Goal: Task Accomplishment & Management: Manage account settings

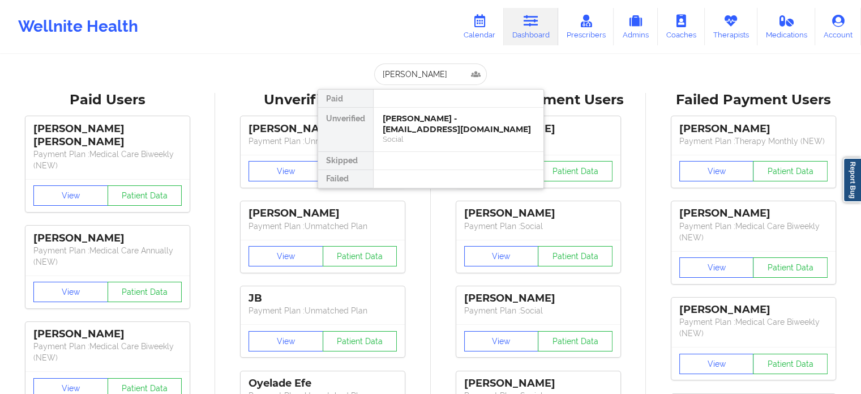
type input "[PERSON_NAME]"
click at [424, 136] on div "Social" at bounding box center [459, 139] width 152 height 10
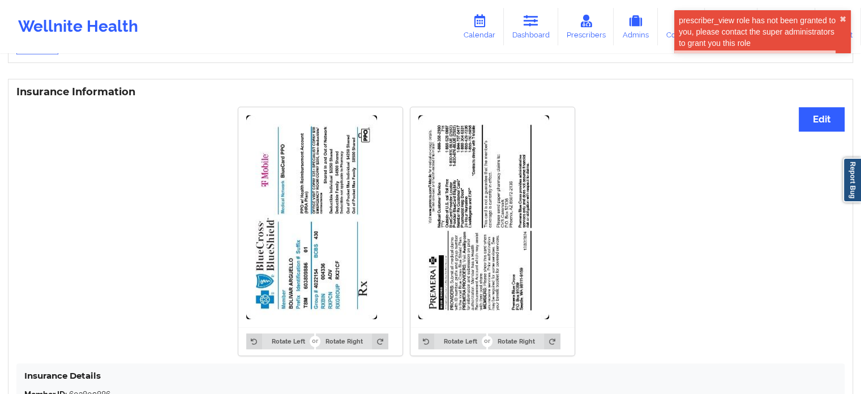
scroll to position [840, 0]
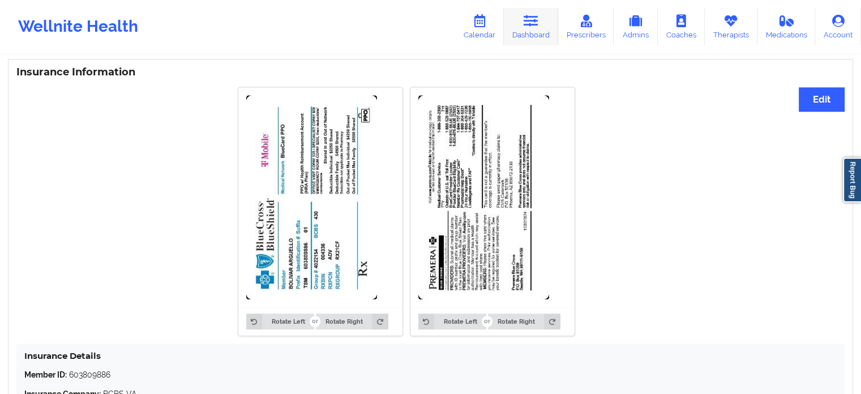
drag, startPoint x: 537, startPoint y: 28, endPoint x: 520, endPoint y: 35, distance: 18.5
click at [537, 28] on link "Dashboard" at bounding box center [531, 26] width 54 height 37
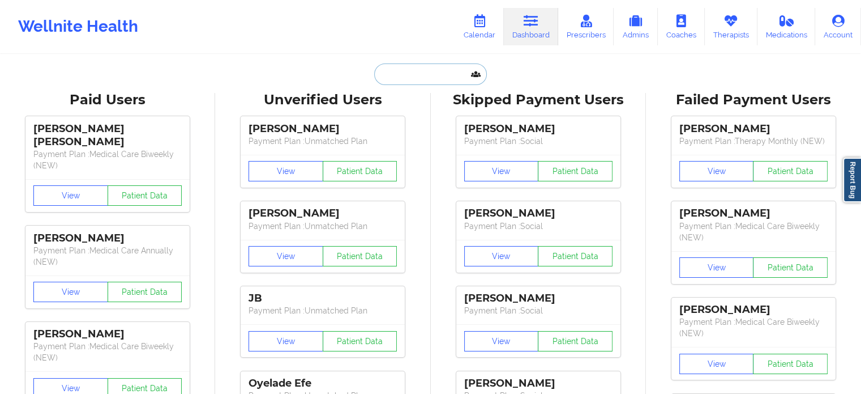
click at [417, 64] on input "text" at bounding box center [430, 74] width 112 height 22
paste input "[EMAIL_ADDRESS][DOMAIN_NAME]"
type input "[EMAIL_ADDRESS][DOMAIN_NAME]"
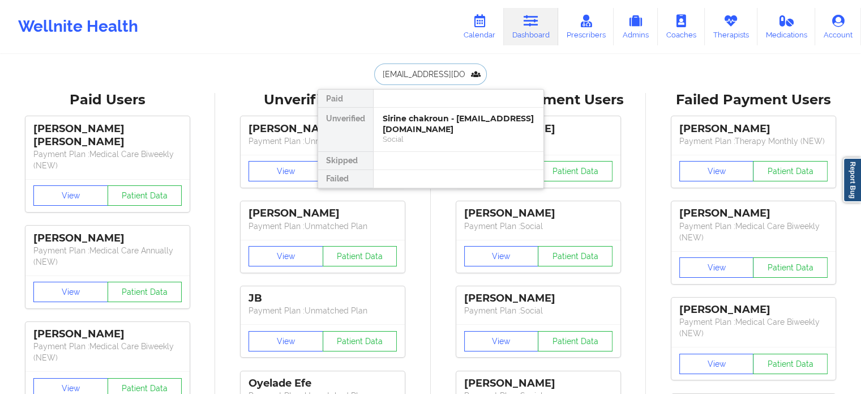
click at [410, 130] on div "Sirine chakroun - [EMAIL_ADDRESS][DOMAIN_NAME]" at bounding box center [459, 123] width 152 height 21
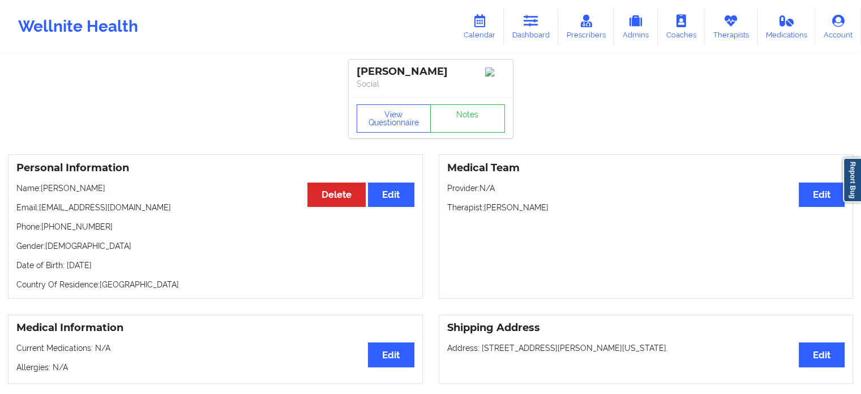
drag, startPoint x: 530, startPoint y: 28, endPoint x: 467, endPoint y: 51, distance: 66.8
click at [530, 28] on link "Dashboard" at bounding box center [531, 26] width 54 height 37
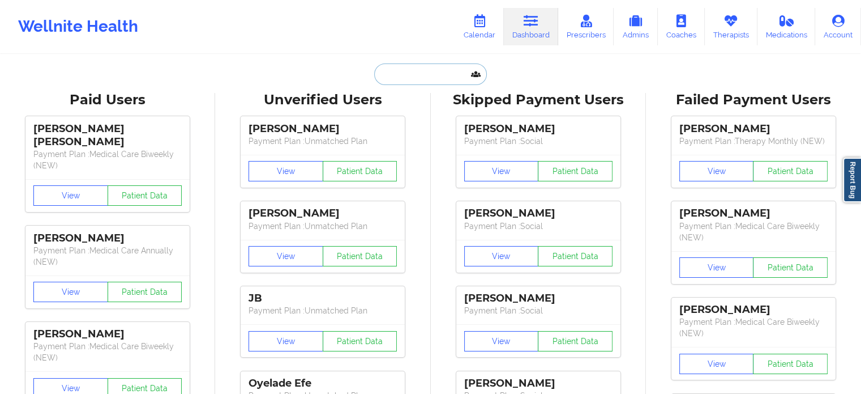
click at [403, 76] on input "text" at bounding box center [430, 74] width 112 height 22
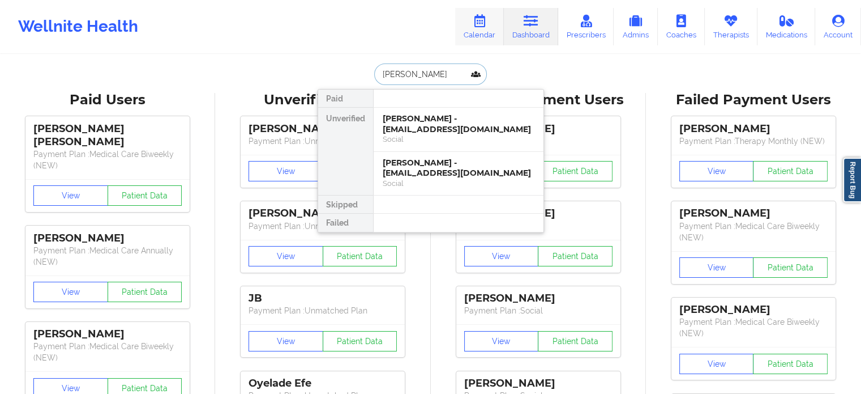
type input "[PERSON_NAME]"
click at [481, 31] on link "Calendar" at bounding box center [479, 26] width 49 height 37
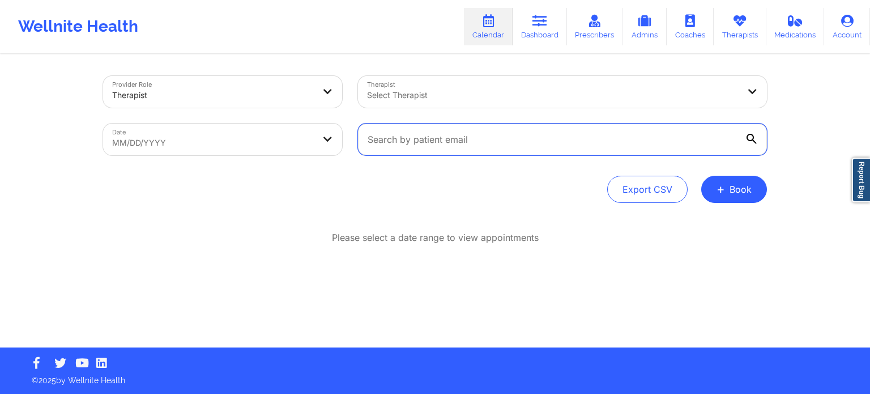
click at [507, 138] on input "text" at bounding box center [562, 139] width 409 height 32
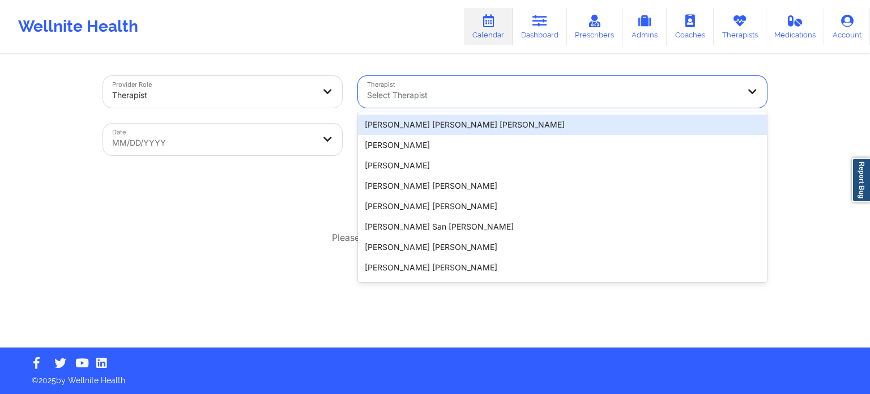
click at [422, 102] on div "Select Therapist" at bounding box center [549, 92] width 382 height 32
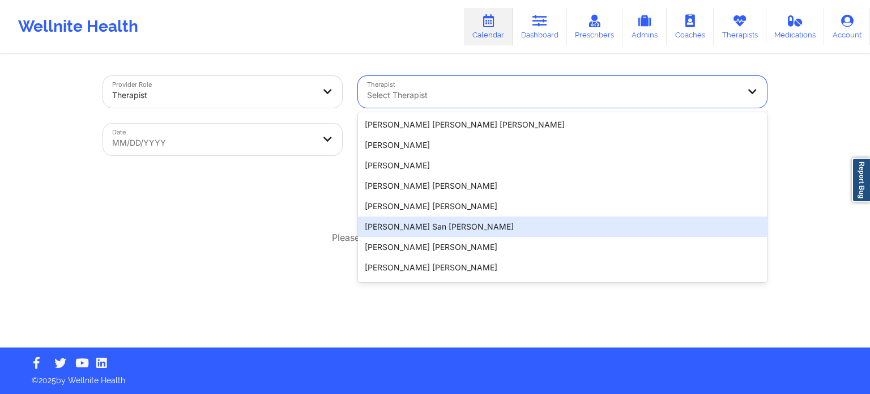
click at [861, 231] on div "Provider Role Therapist Therapist 20 results available. Use Up and Down to choo…" at bounding box center [435, 173] width 870 height 347
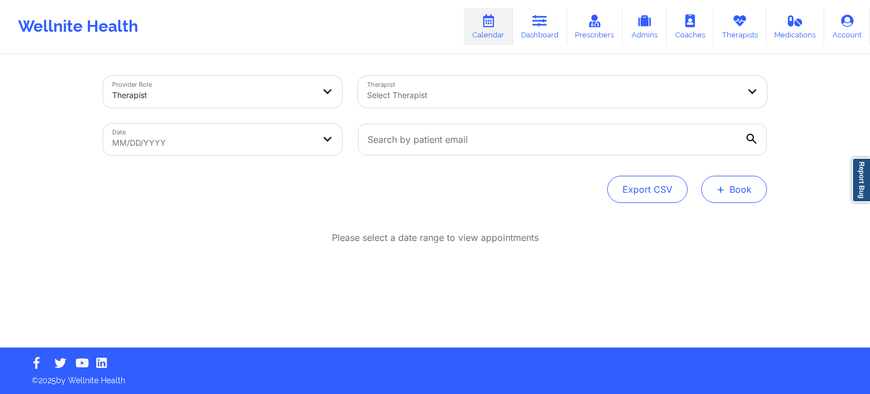
click at [747, 194] on button "+ Book" at bounding box center [734, 189] width 66 height 27
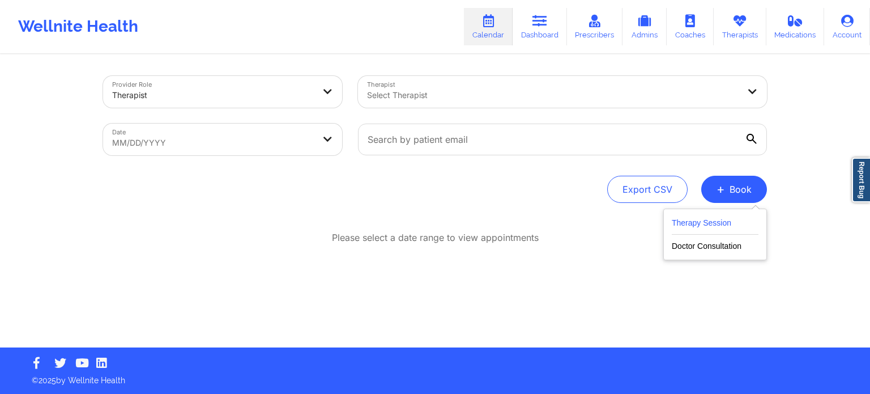
click at [691, 219] on button "Therapy Session" at bounding box center [715, 225] width 87 height 19
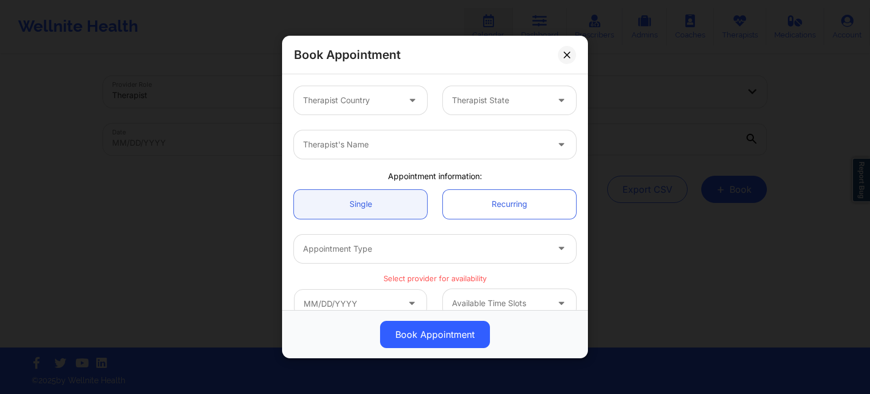
click at [343, 100] on div at bounding box center [351, 100] width 96 height 14
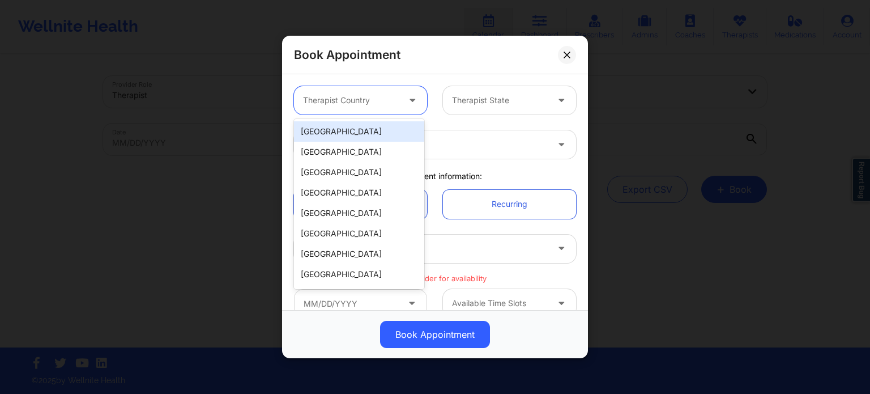
click at [332, 129] on div "[GEOGRAPHIC_DATA]" at bounding box center [359, 131] width 130 height 20
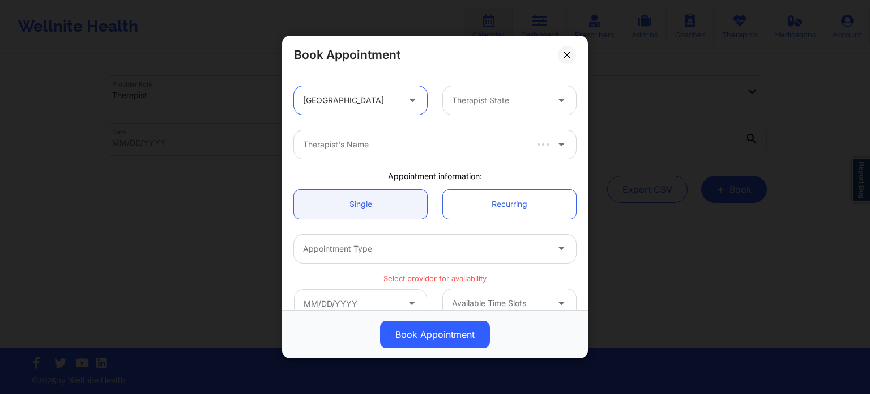
click at [471, 90] on div "Therapist State" at bounding box center [496, 100] width 106 height 28
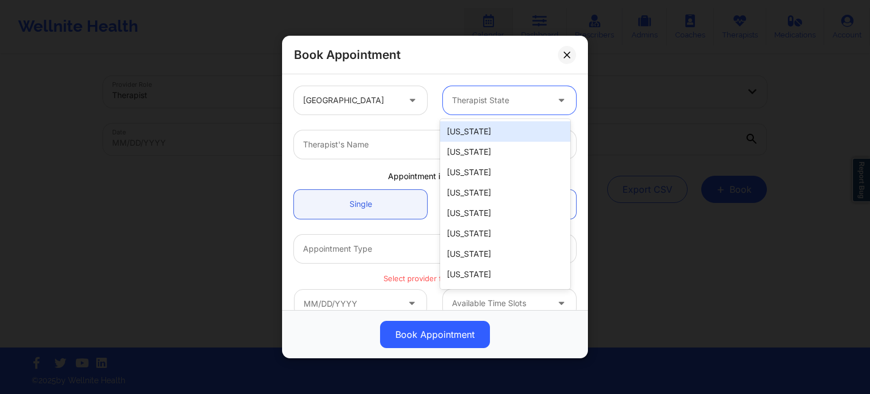
type input "f"
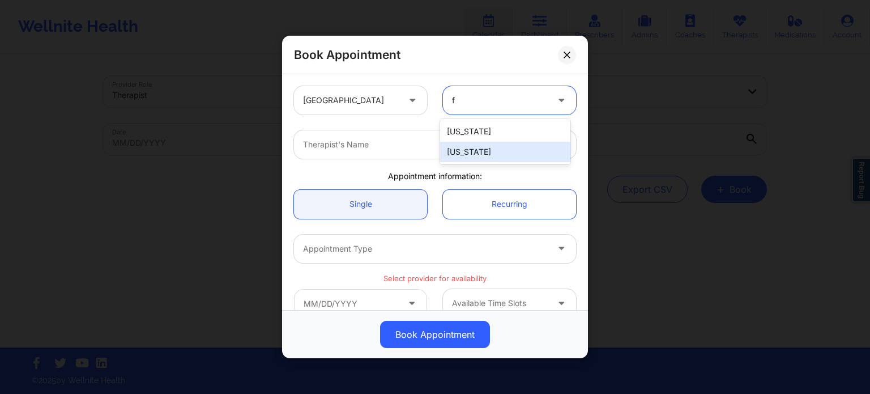
click at [465, 148] on div "[US_STATE]" at bounding box center [505, 152] width 130 height 20
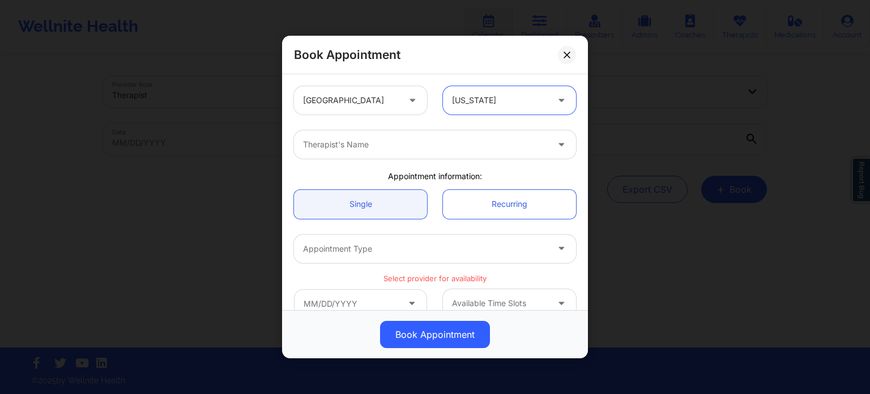
click at [404, 142] on div at bounding box center [425, 145] width 245 height 14
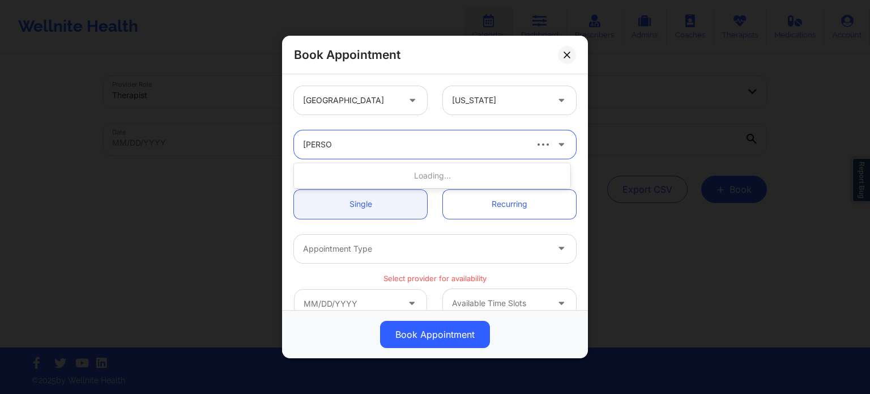
type input "[PERSON_NAME]"
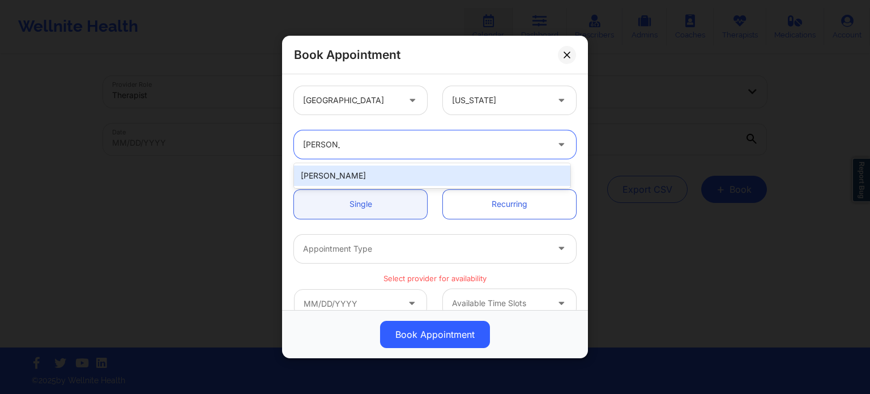
click at [327, 177] on div "[PERSON_NAME]" at bounding box center [432, 175] width 276 height 20
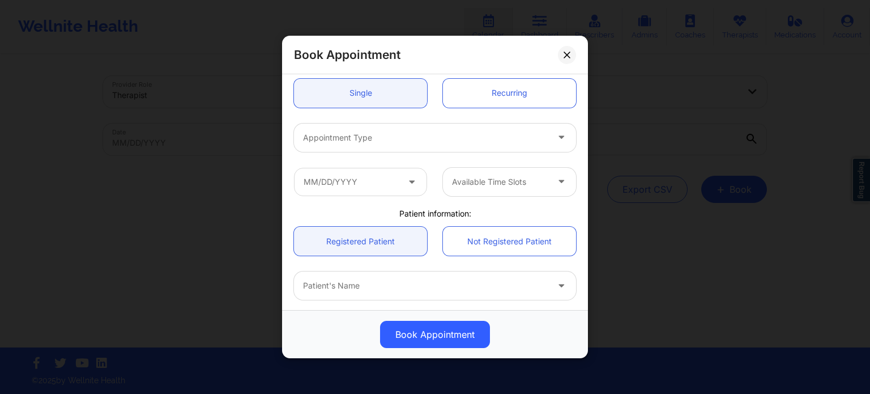
scroll to position [113, 0]
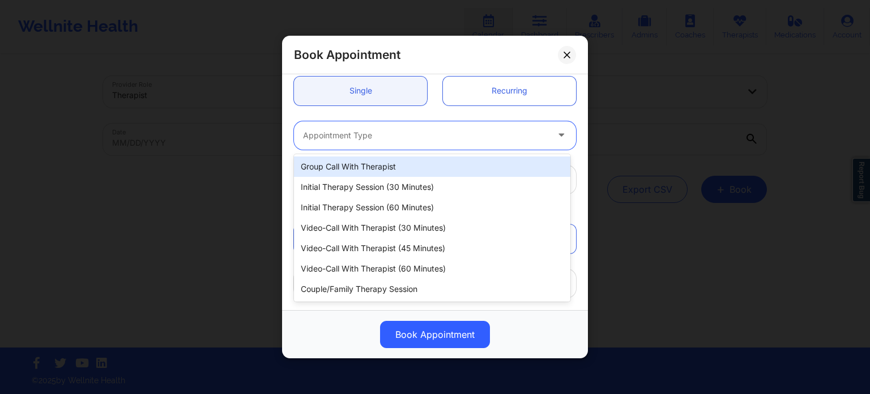
click at [382, 125] on div "Appointment Type" at bounding box center [421, 135] width 255 height 28
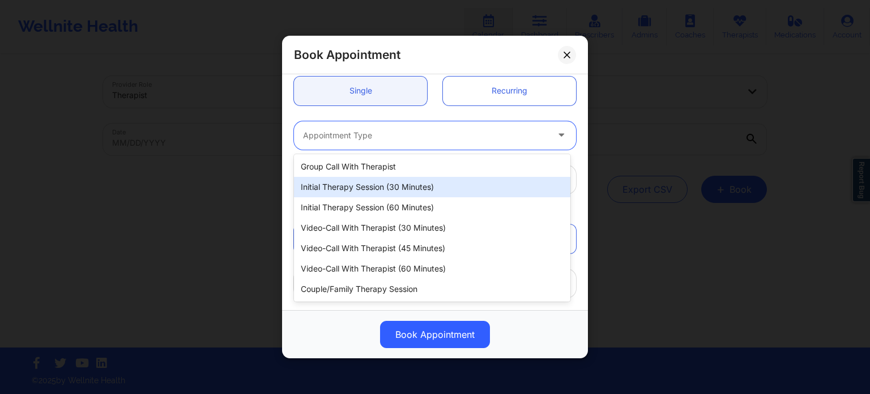
click at [395, 190] on div "Initial Therapy Session (30 minutes)" at bounding box center [432, 187] width 276 height 20
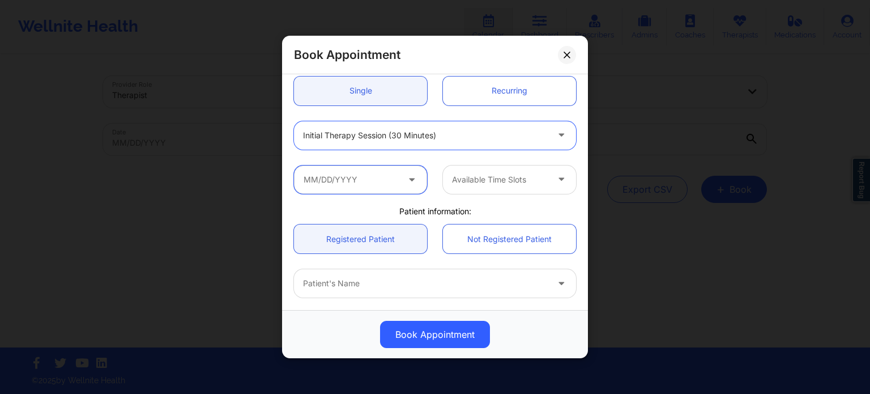
click at [357, 183] on input "text" at bounding box center [360, 179] width 133 height 28
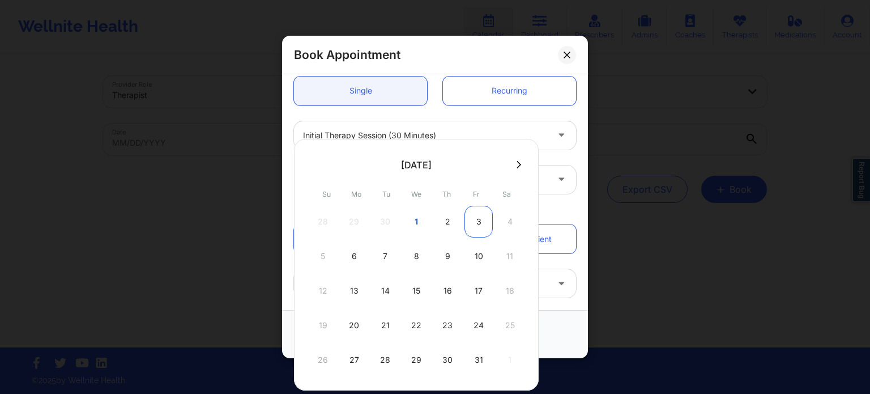
click at [477, 224] on div "3" at bounding box center [478, 222] width 28 height 32
type input "[DATE]"
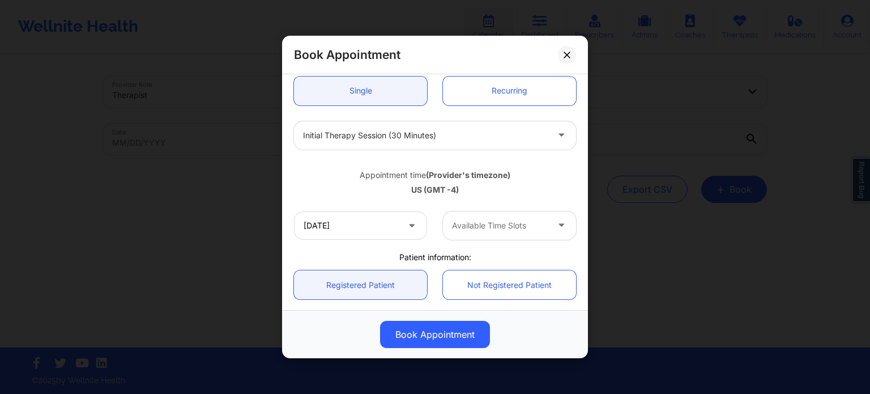
click at [469, 226] on div at bounding box center [500, 226] width 96 height 14
click at [471, 275] on div "12:30 PM" at bounding box center [505, 277] width 130 height 20
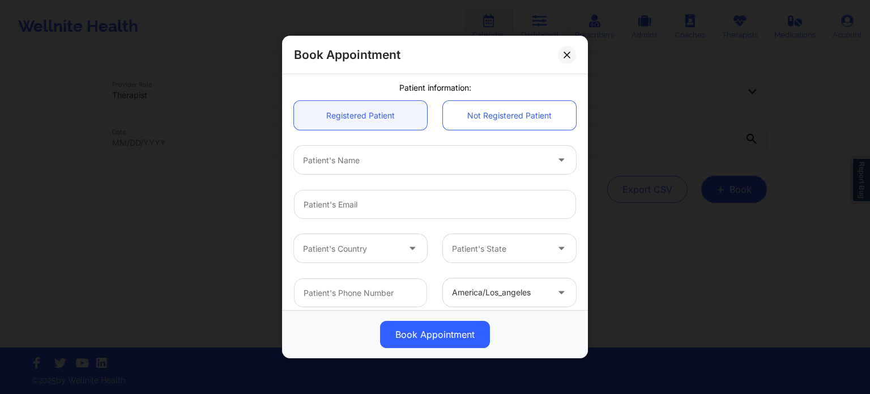
scroll to position [283, 0]
click at [491, 122] on link "Not Registered Patient" at bounding box center [509, 114] width 133 height 29
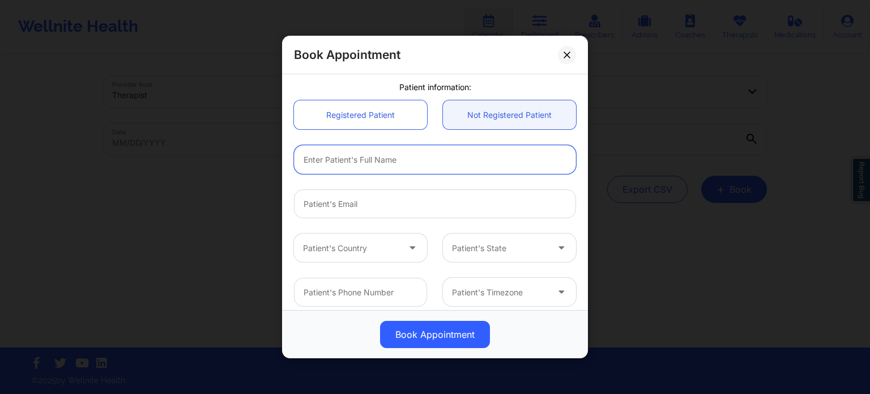
click at [391, 169] on input "text" at bounding box center [435, 159] width 282 height 29
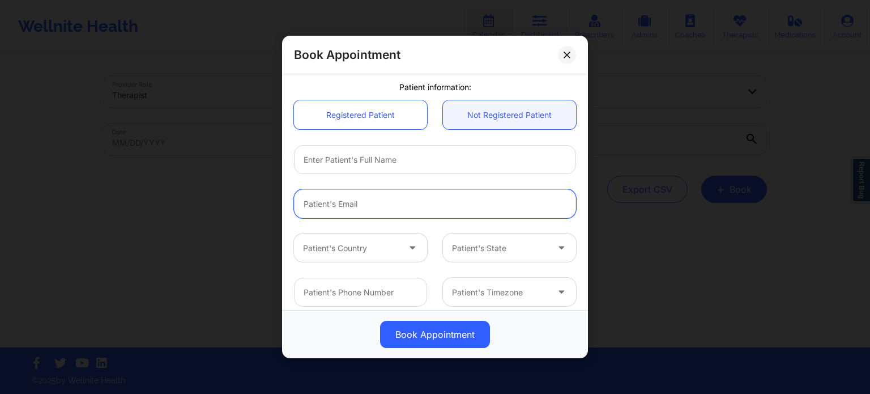
click at [326, 206] on input "email" at bounding box center [435, 203] width 282 height 29
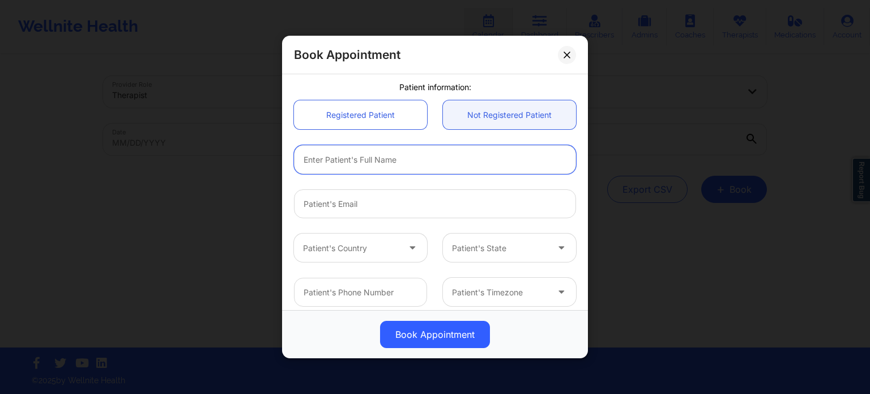
click at [408, 163] on input "text" at bounding box center [435, 159] width 282 height 29
paste input "[PHONE_NUMBER]"
type input "[PHONE_NUMBER]"
drag, startPoint x: 408, startPoint y: 163, endPoint x: 298, endPoint y: 165, distance: 109.9
click at [298, 165] on input "[PHONE_NUMBER]" at bounding box center [435, 159] width 282 height 29
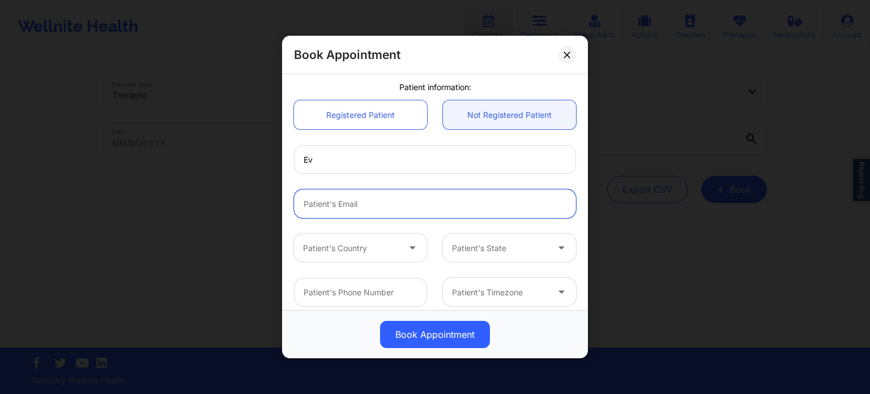
click at [341, 203] on input "email" at bounding box center [435, 203] width 282 height 29
click at [340, 246] on div at bounding box center [351, 248] width 96 height 14
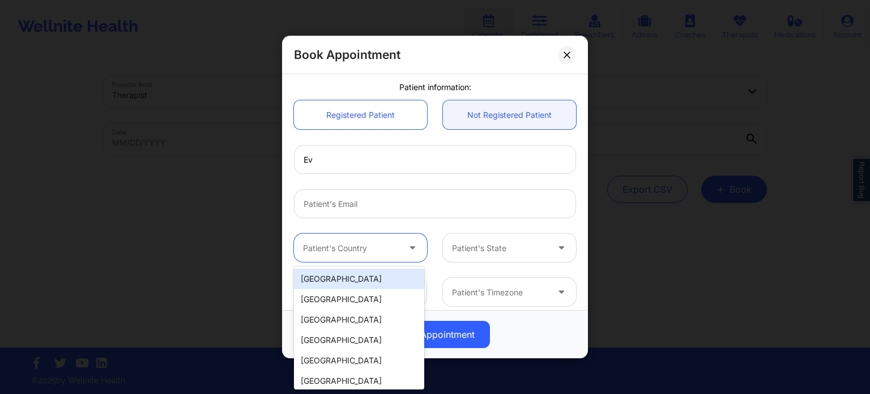
click at [331, 281] on div "[GEOGRAPHIC_DATA]" at bounding box center [359, 278] width 130 height 20
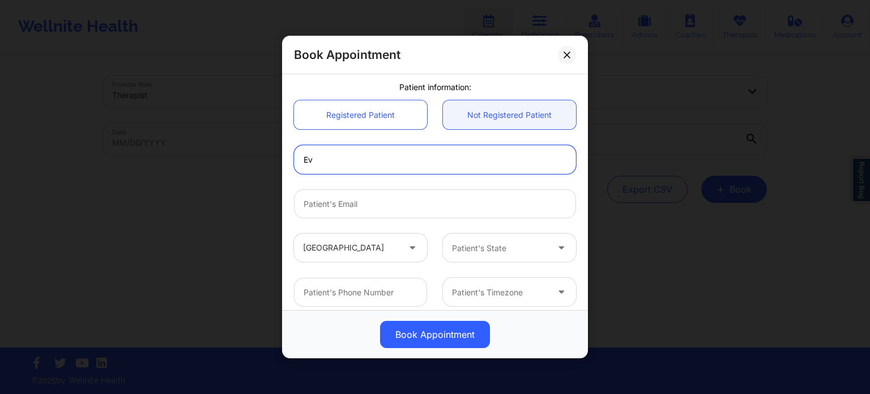
click at [382, 157] on input "Ev" at bounding box center [435, 159] width 282 height 29
type input "[PERSON_NAME]"
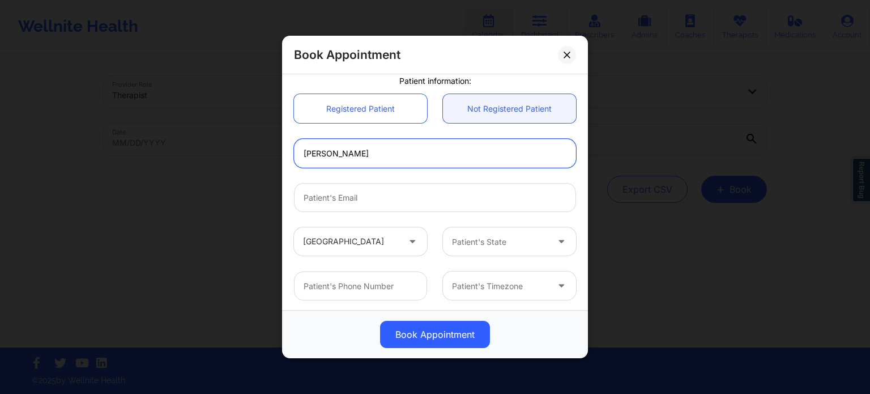
scroll to position [291, 0]
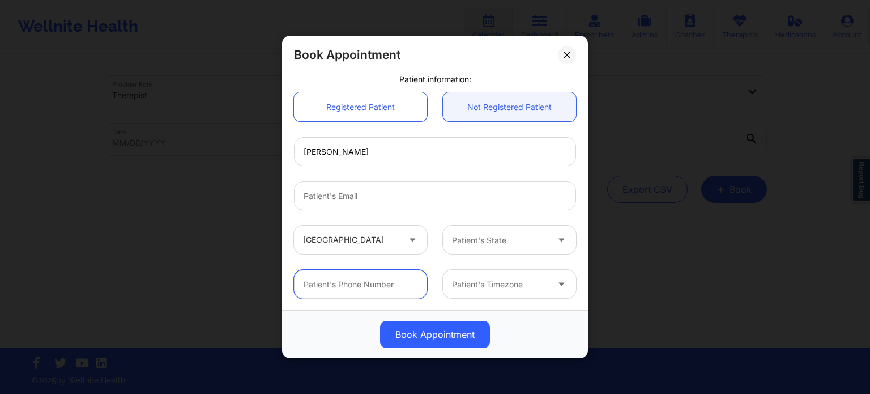
click at [340, 285] on input "text" at bounding box center [360, 284] width 133 height 29
paste input "[PHONE_NUMBER]"
type input "[PHONE_NUMBER]"
click at [498, 283] on div at bounding box center [500, 284] width 96 height 14
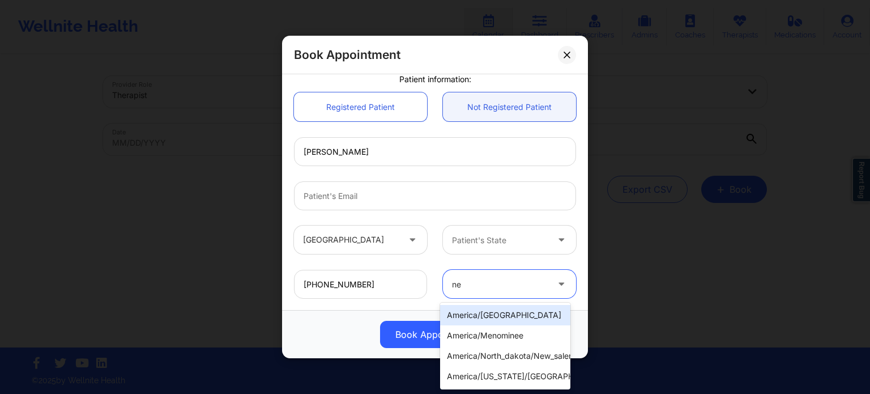
type input "new"
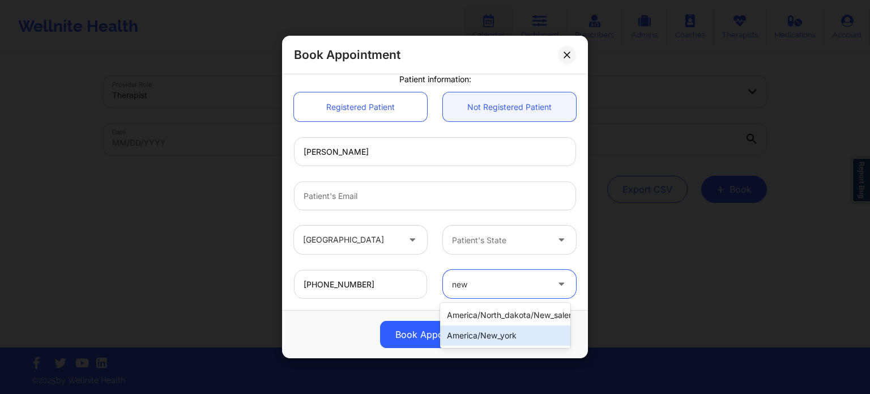
drag, startPoint x: 494, startPoint y: 333, endPoint x: 491, endPoint y: 314, distance: 19.9
click at [494, 334] on div "america/new_york" at bounding box center [505, 335] width 130 height 20
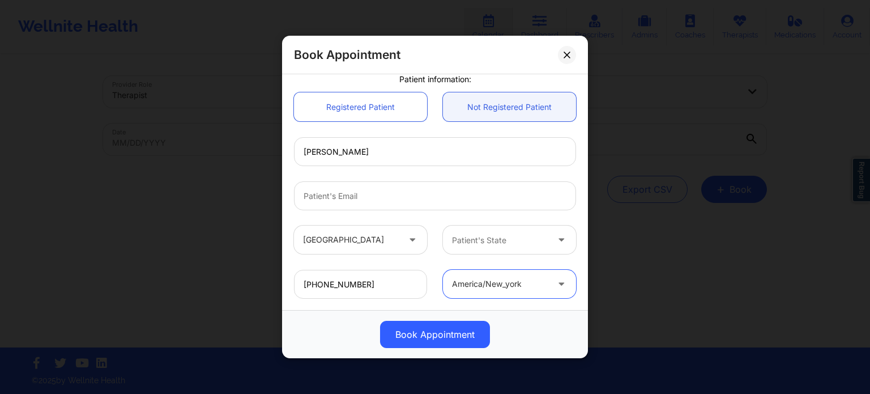
click at [496, 242] on div at bounding box center [500, 240] width 96 height 14
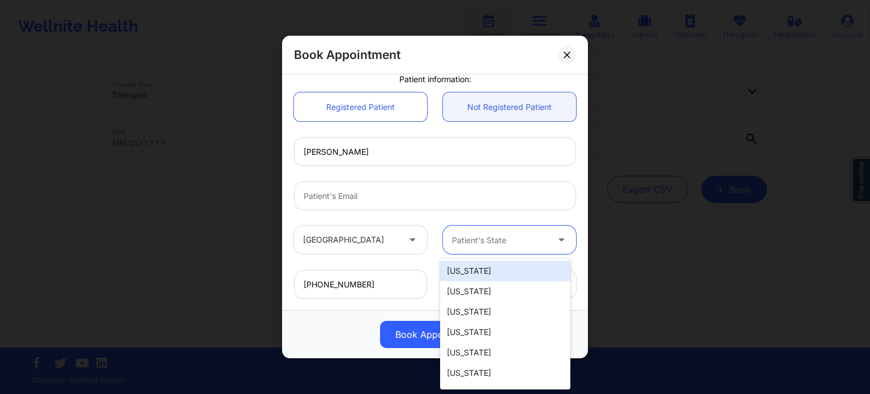
type input "f"
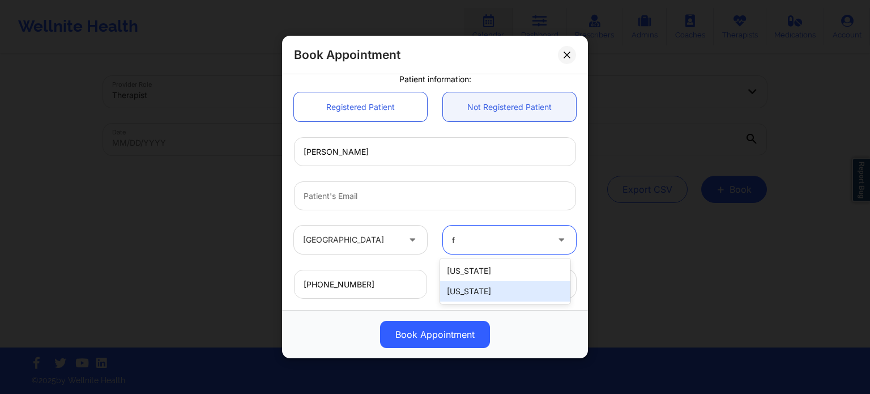
click at [487, 294] on div "[US_STATE]" at bounding box center [505, 291] width 130 height 20
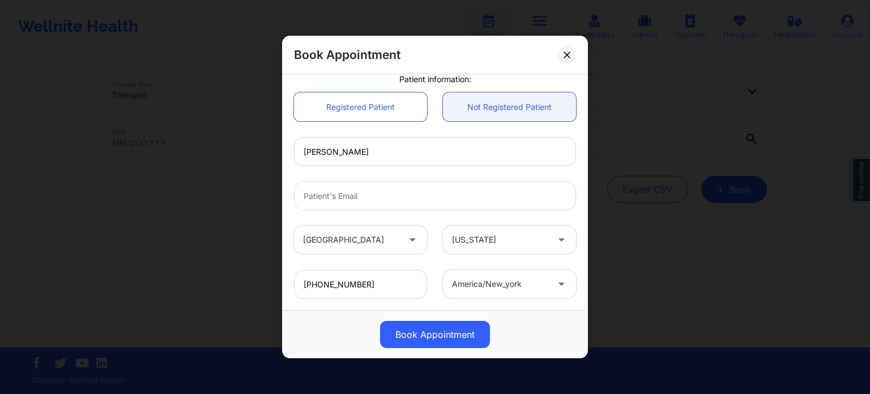
click at [420, 171] on div "[PERSON_NAME]" at bounding box center [435, 151] width 298 height 44
click at [414, 188] on input "email" at bounding box center [435, 195] width 282 height 29
click at [409, 176] on div at bounding box center [435, 195] width 298 height 44
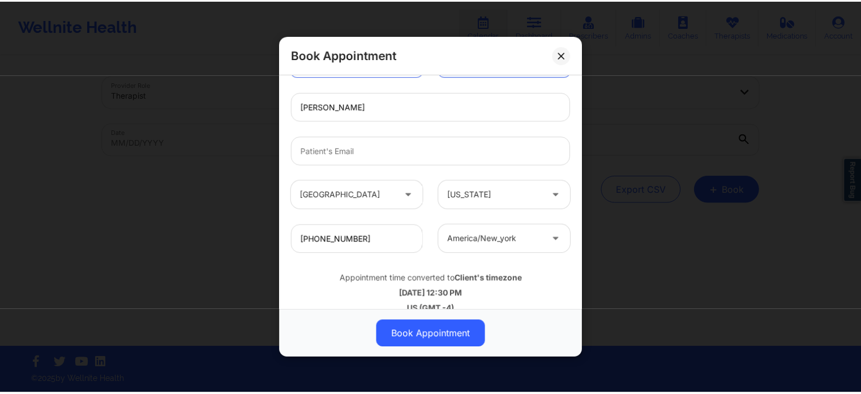
scroll to position [352, 0]
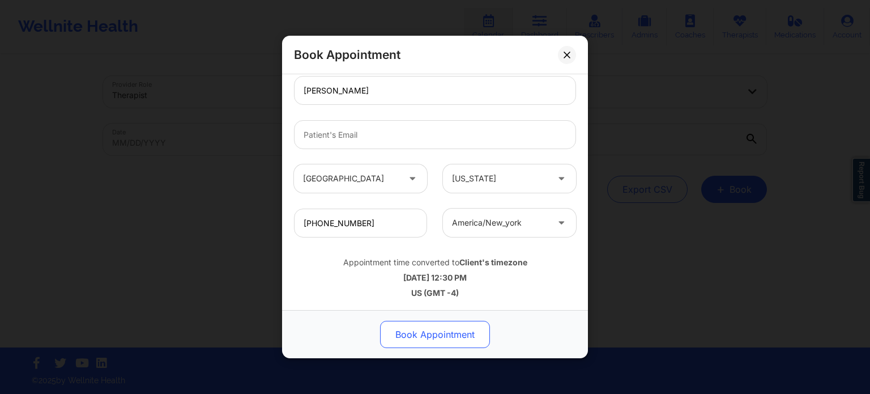
click at [408, 341] on button "Book Appointment" at bounding box center [435, 333] width 110 height 27
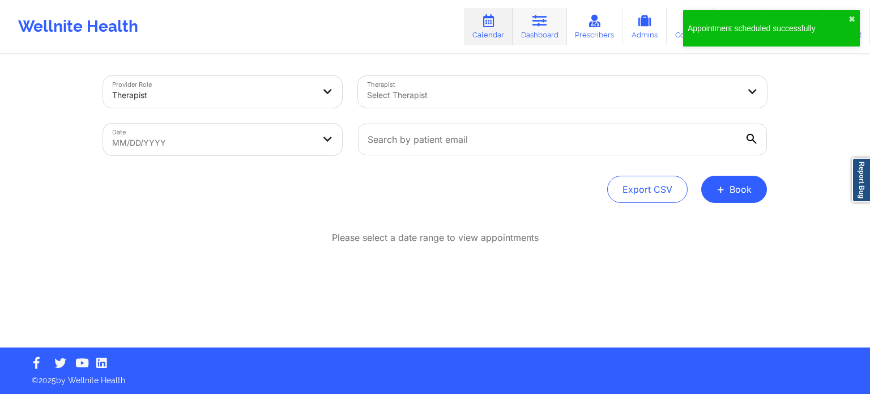
click at [535, 32] on link "Dashboard" at bounding box center [539, 26] width 54 height 37
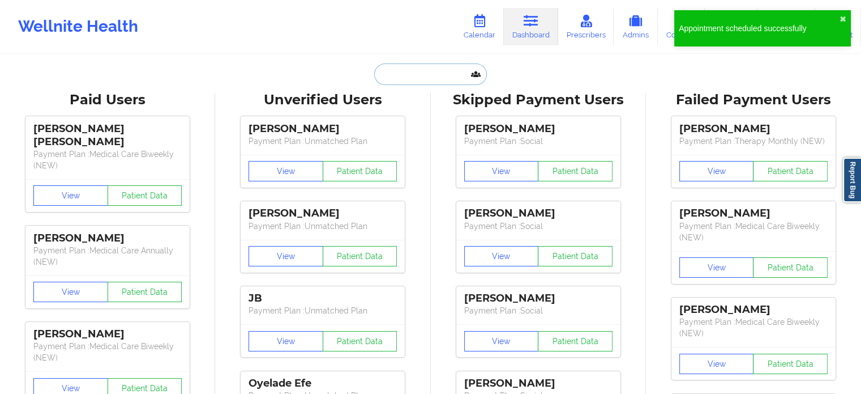
click at [436, 79] on input "text" at bounding box center [430, 74] width 112 height 22
paste input "[EMAIL_ADDRESS][DOMAIN_NAME]"
type input "[EMAIL_ADDRESS][DOMAIN_NAME]"
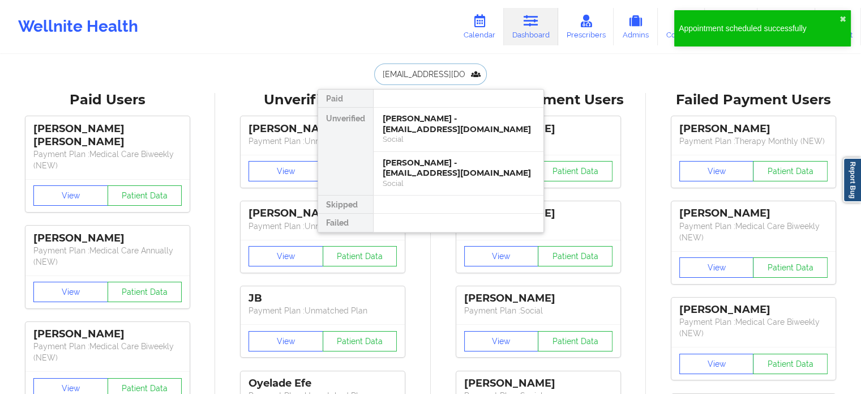
scroll to position [0, 9]
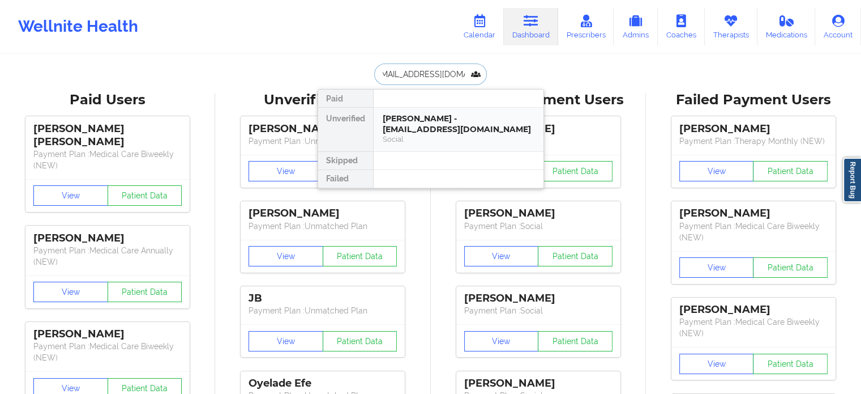
click at [421, 137] on div "Social" at bounding box center [459, 139] width 152 height 10
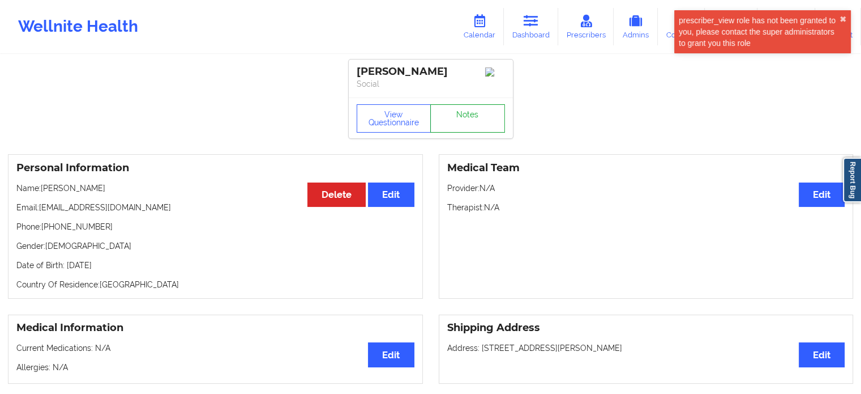
click at [456, 126] on link "Notes" at bounding box center [467, 118] width 75 height 28
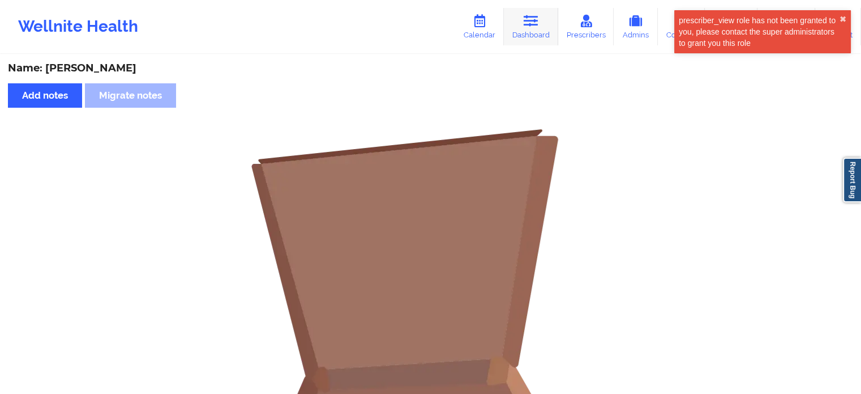
drag, startPoint x: 534, startPoint y: 24, endPoint x: 528, endPoint y: 24, distance: 6.2
click at [534, 24] on icon at bounding box center [531, 21] width 15 height 12
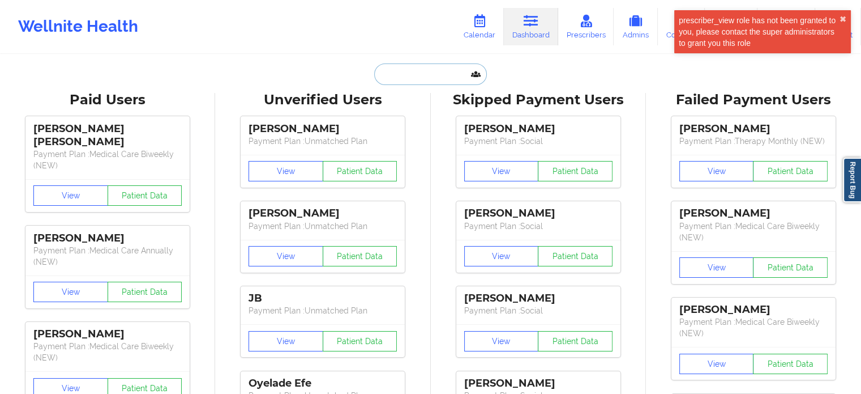
click at [425, 73] on input "text" at bounding box center [430, 74] width 112 height 22
paste input "[EMAIL_ADDRESS][DOMAIN_NAME]"
type input "[EMAIL_ADDRESS][DOMAIN_NAME]"
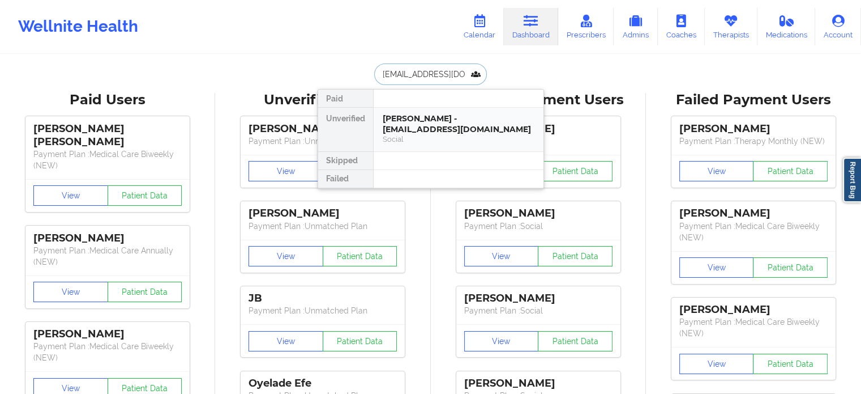
click at [419, 133] on div "[PERSON_NAME] - [EMAIL_ADDRESS][DOMAIN_NAME]" at bounding box center [459, 123] width 152 height 21
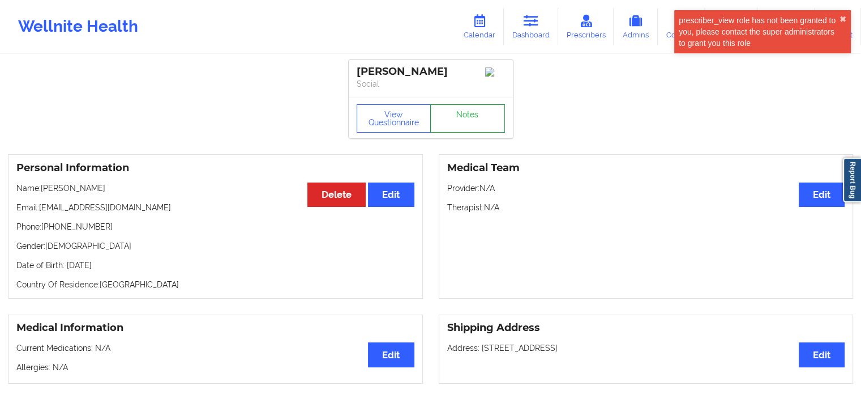
click at [480, 117] on link "Notes" at bounding box center [467, 118] width 75 height 28
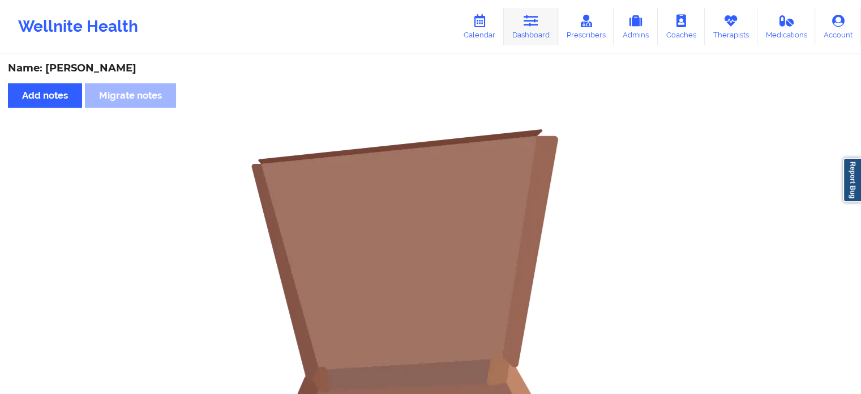
click at [522, 22] on link "Dashboard" at bounding box center [531, 26] width 54 height 37
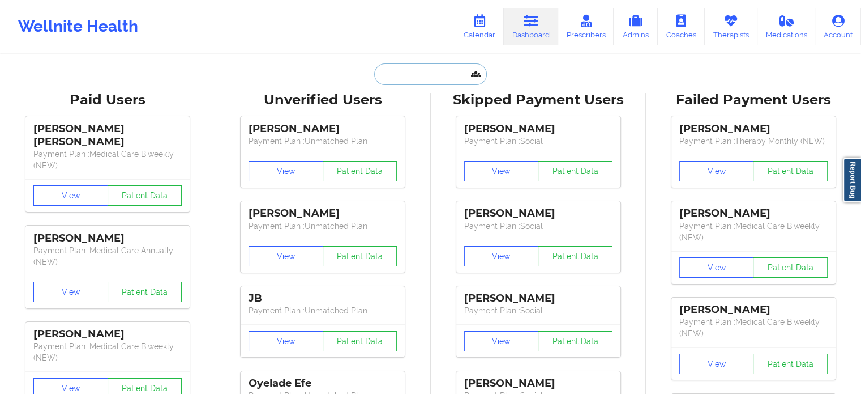
paste input "[EMAIL_ADDRESS][DOMAIN_NAME]"
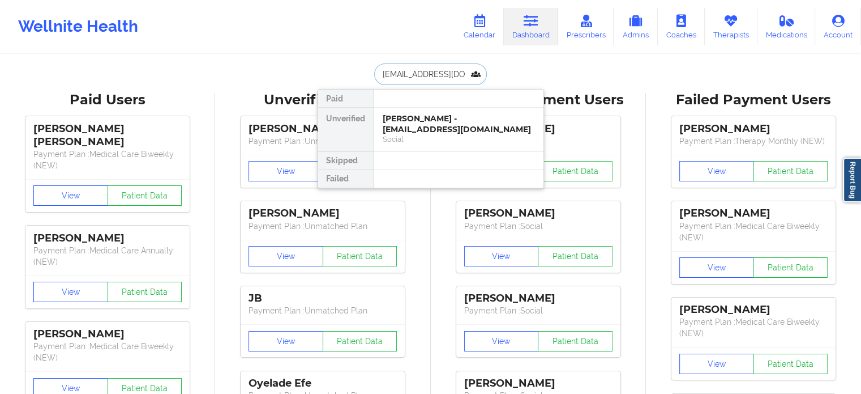
type input "[EMAIL_ADDRESS][DOMAIN_NAME]"
click at [410, 132] on div "[PERSON_NAME] - [EMAIL_ADDRESS][DOMAIN_NAME]" at bounding box center [459, 123] width 152 height 21
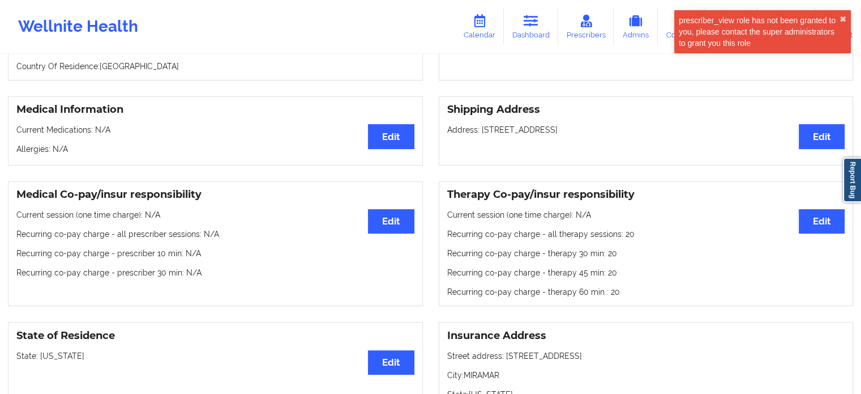
scroll to position [70, 0]
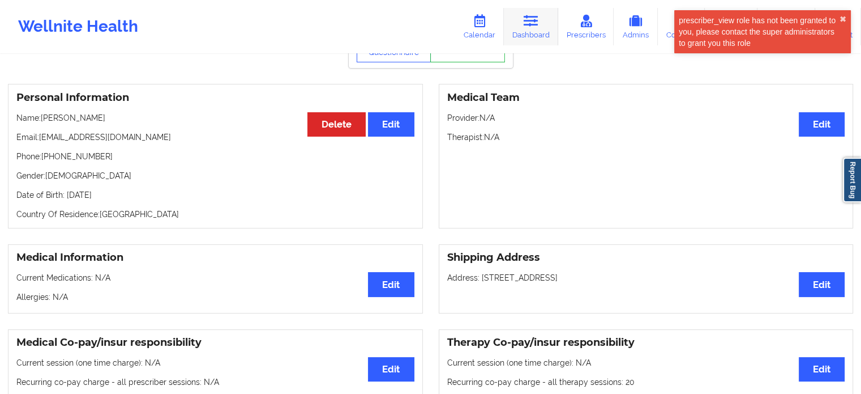
drag, startPoint x: 530, startPoint y: 27, endPoint x: 525, endPoint y: 31, distance: 6.8
click at [530, 27] on icon at bounding box center [531, 21] width 15 height 12
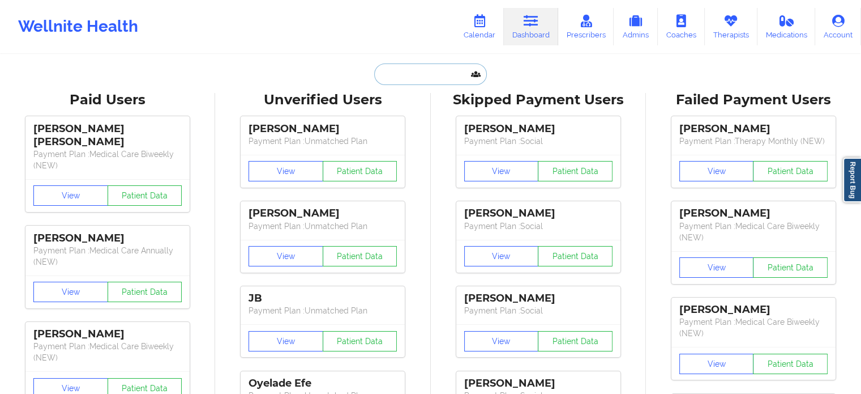
click at [410, 79] on input "text" at bounding box center [430, 74] width 112 height 22
paste input "[EMAIL_ADDRESS][DOMAIN_NAME]"
type input "[EMAIL_ADDRESS][DOMAIN_NAME]"
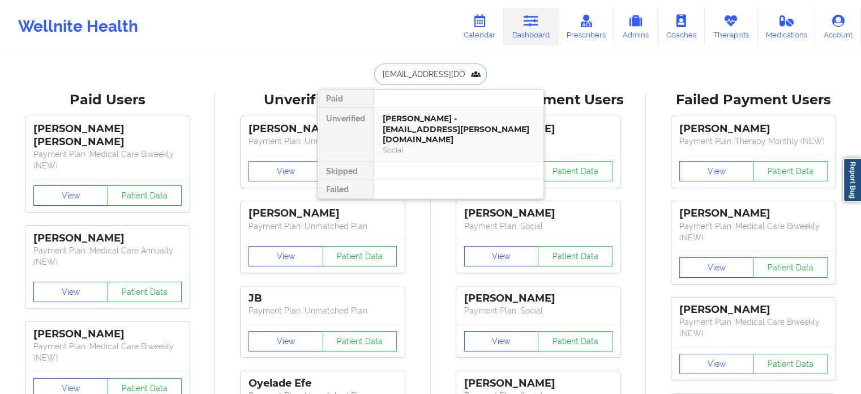
click at [421, 120] on div "[PERSON_NAME] - [EMAIL_ADDRESS][PERSON_NAME][DOMAIN_NAME]" at bounding box center [459, 129] width 152 height 32
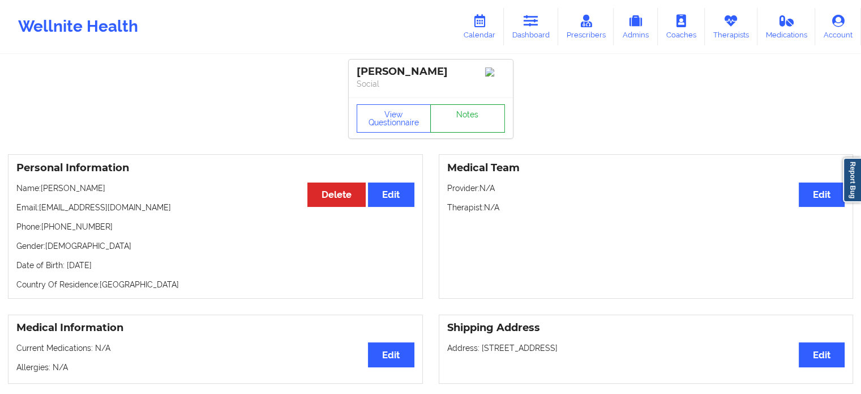
click at [471, 109] on link "Notes" at bounding box center [467, 118] width 75 height 28
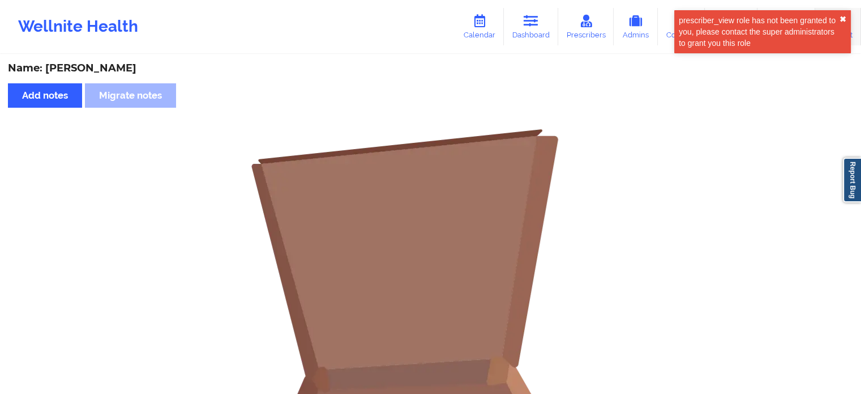
drag, startPoint x: 845, startPoint y: 20, endPoint x: 829, endPoint y: 25, distance: 16.5
click at [845, 20] on button "✖︎" at bounding box center [843, 19] width 7 height 9
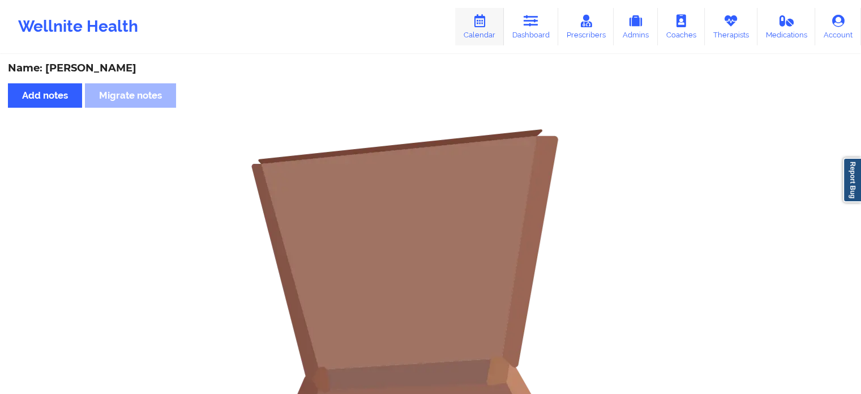
click at [493, 36] on link "Calendar" at bounding box center [479, 26] width 49 height 37
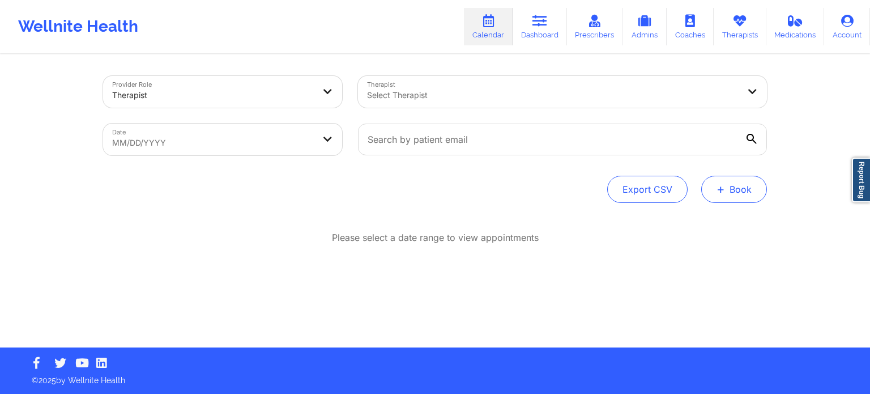
click at [736, 189] on button "+ Book" at bounding box center [734, 189] width 66 height 27
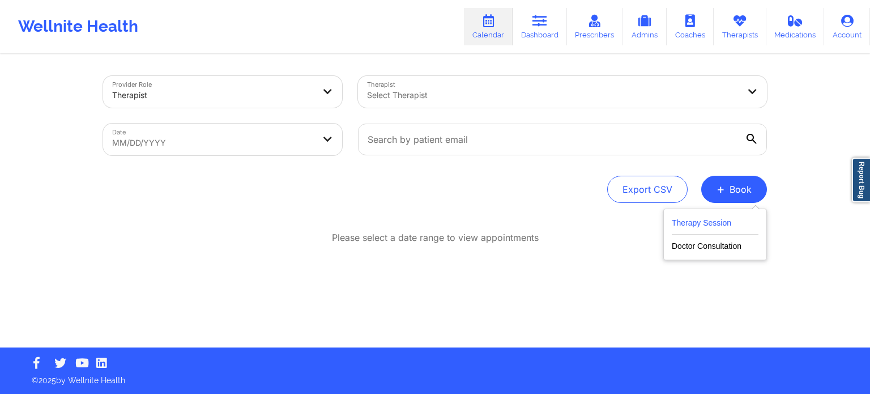
click at [711, 221] on button "Therapy Session" at bounding box center [715, 225] width 87 height 19
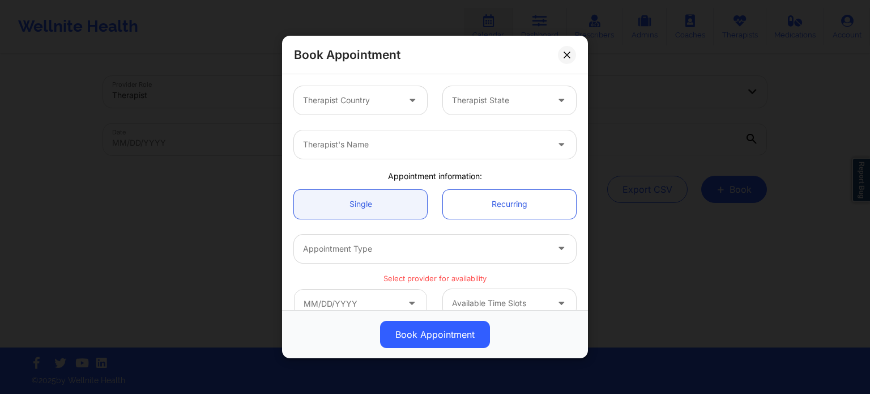
click at [344, 104] on div at bounding box center [351, 100] width 96 height 14
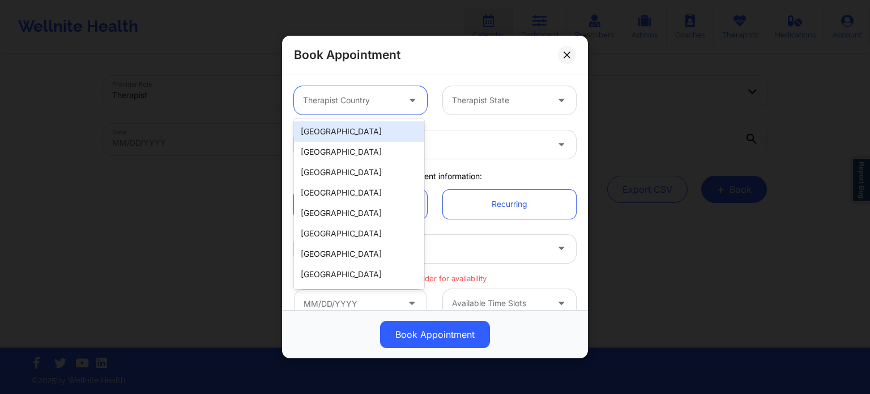
click at [351, 135] on div "[GEOGRAPHIC_DATA]" at bounding box center [359, 131] width 130 height 20
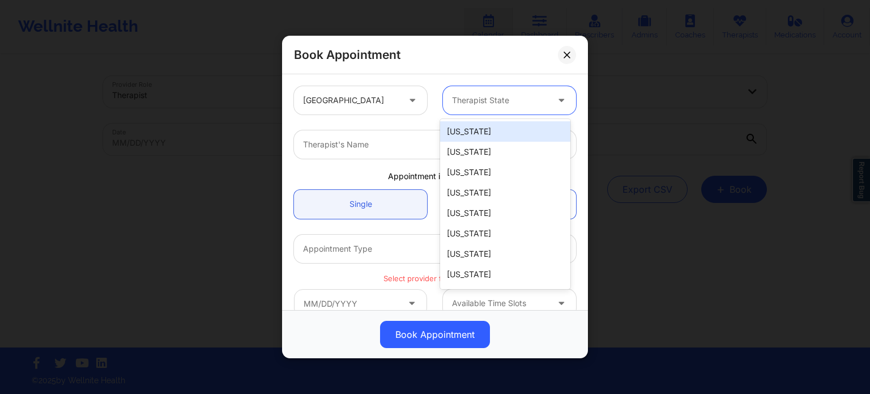
click at [484, 109] on div "Therapist State" at bounding box center [496, 100] width 106 height 28
type input "f"
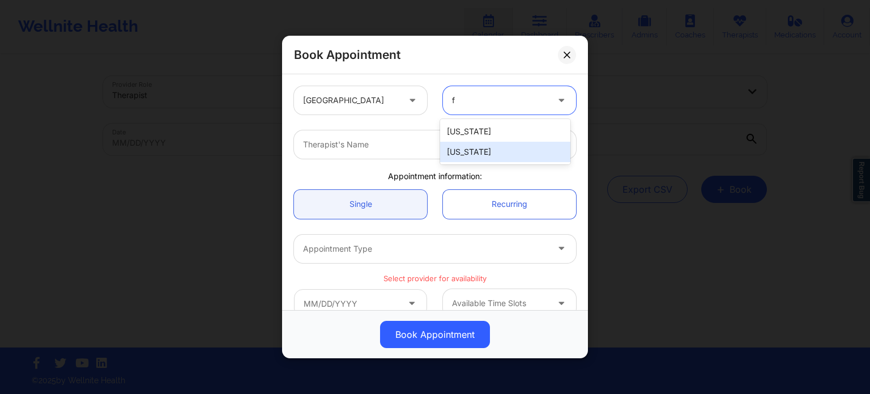
click at [467, 150] on div "[US_STATE]" at bounding box center [505, 152] width 130 height 20
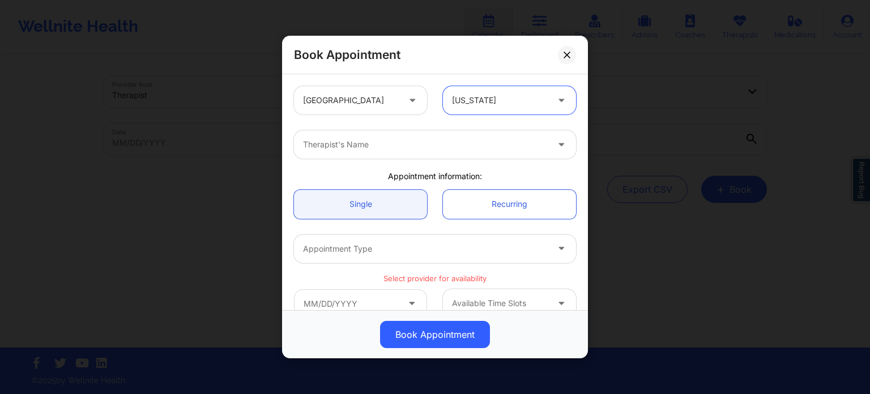
click at [423, 146] on div at bounding box center [425, 145] width 245 height 14
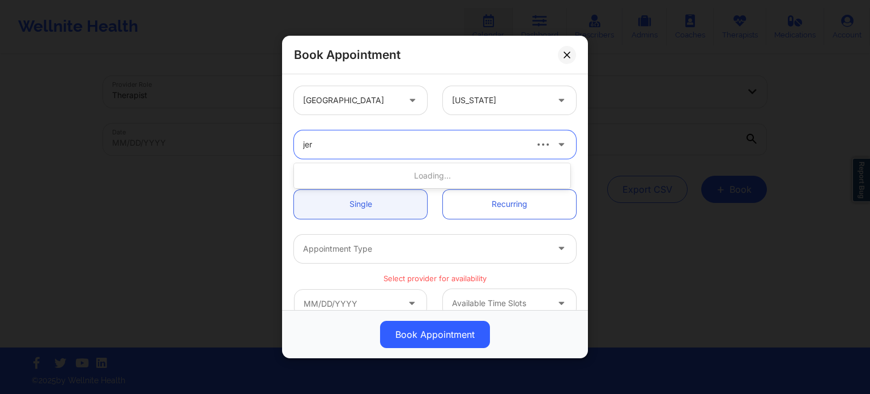
type input "[PERSON_NAME]"
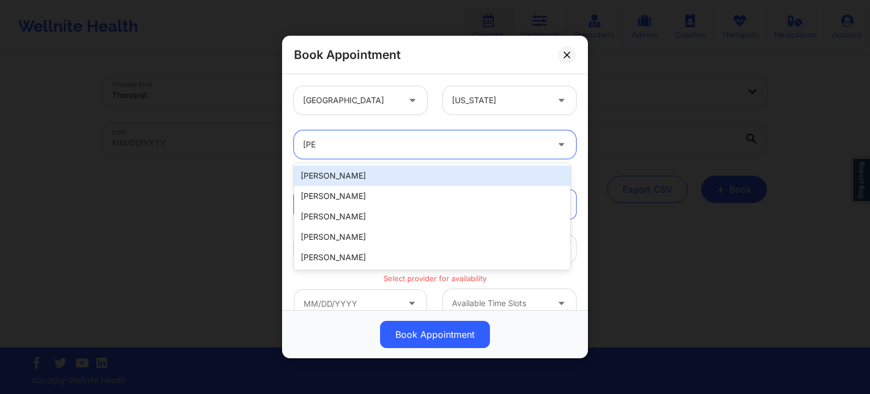
click at [404, 172] on div "[PERSON_NAME]" at bounding box center [432, 175] width 276 height 20
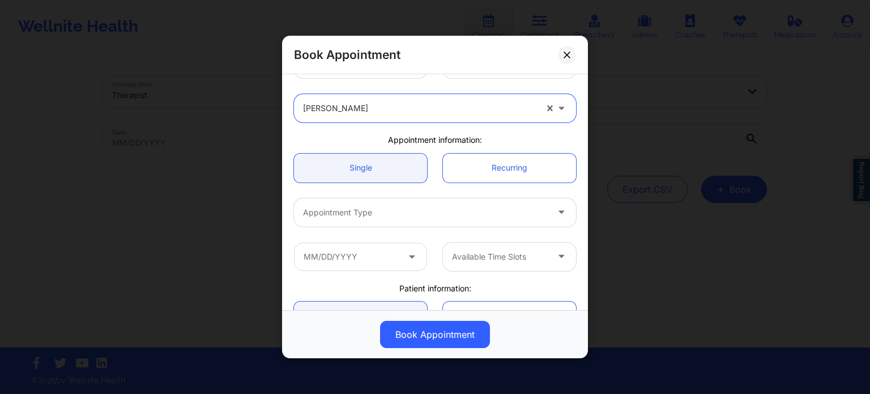
scroll to position [57, 0]
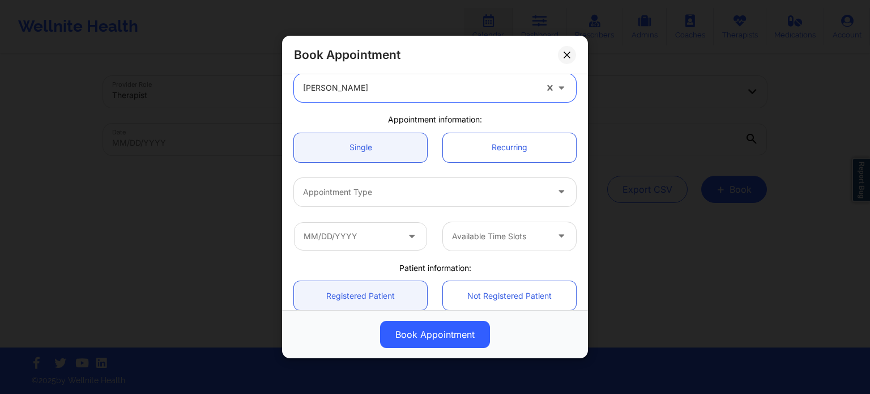
click at [398, 187] on div at bounding box center [425, 192] width 245 height 14
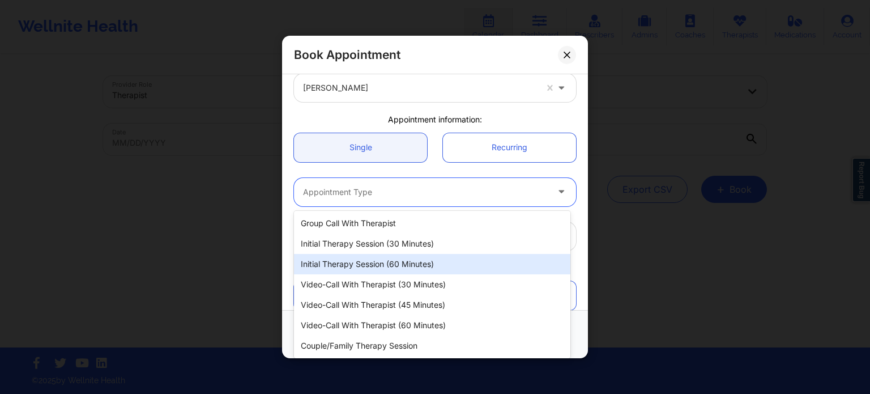
click at [392, 260] on div "Initial Therapy Session (60 minutes)" at bounding box center [432, 264] width 276 height 20
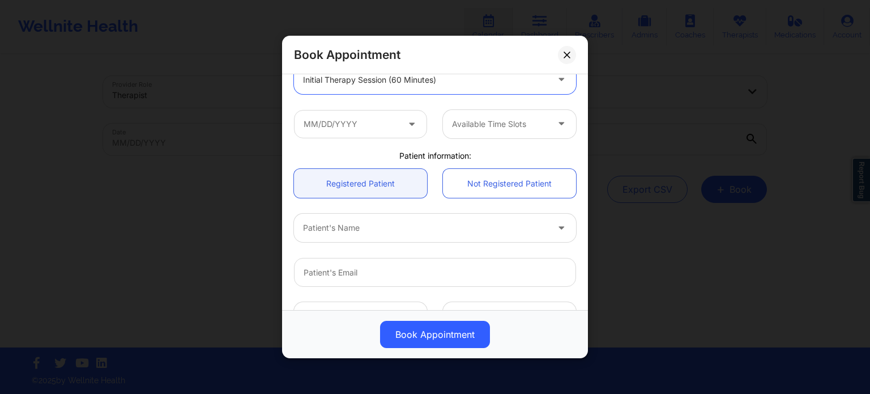
scroll to position [170, 0]
click at [358, 121] on input "text" at bounding box center [360, 123] width 133 height 28
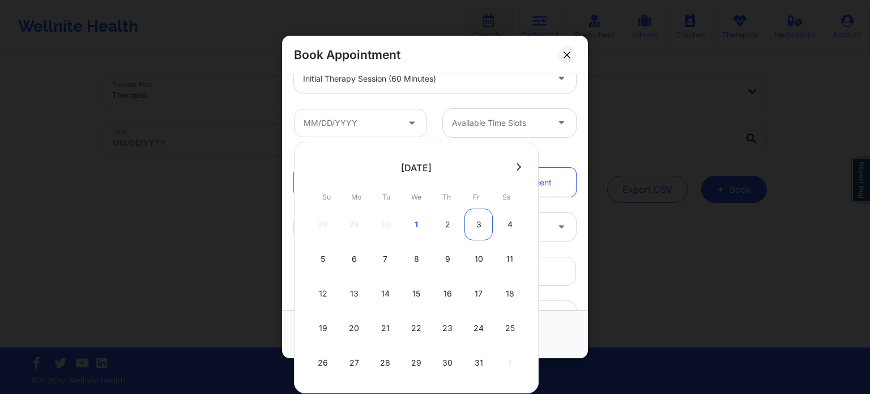
click at [473, 232] on div "3" at bounding box center [478, 224] width 28 height 32
type input "[DATE]"
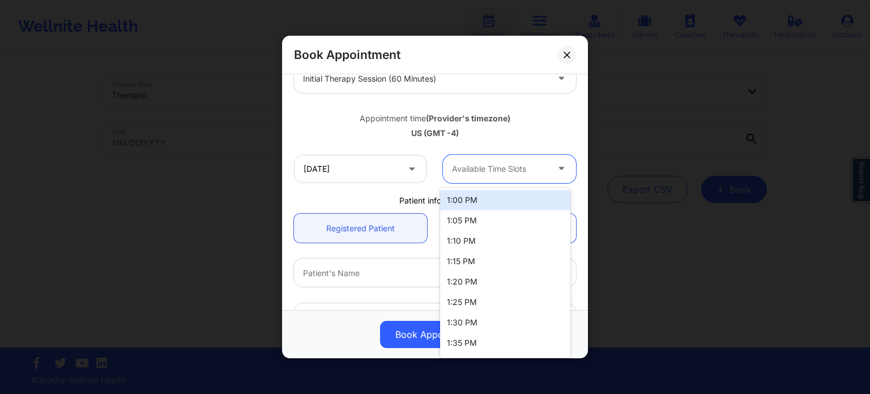
click at [489, 166] on div at bounding box center [500, 169] width 96 height 14
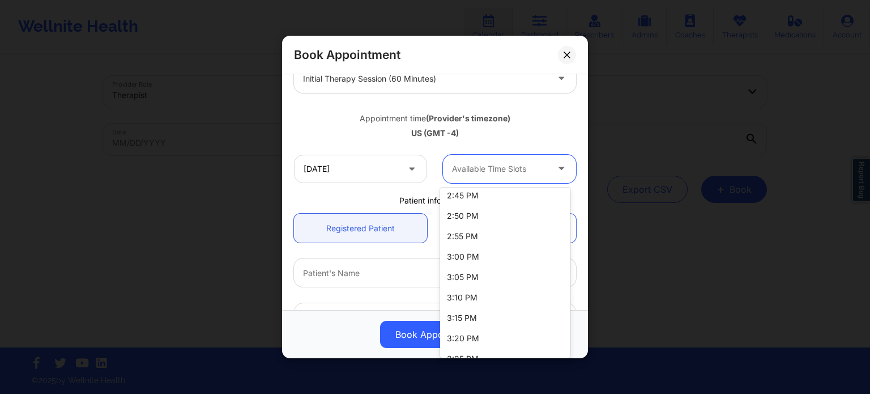
scroll to position [265, 0]
click at [546, 131] on div "US (GMT -4)" at bounding box center [435, 132] width 282 height 11
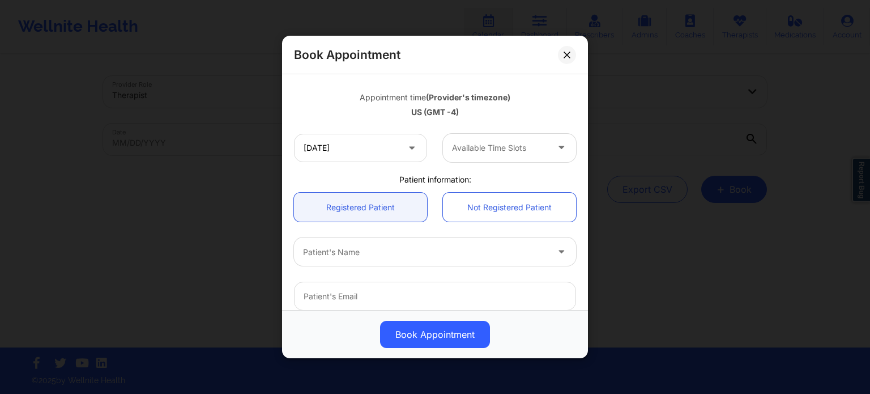
scroll to position [65, 0]
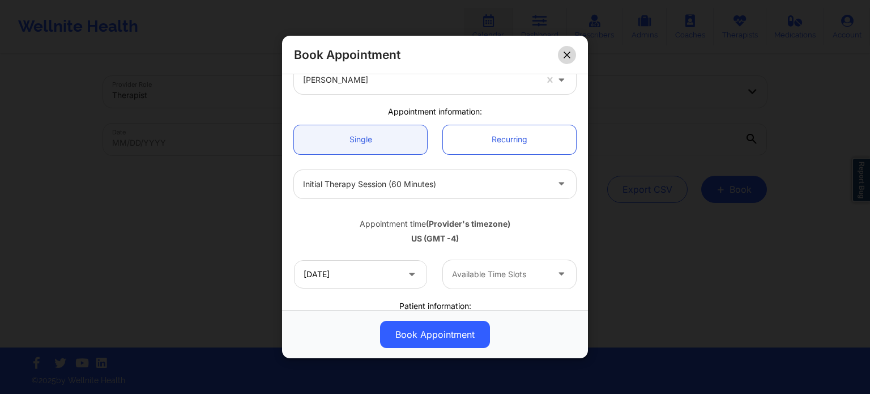
click at [563, 52] on icon at bounding box center [566, 55] width 7 height 7
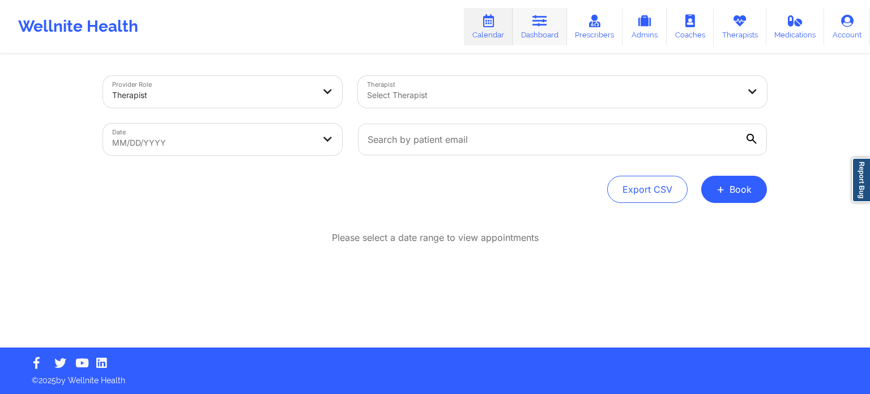
click at [532, 35] on link "Dashboard" at bounding box center [539, 26] width 54 height 37
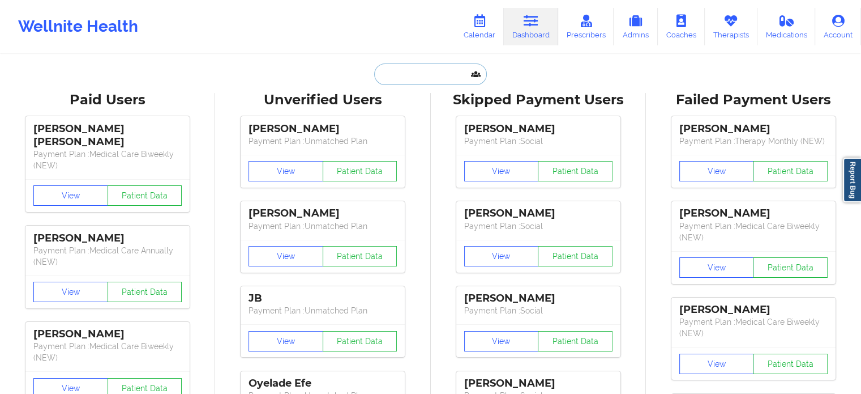
click at [437, 78] on input "text" at bounding box center [430, 74] width 112 height 22
paste input "[EMAIL_ADDRESS][DOMAIN_NAME]"
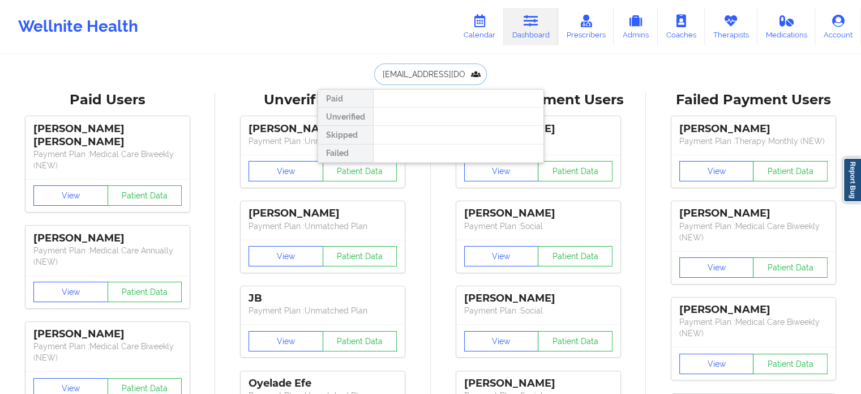
drag, startPoint x: 464, startPoint y: 70, endPoint x: 347, endPoint y: 71, distance: 117.8
click at [347, 71] on div "[EMAIL_ADDRESS][DOMAIN_NAME] Paid Unverified Skipped Failed" at bounding box center [431, 74] width 226 height 22
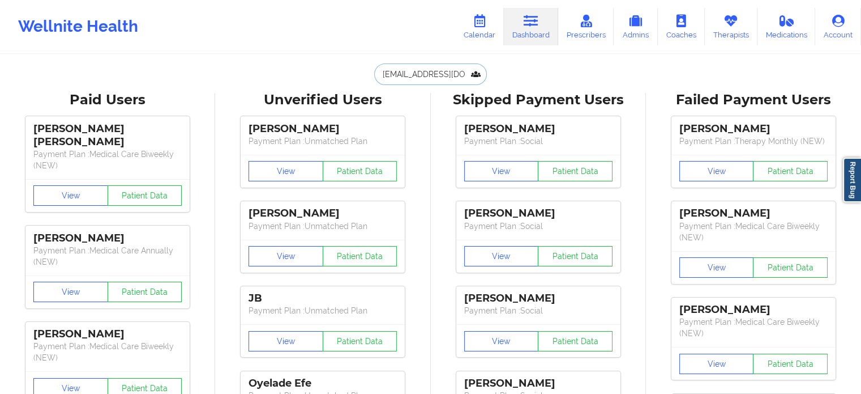
type input "[EMAIL_ADDRESS][DOMAIN_NAME]"
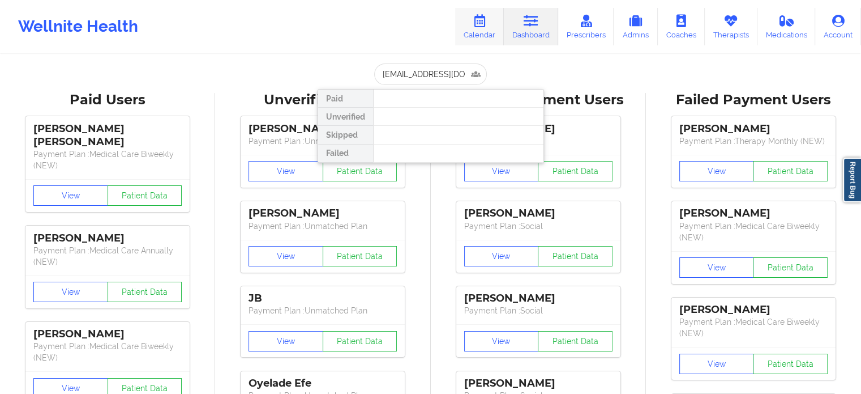
click at [473, 31] on link "Calendar" at bounding box center [479, 26] width 49 height 37
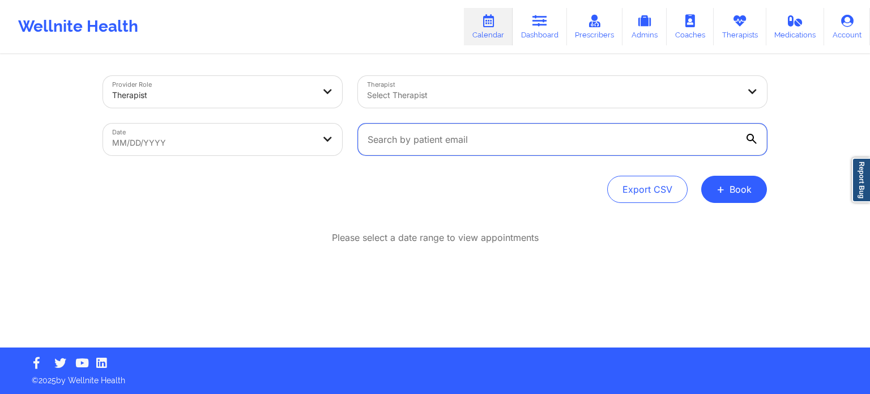
click at [550, 140] on input "text" at bounding box center [562, 139] width 409 height 32
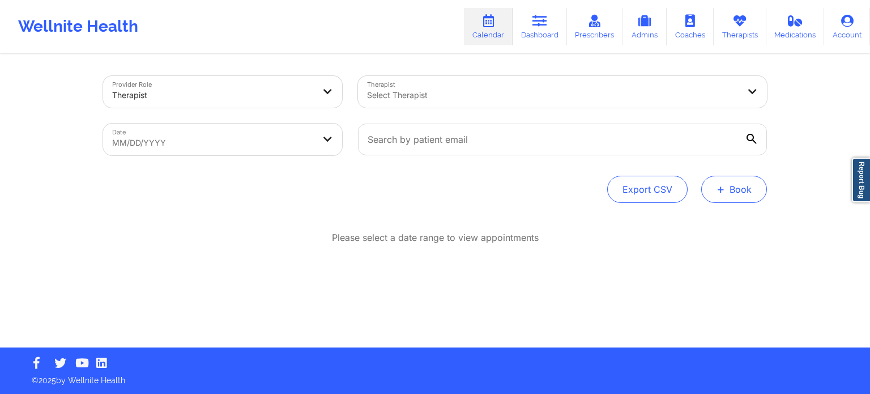
drag, startPoint x: 738, startPoint y: 194, endPoint x: 727, endPoint y: 191, distance: 11.7
click at [738, 194] on button "+ Book" at bounding box center [734, 189] width 66 height 27
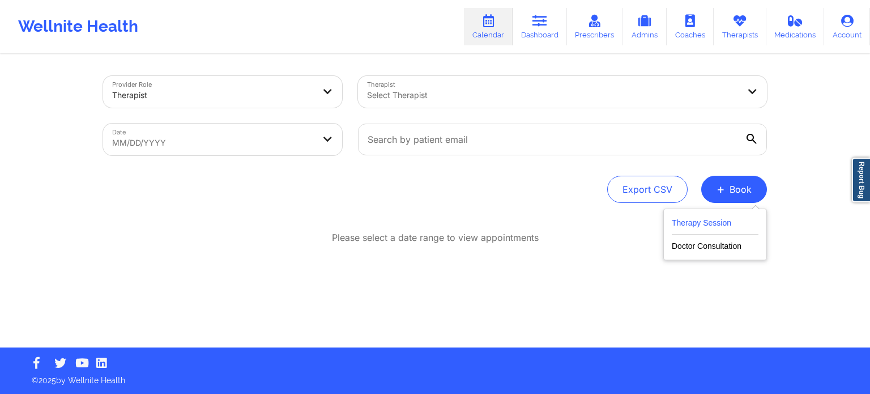
click at [713, 224] on button "Therapy Session" at bounding box center [715, 225] width 87 height 19
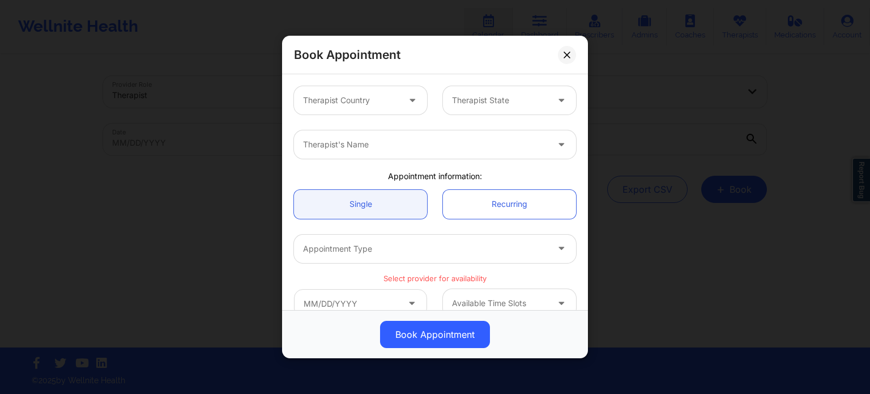
click at [364, 107] on div "Therapist Country" at bounding box center [347, 100] width 106 height 28
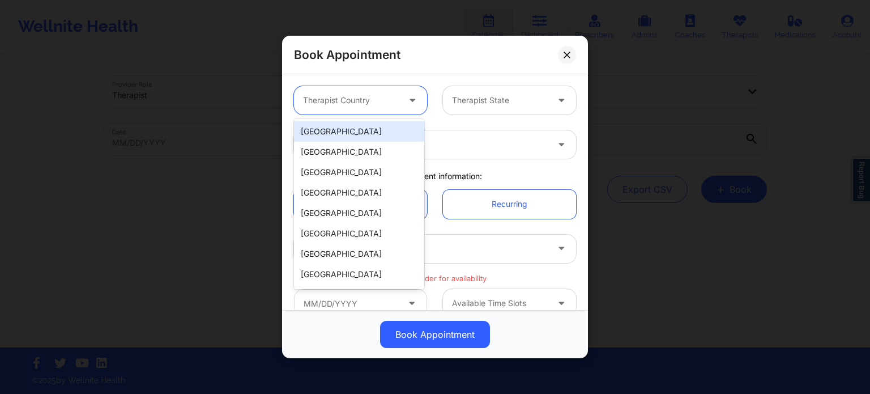
click at [362, 138] on div "[GEOGRAPHIC_DATA]" at bounding box center [359, 131] width 130 height 20
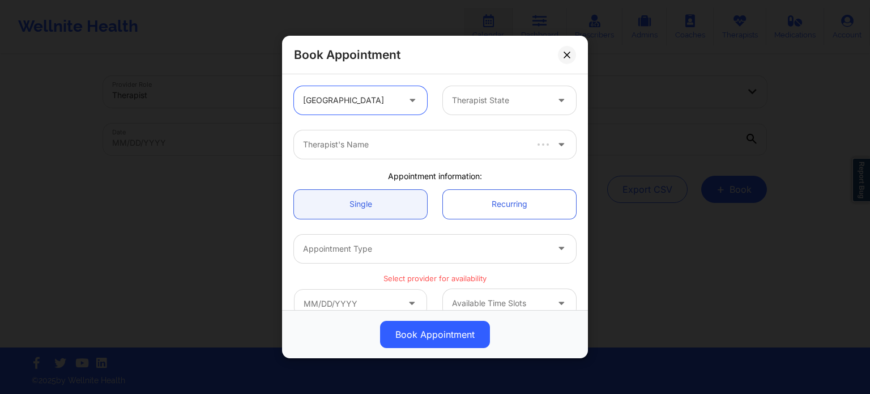
click at [454, 111] on div "Therapist State" at bounding box center [496, 100] width 106 height 28
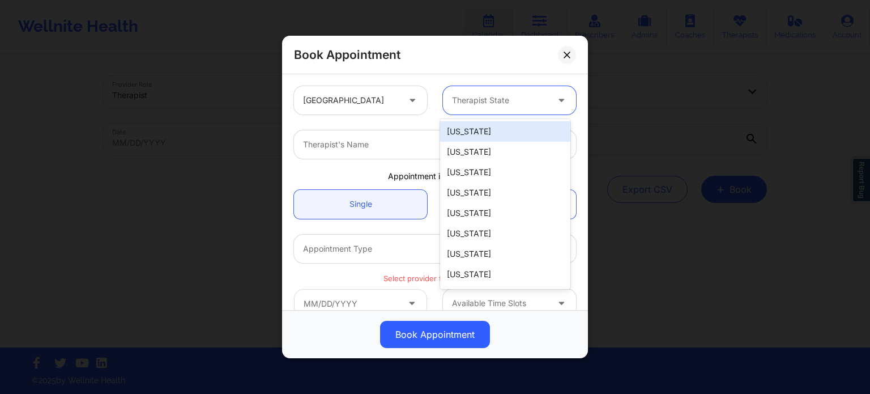
type input "f"
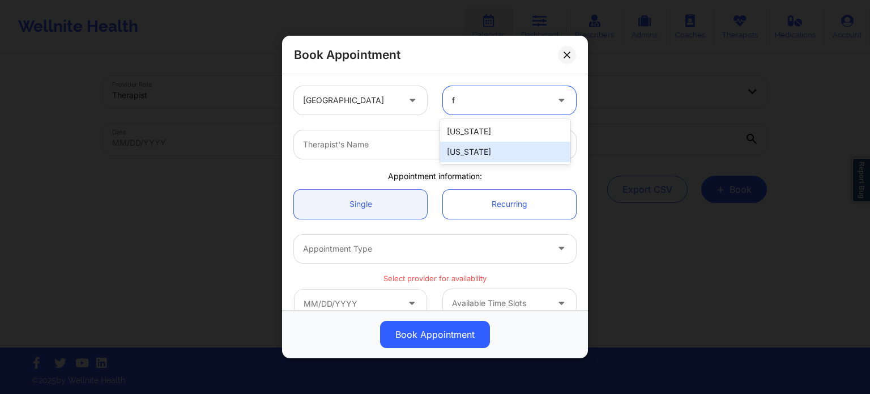
click at [457, 153] on div "[US_STATE]" at bounding box center [505, 152] width 130 height 20
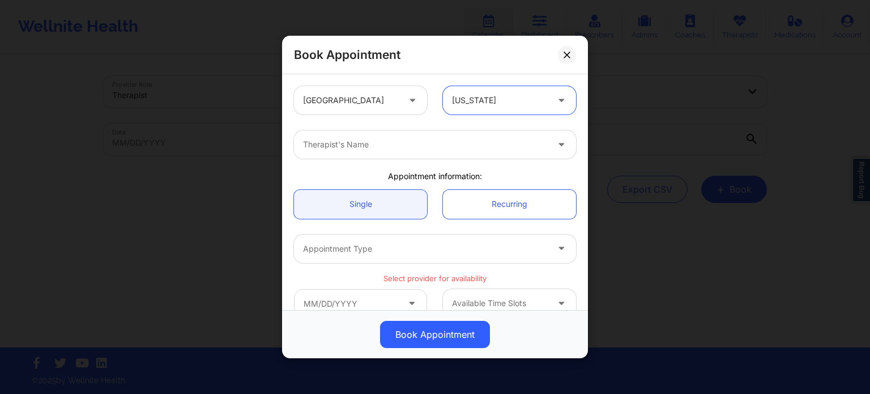
click at [388, 145] on div at bounding box center [425, 145] width 245 height 14
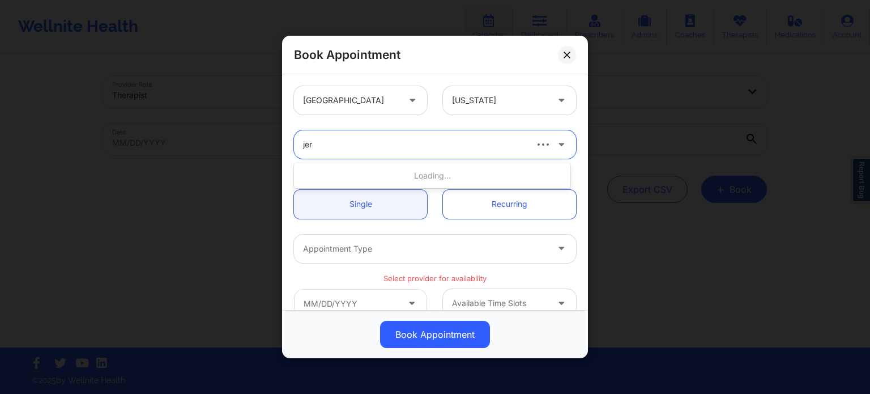
type input "[PERSON_NAME]"
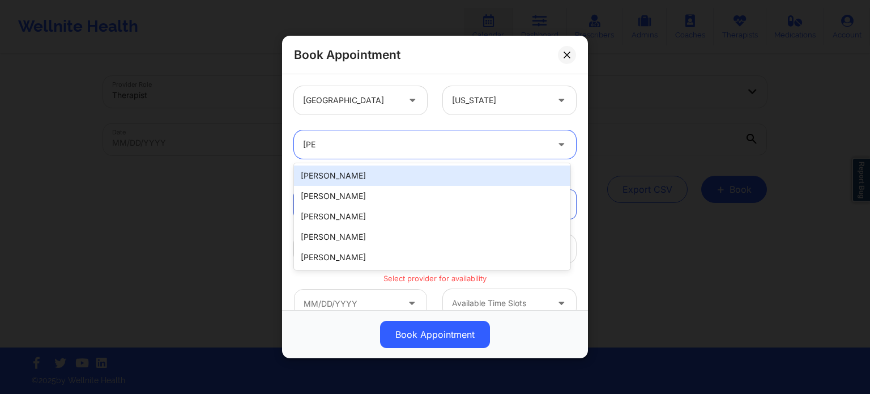
click at [371, 180] on div "[PERSON_NAME]" at bounding box center [432, 175] width 276 height 20
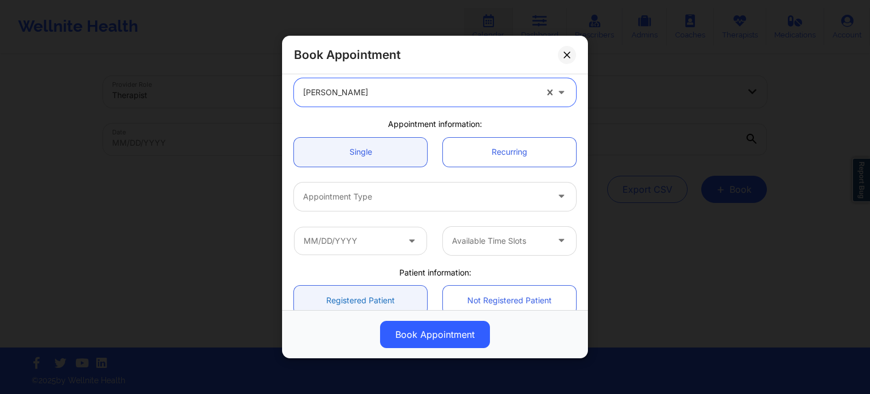
scroll to position [113, 0]
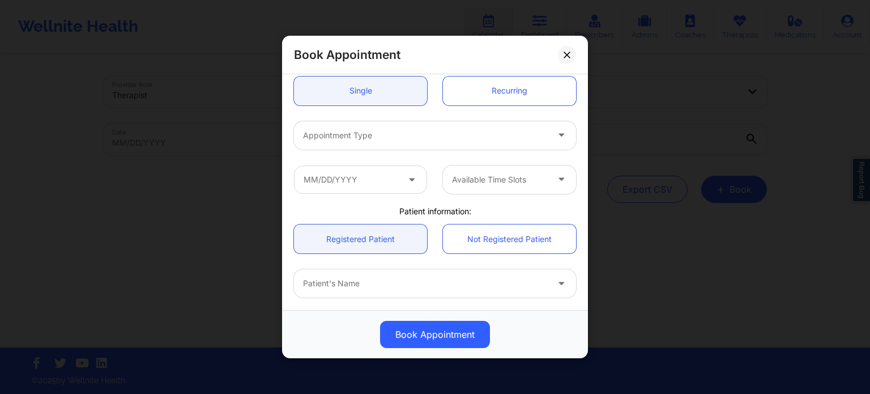
click at [373, 129] on div at bounding box center [425, 136] width 245 height 14
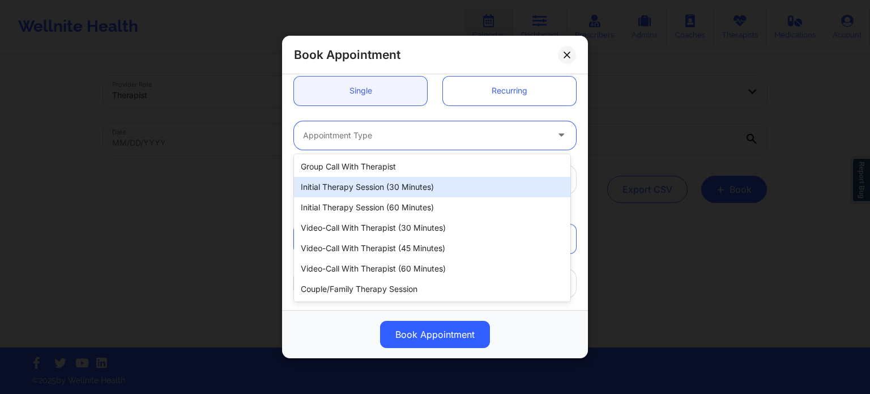
click at [368, 206] on div "Initial Therapy Session (60 minutes)" at bounding box center [432, 207] width 276 height 20
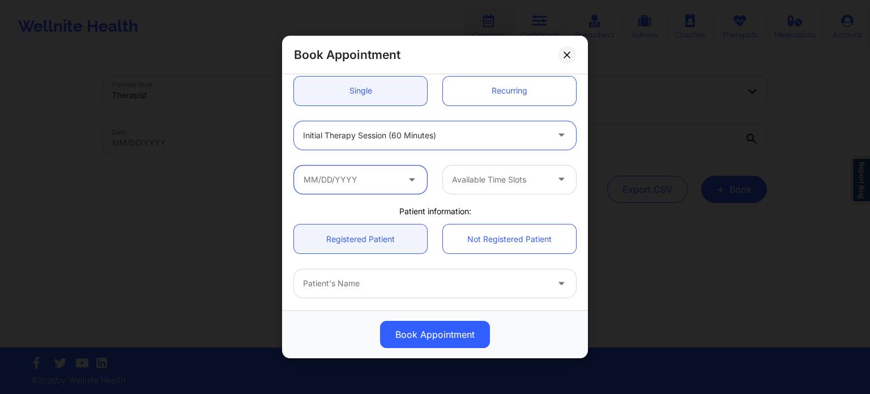
click at [344, 180] on input "text" at bounding box center [360, 179] width 133 height 28
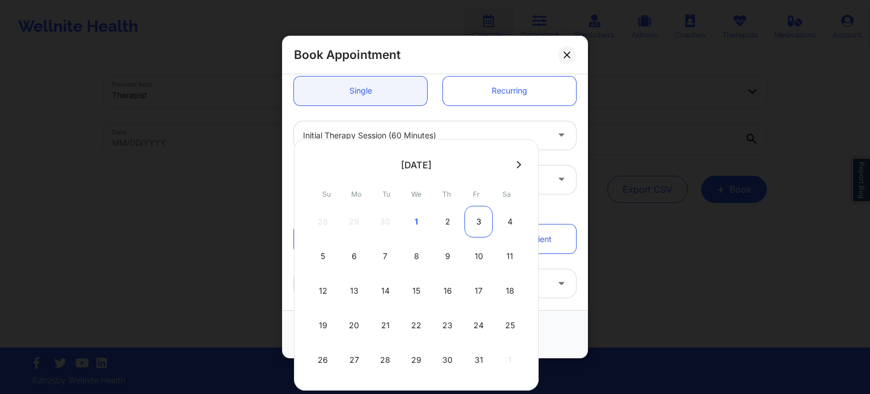
click at [469, 219] on div "3" at bounding box center [478, 222] width 28 height 32
type input "[DATE]"
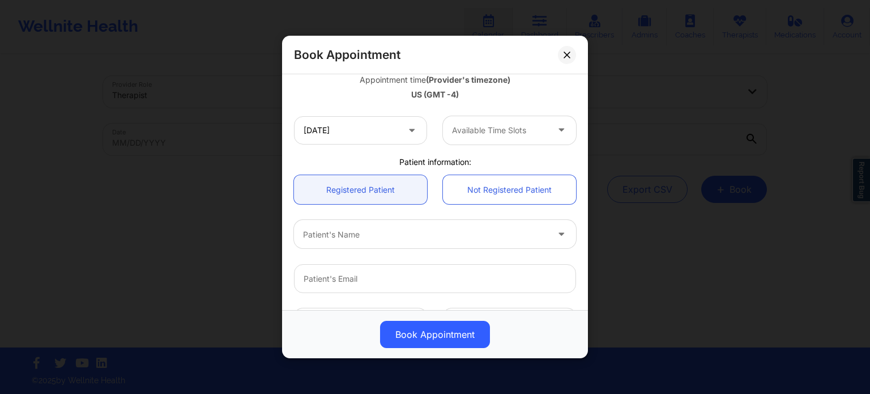
scroll to position [226, 0]
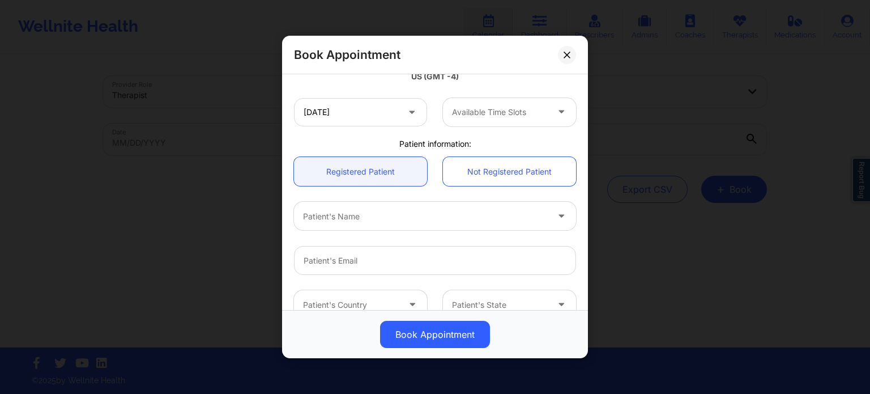
click at [414, 221] on div at bounding box center [425, 216] width 245 height 14
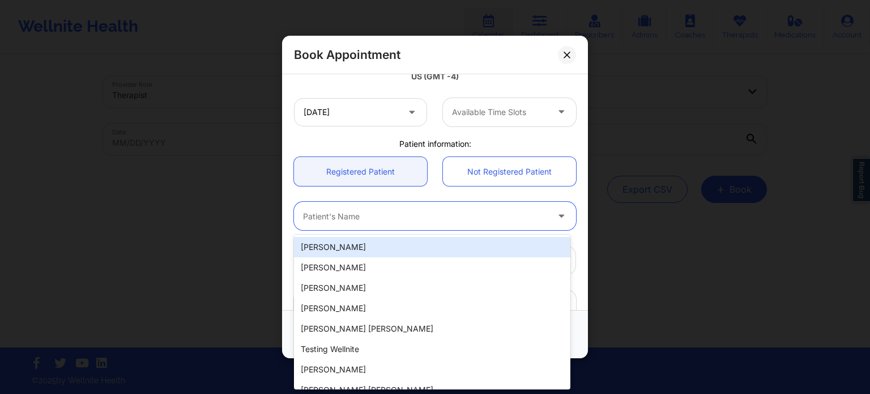
click at [393, 220] on div at bounding box center [425, 216] width 245 height 14
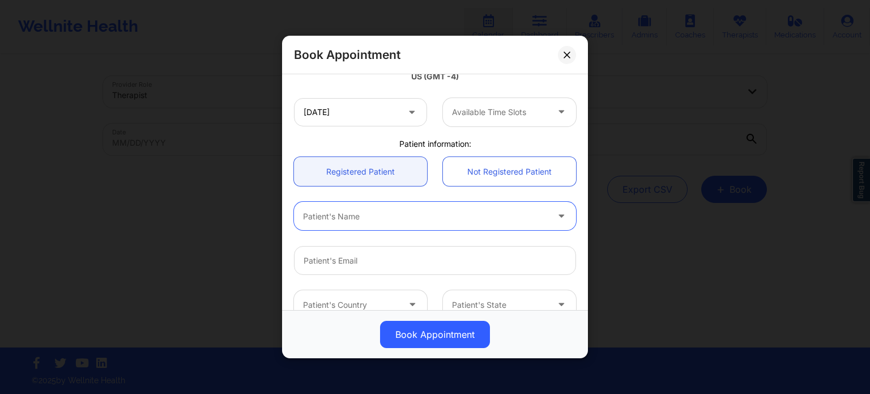
scroll to position [291, 0]
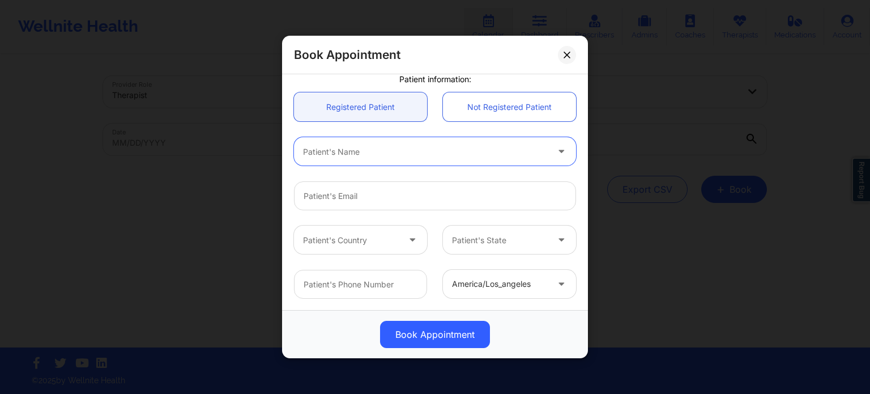
click at [364, 238] on div at bounding box center [351, 240] width 96 height 14
click at [352, 237] on div at bounding box center [351, 240] width 96 height 14
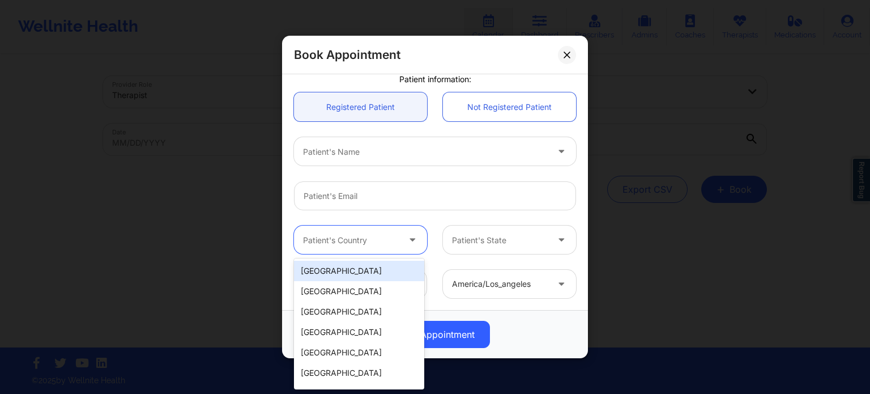
click at [356, 270] on div "[GEOGRAPHIC_DATA]" at bounding box center [359, 270] width 130 height 20
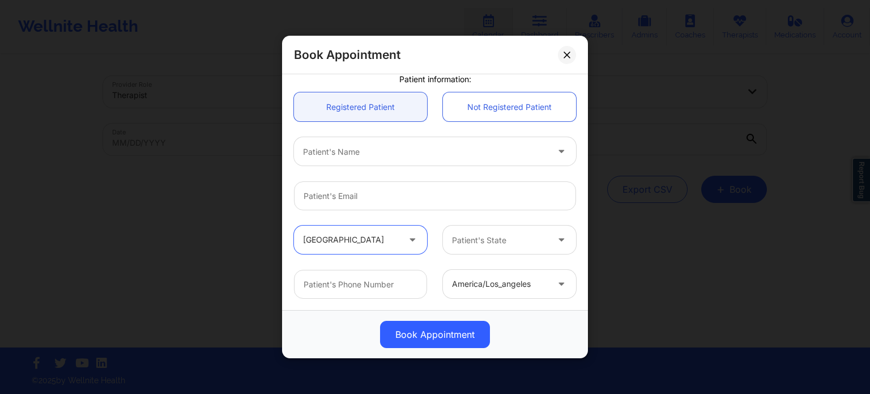
click at [483, 242] on div at bounding box center [500, 240] width 96 height 14
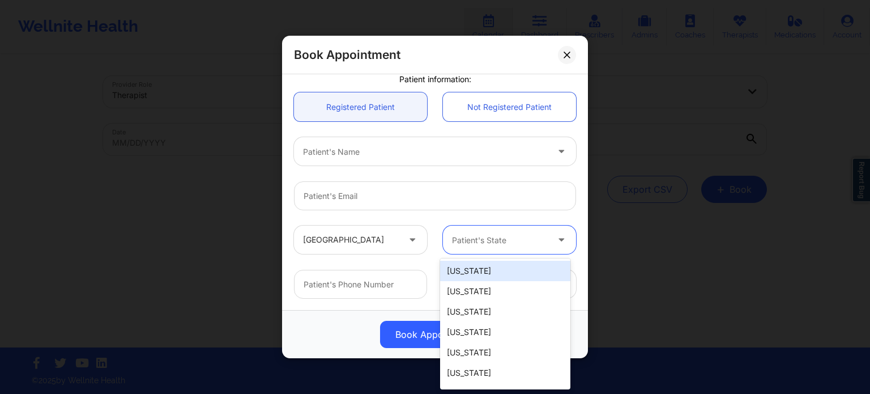
type input "f"
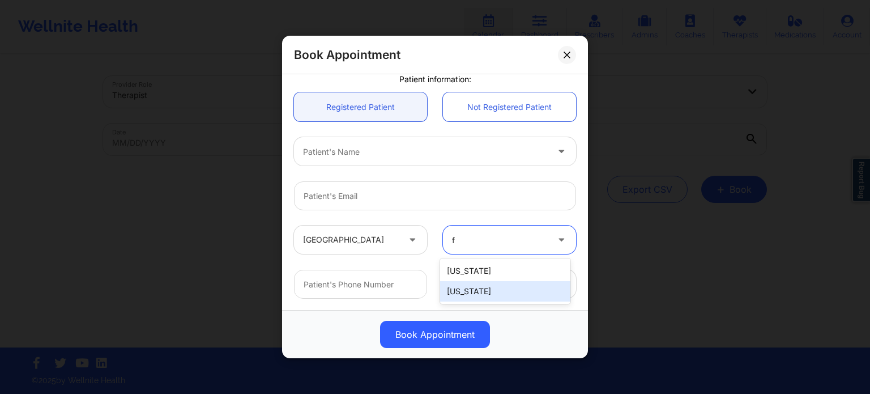
click at [464, 291] on div "[US_STATE]" at bounding box center [505, 291] width 130 height 20
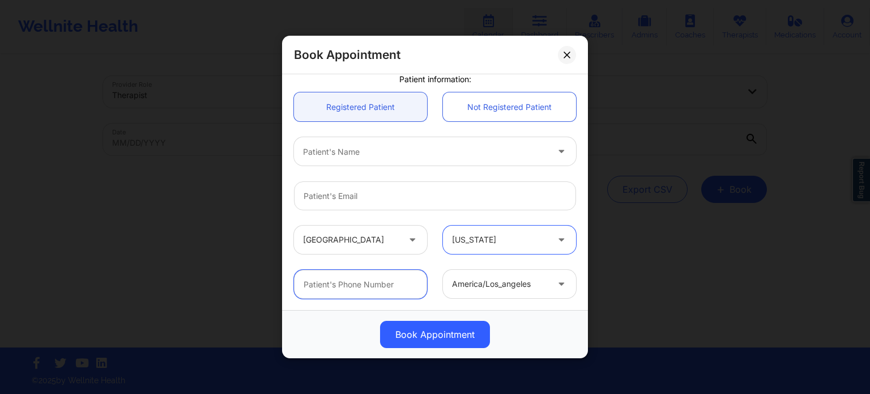
click at [375, 286] on input "text" at bounding box center [360, 284] width 133 height 29
click at [485, 176] on div at bounding box center [435, 195] width 298 height 44
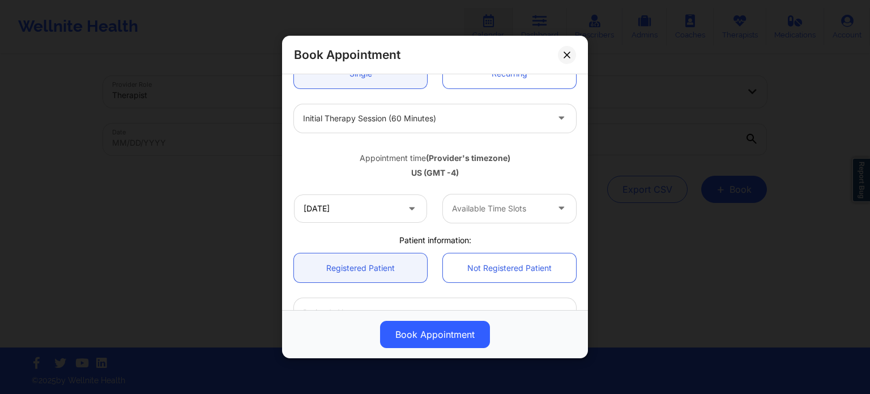
scroll to position [121, 0]
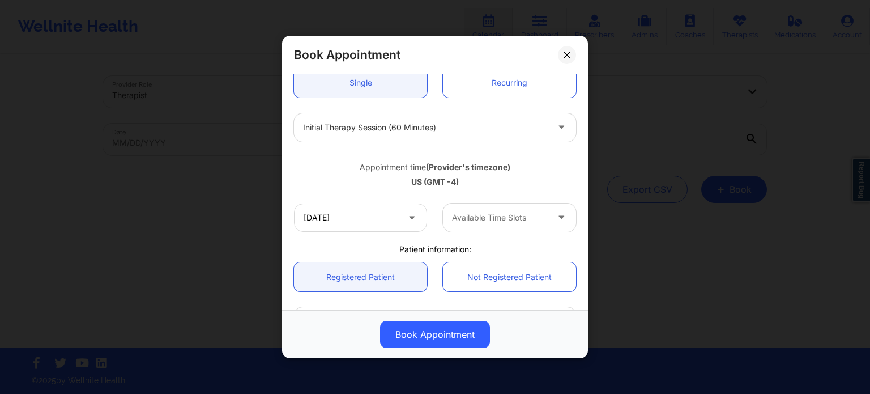
click at [491, 225] on div "Available Time Slots" at bounding box center [496, 217] width 106 height 28
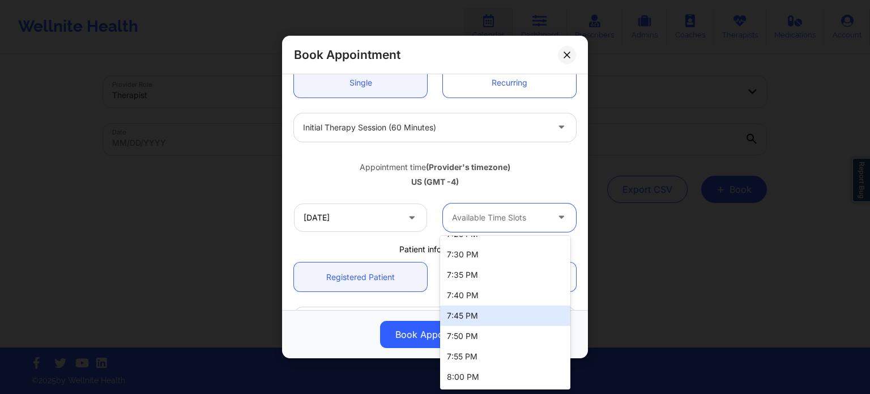
scroll to position [1584, 0]
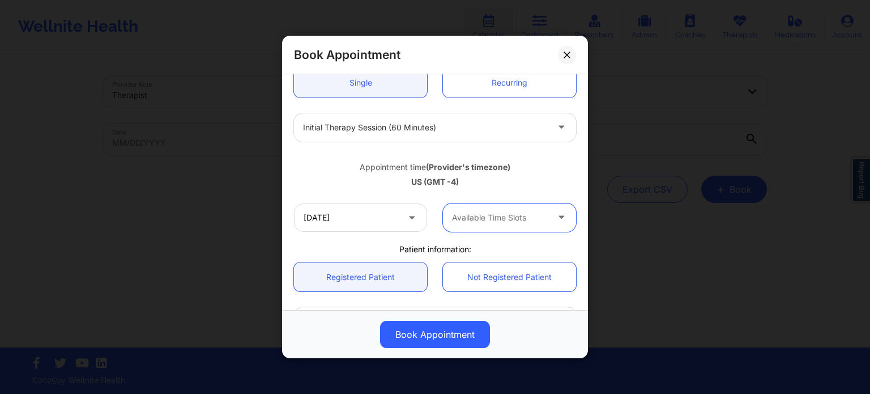
click at [485, 219] on div at bounding box center [500, 218] width 96 height 14
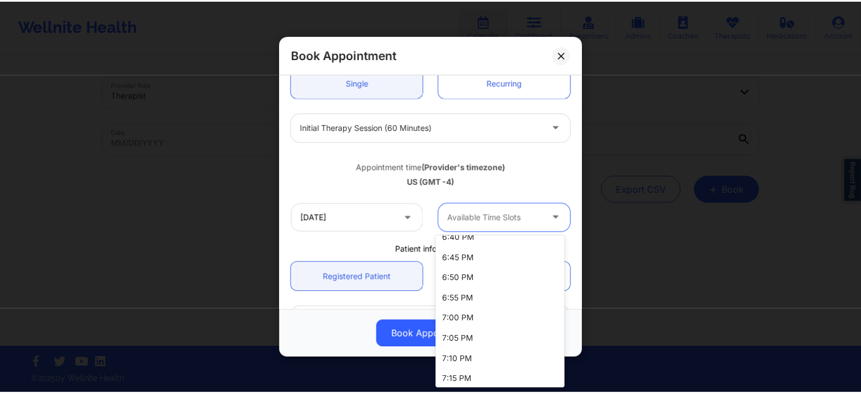
scroll to position [1415, 0]
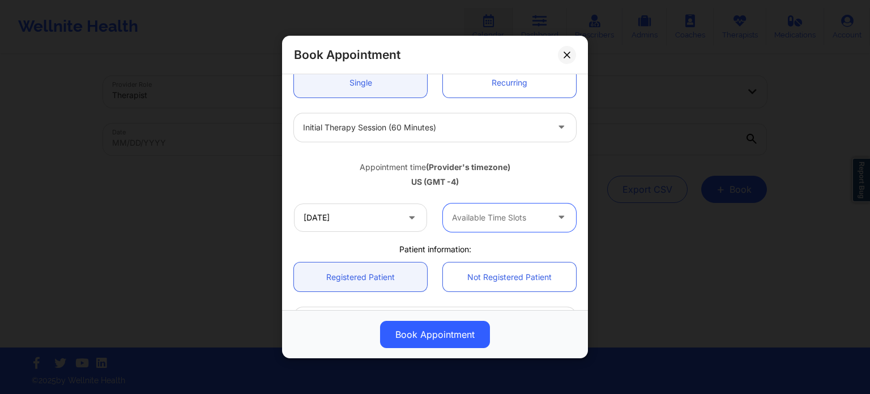
click at [569, 56] on icon at bounding box center [566, 55] width 7 height 7
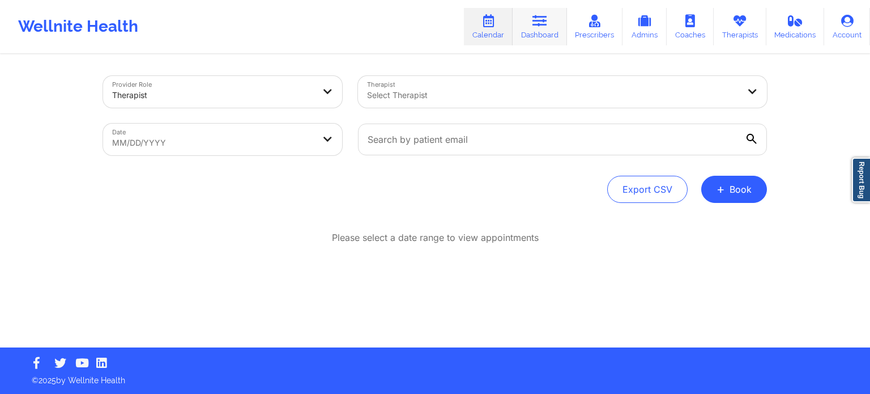
click at [545, 27] on link "Dashboard" at bounding box center [539, 26] width 54 height 37
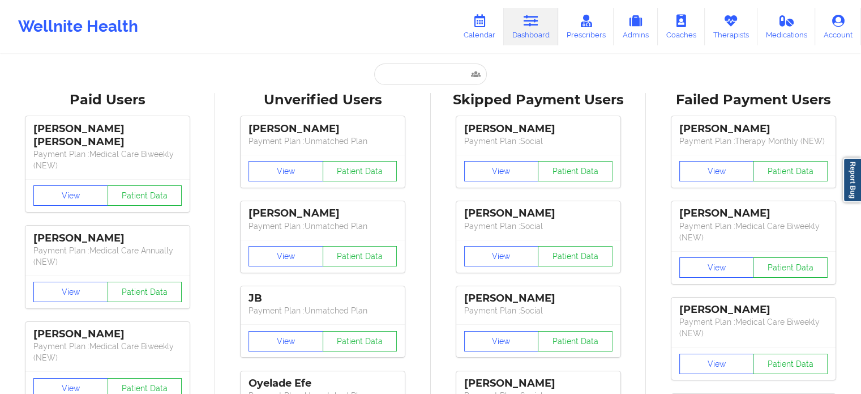
click at [439, 70] on input "text" at bounding box center [430, 74] width 112 height 22
paste input "[EMAIL_ADDRESS][DOMAIN_NAME]"
type input "[EMAIL_ADDRESS][DOMAIN_NAME]"
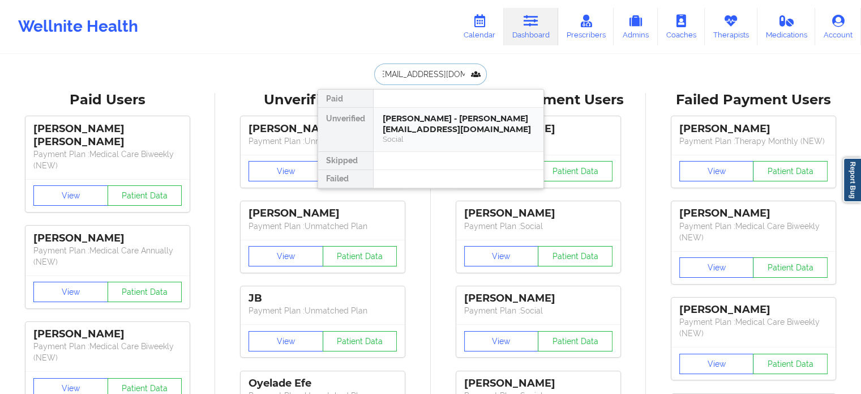
click at [426, 114] on div "[PERSON_NAME] - [PERSON_NAME][EMAIL_ADDRESS][DOMAIN_NAME]" at bounding box center [459, 123] width 152 height 21
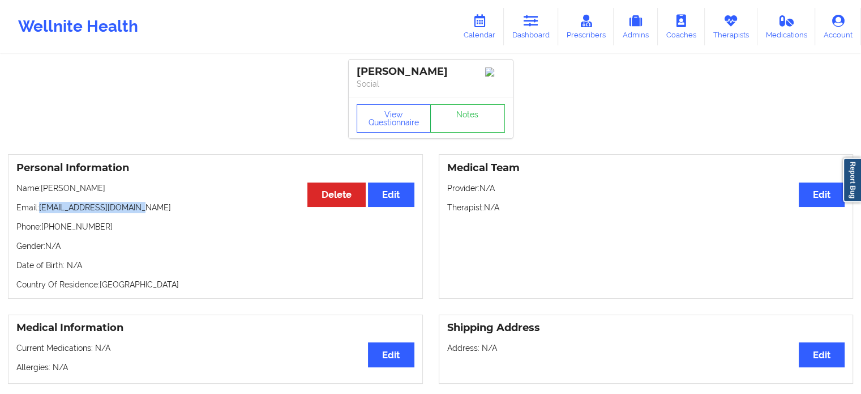
drag, startPoint x: 143, startPoint y: 215, endPoint x: 41, endPoint y: 212, distance: 102.5
click at [41, 212] on p "Email: [EMAIL_ADDRESS][DOMAIN_NAME]" at bounding box center [215, 207] width 398 height 11
drag, startPoint x: 534, startPoint y: 38, endPoint x: 521, endPoint y: 36, distance: 13.2
click at [534, 38] on link "Dashboard" at bounding box center [531, 26] width 54 height 37
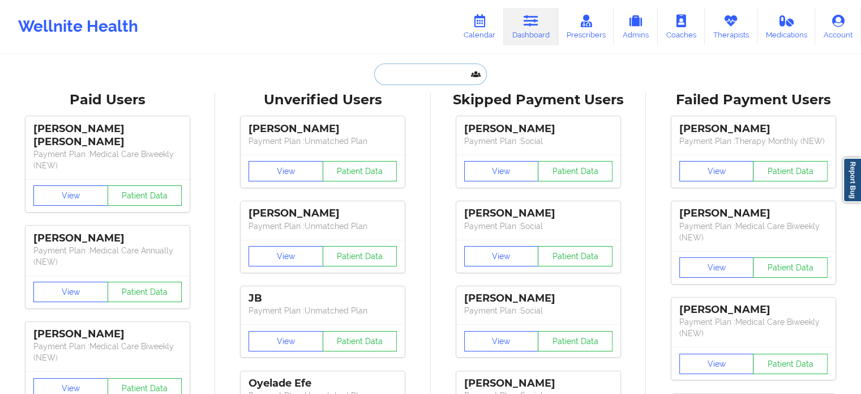
paste input "[EMAIL_ADDRESS][DOMAIN_NAME]"
type input "[EMAIL_ADDRESS][DOMAIN_NAME]"
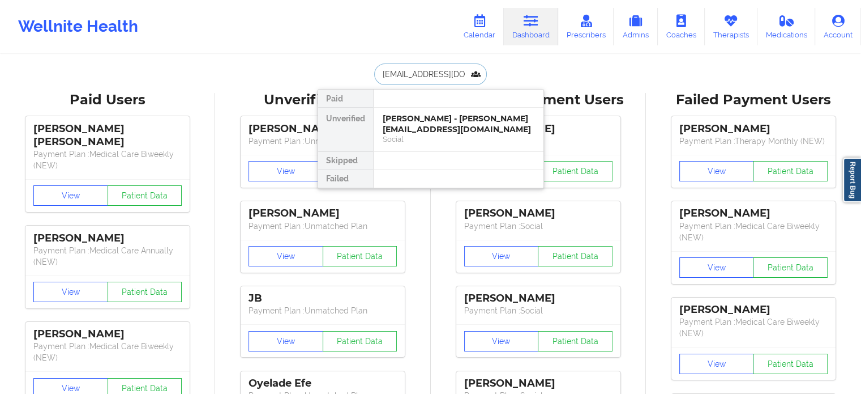
scroll to position [0, 19]
click at [438, 131] on div "[PERSON_NAME] - [EMAIL_ADDRESS][DOMAIN_NAME]" at bounding box center [459, 123] width 152 height 21
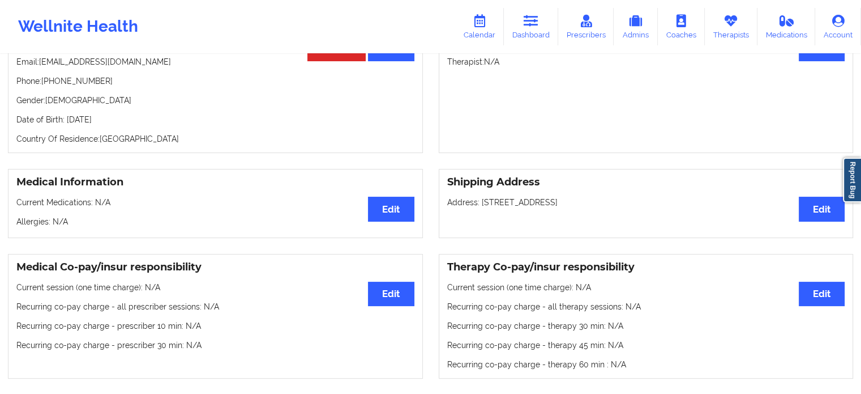
scroll to position [120, 0]
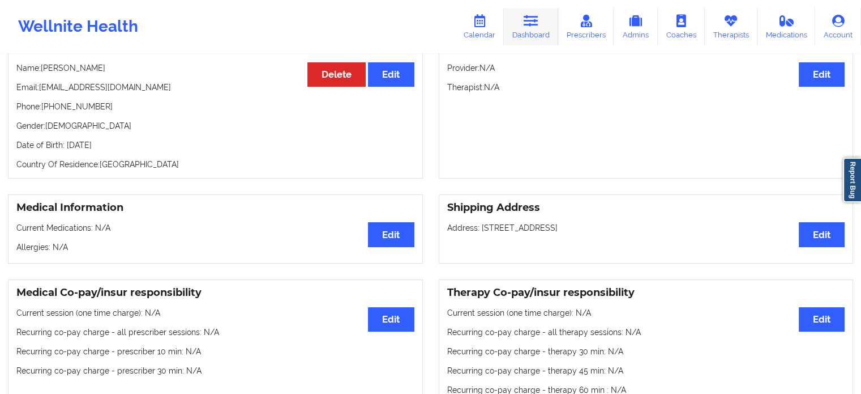
click at [528, 33] on link "Dashboard" at bounding box center [531, 26] width 54 height 37
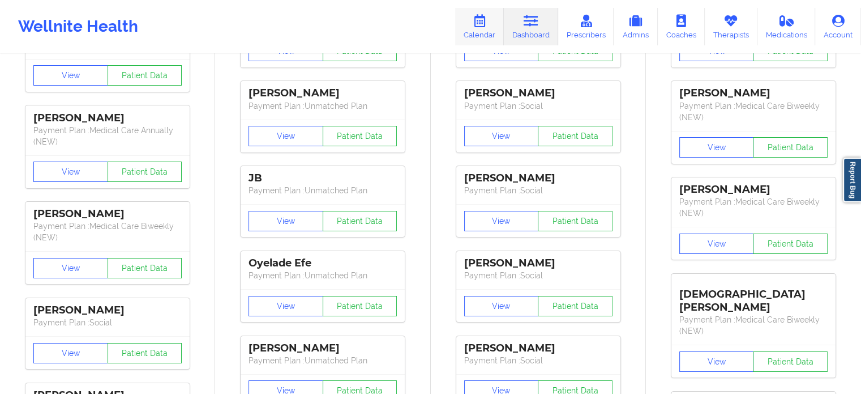
click at [480, 19] on icon at bounding box center [479, 21] width 15 height 12
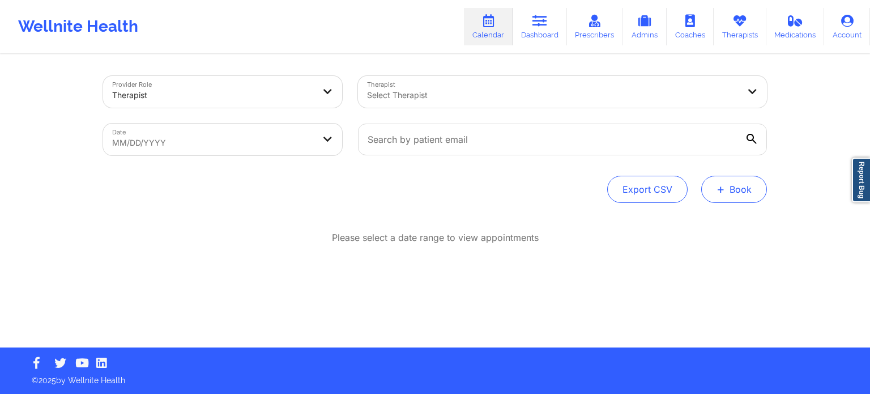
click at [732, 178] on button "+ Book" at bounding box center [734, 189] width 66 height 27
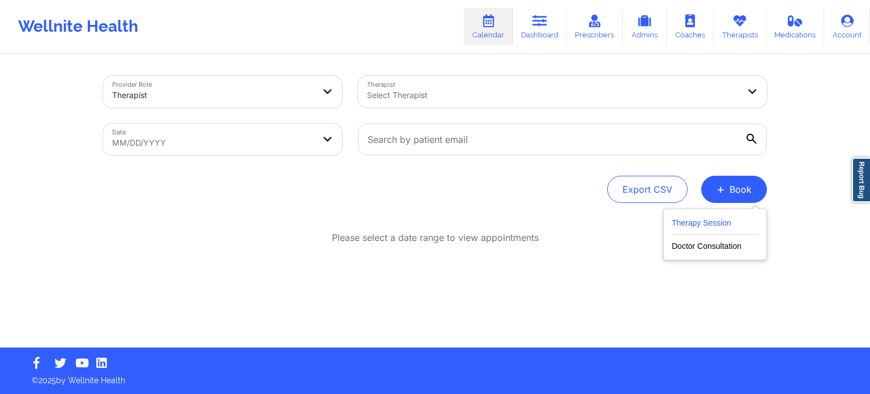
click at [688, 219] on button "Therapy Session" at bounding box center [715, 225] width 87 height 19
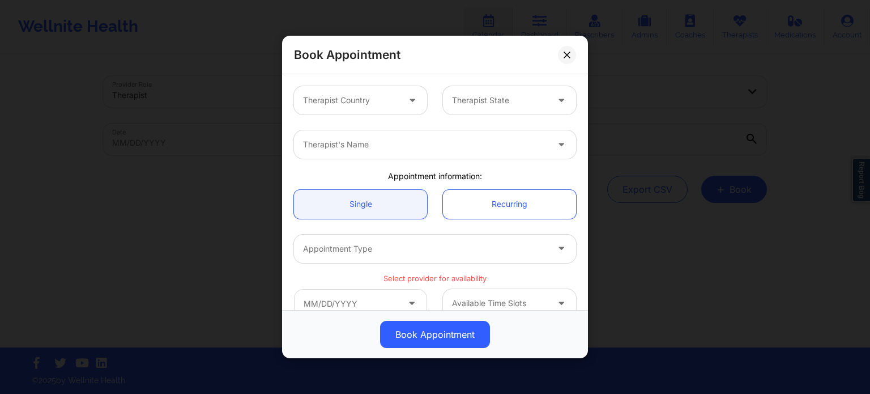
click at [354, 106] on div at bounding box center [351, 100] width 96 height 14
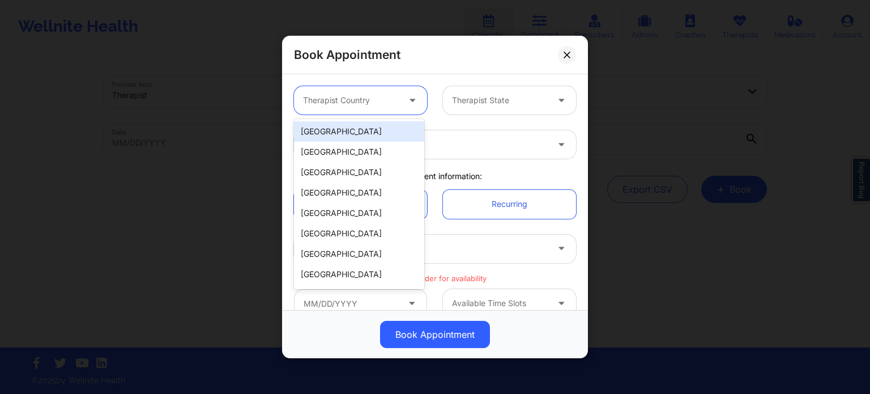
click at [347, 129] on div "[GEOGRAPHIC_DATA]" at bounding box center [359, 131] width 130 height 20
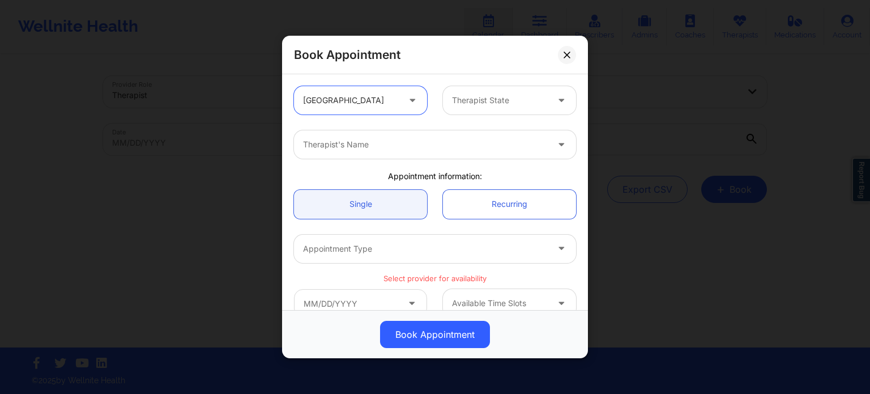
click at [477, 110] on div "Therapist State" at bounding box center [496, 100] width 106 height 28
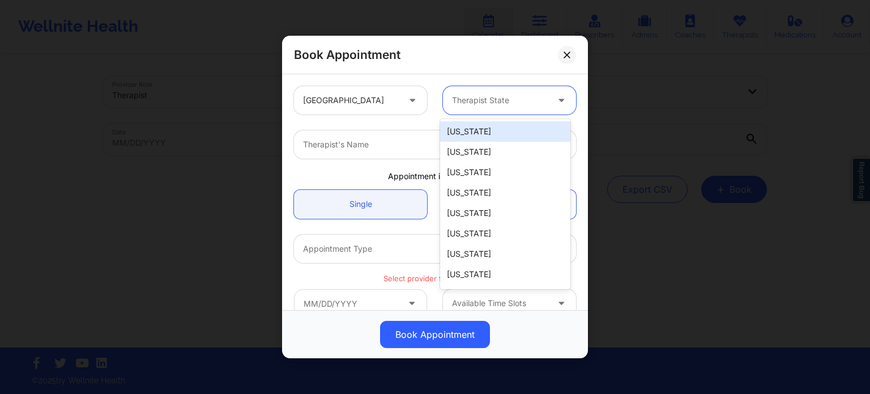
type input "f"
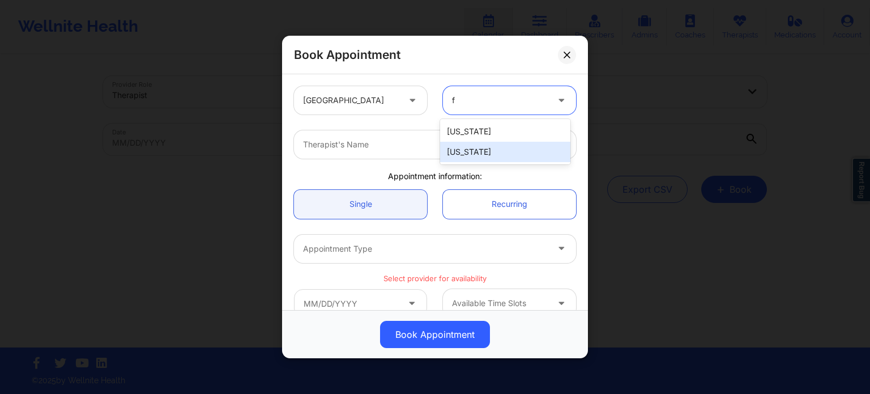
click at [465, 147] on div "[US_STATE]" at bounding box center [505, 152] width 130 height 20
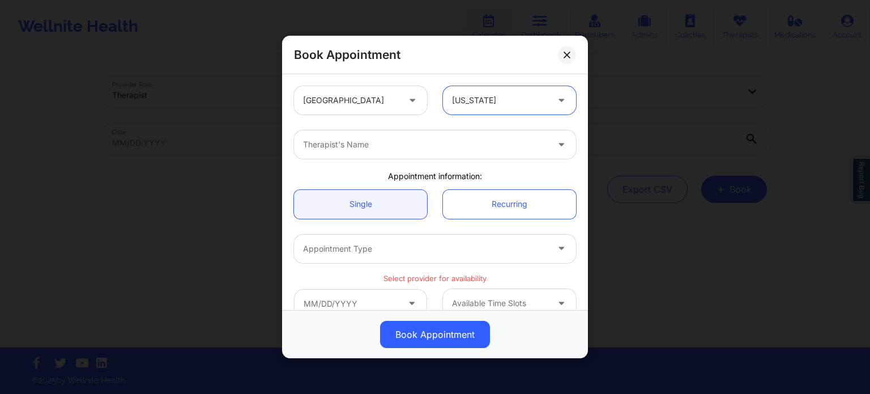
click at [424, 147] on div at bounding box center [425, 145] width 245 height 14
click at [409, 139] on div at bounding box center [425, 145] width 245 height 14
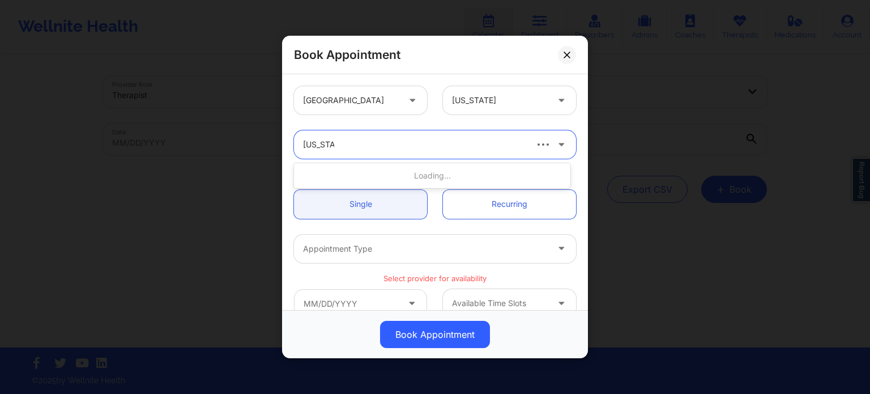
type input "[US_STATE] g"
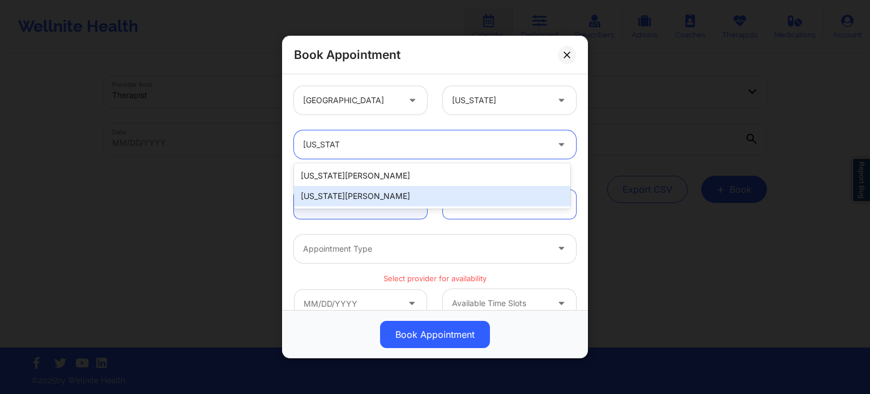
click at [363, 190] on div "[US_STATE][PERSON_NAME]" at bounding box center [432, 196] width 276 height 20
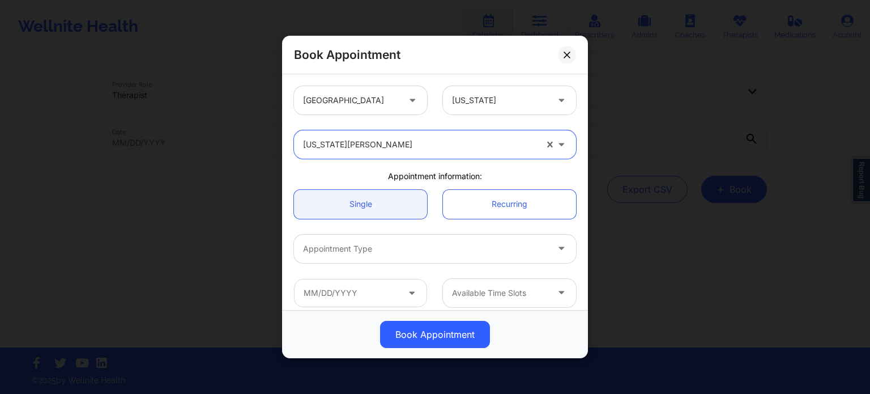
scroll to position [57, 0]
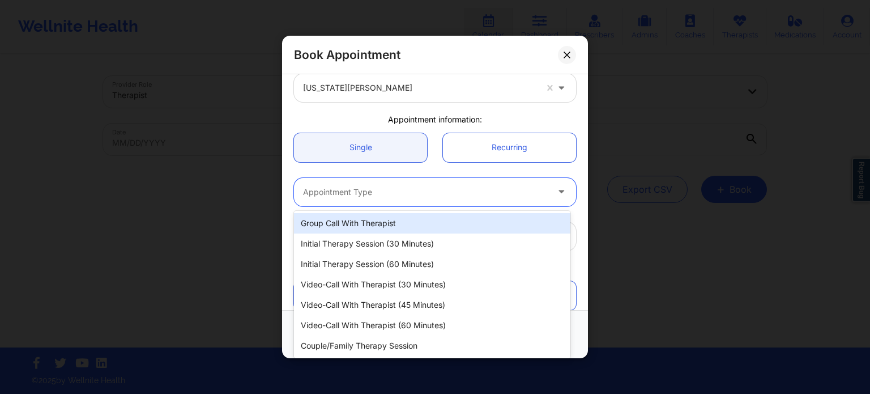
click at [370, 194] on div at bounding box center [425, 192] width 245 height 14
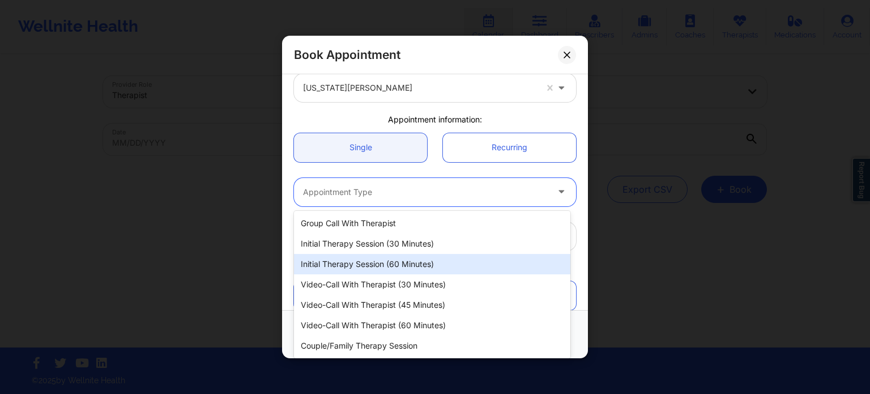
click at [370, 264] on div "Initial Therapy Session (60 minutes)" at bounding box center [432, 264] width 276 height 20
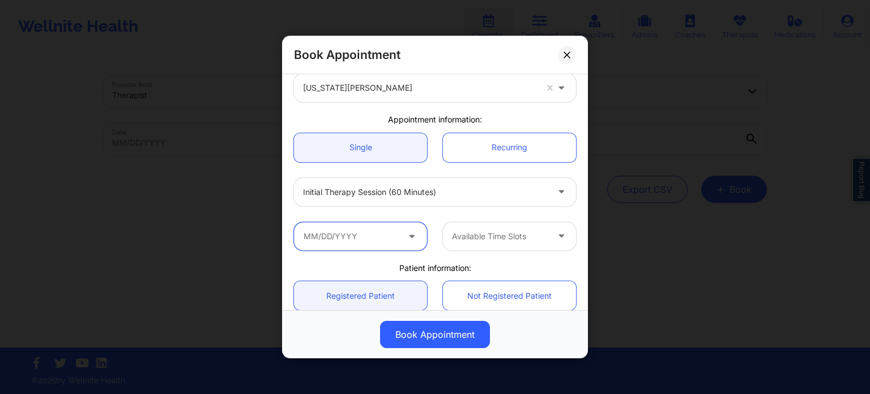
click at [350, 239] on input "text" at bounding box center [360, 236] width 133 height 28
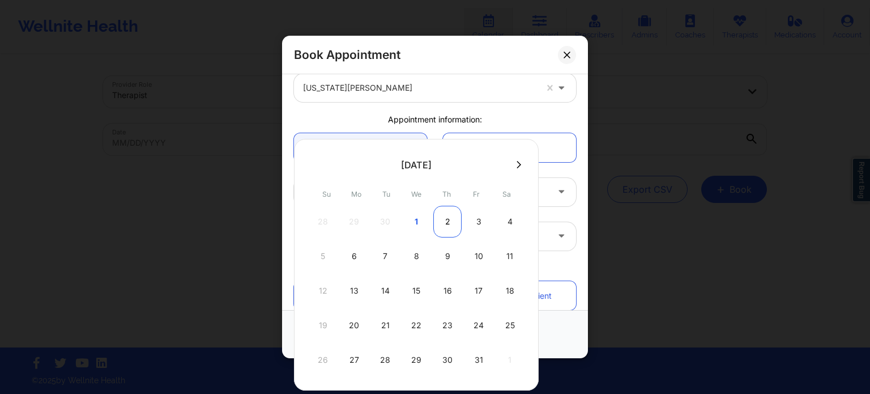
click at [451, 229] on div "2" at bounding box center [447, 222] width 28 height 32
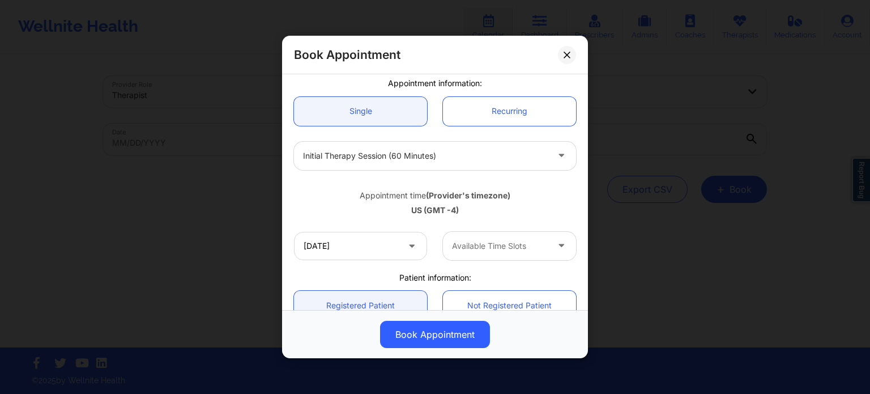
scroll to position [113, 0]
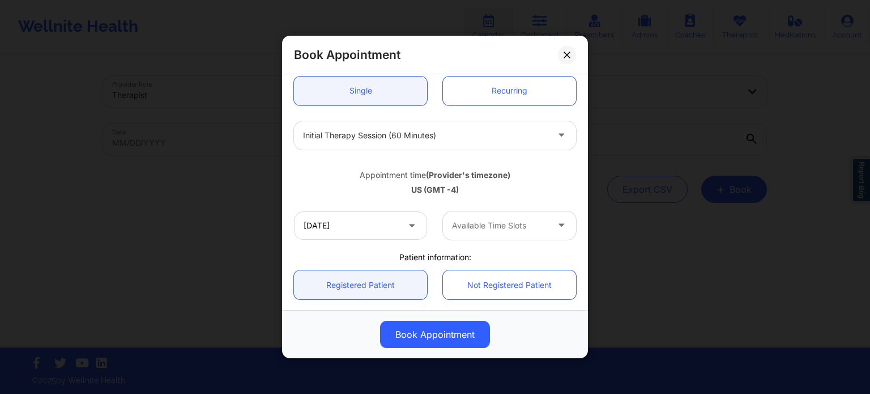
click at [475, 227] on div at bounding box center [500, 226] width 96 height 14
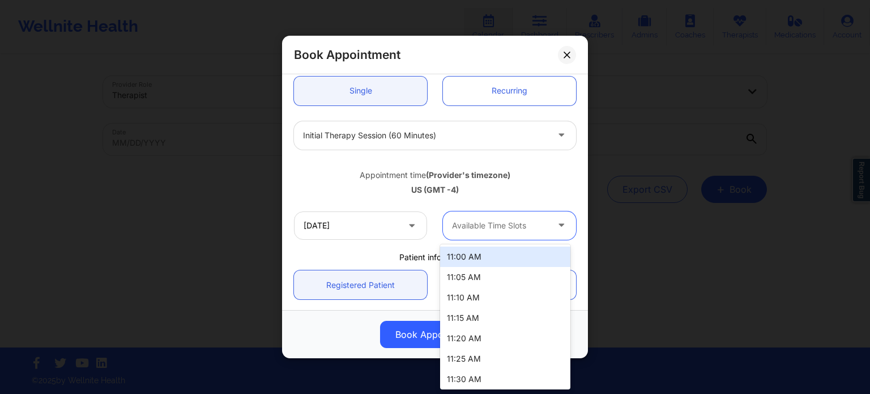
click at [519, 191] on div "US (GMT -4)" at bounding box center [435, 189] width 282 height 11
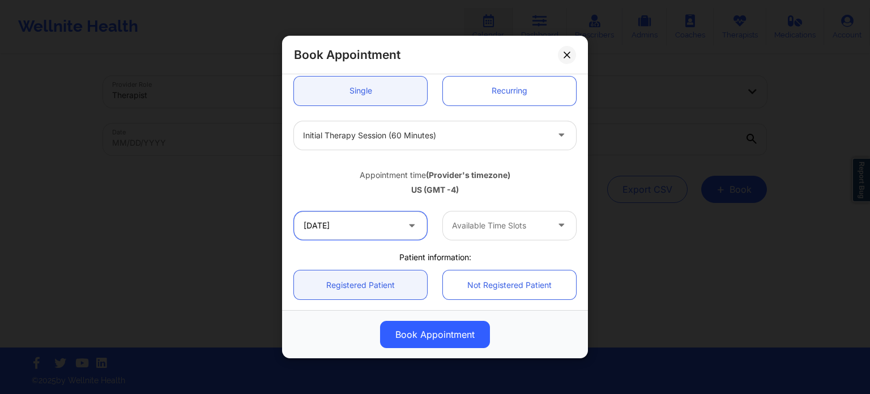
click at [362, 224] on input "[DATE]" at bounding box center [360, 225] width 133 height 28
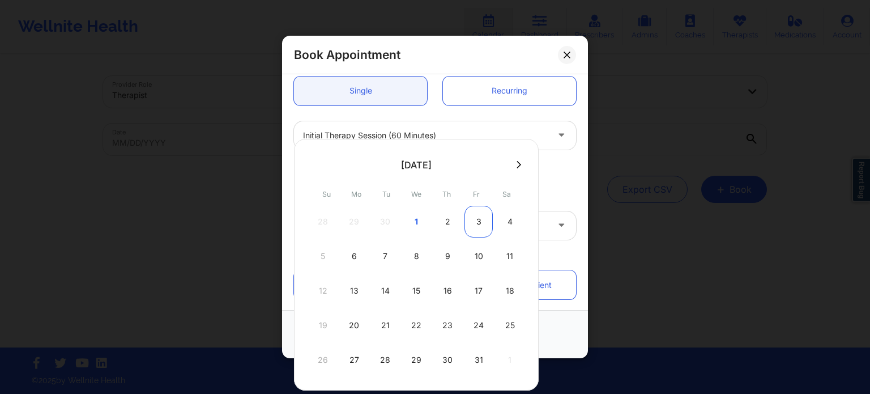
click at [476, 216] on div "3" at bounding box center [478, 222] width 28 height 32
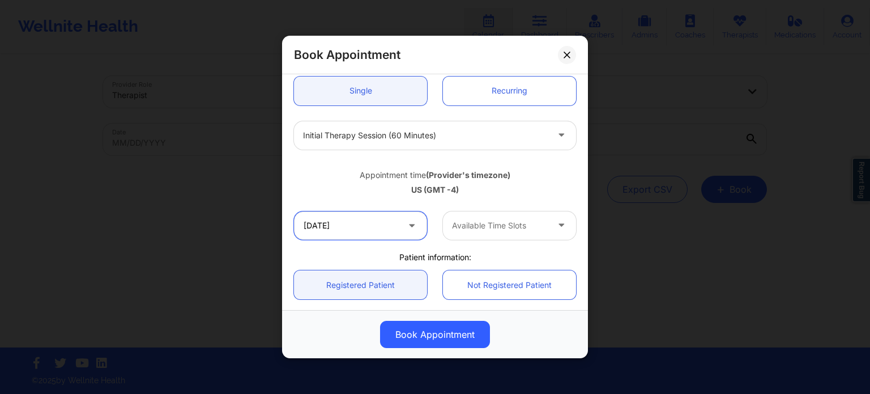
click at [391, 233] on input "[DATE]" at bounding box center [360, 225] width 133 height 28
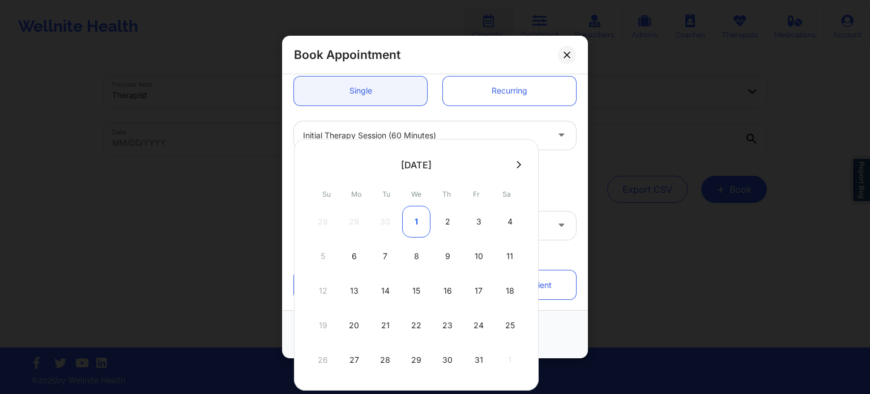
click at [417, 225] on div "1" at bounding box center [416, 222] width 28 height 32
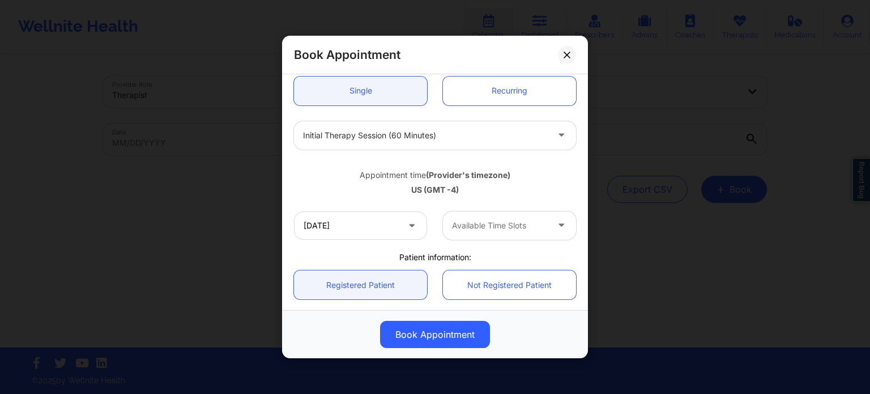
click at [491, 198] on div "Appointment time (Provider's timezone) [GEOGRAPHIC_DATA] (GMT -4)" at bounding box center [435, 180] width 298 height 46
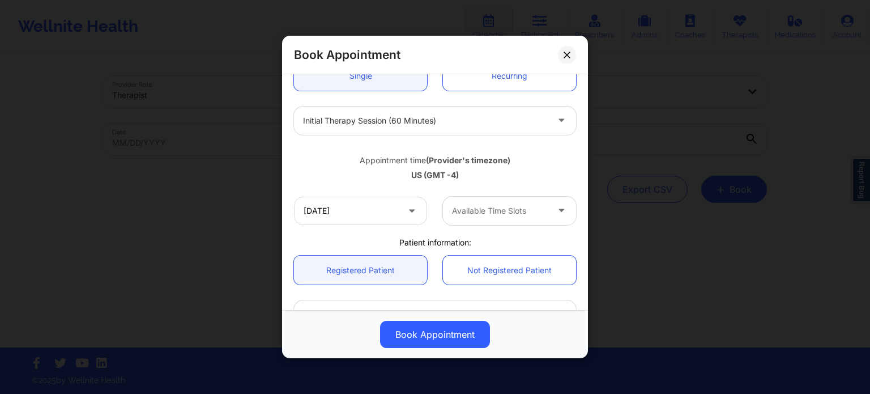
scroll to position [170, 0]
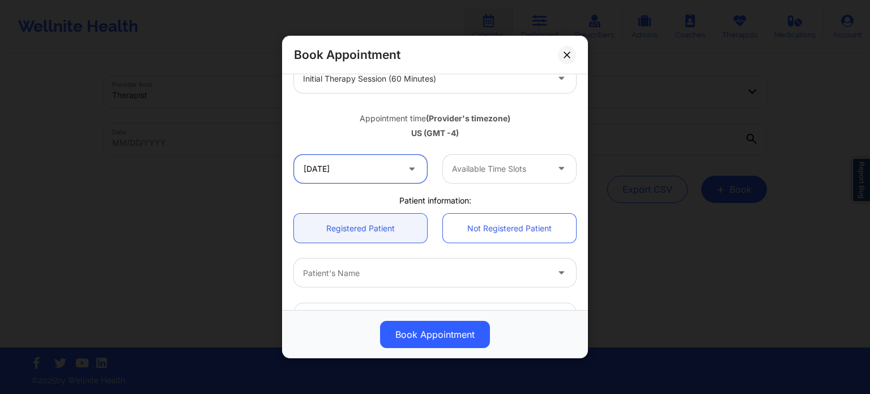
click at [352, 173] on input "[DATE]" at bounding box center [360, 169] width 133 height 28
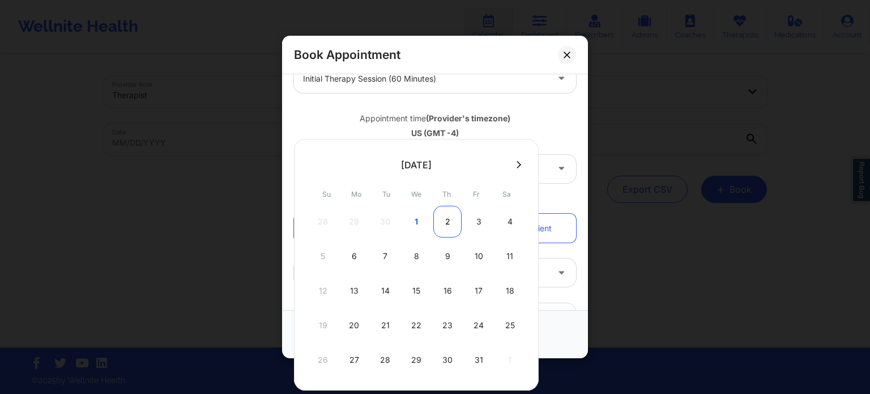
click at [444, 223] on div "2" at bounding box center [447, 222] width 28 height 32
type input "[DATE]"
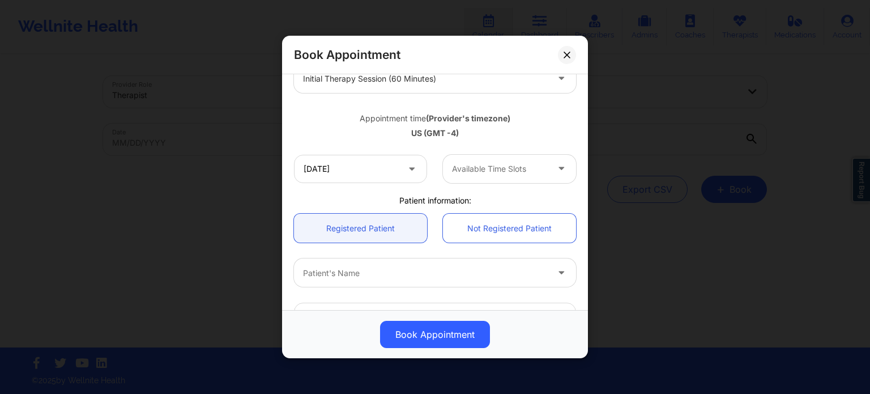
click at [483, 174] on div at bounding box center [500, 169] width 96 height 14
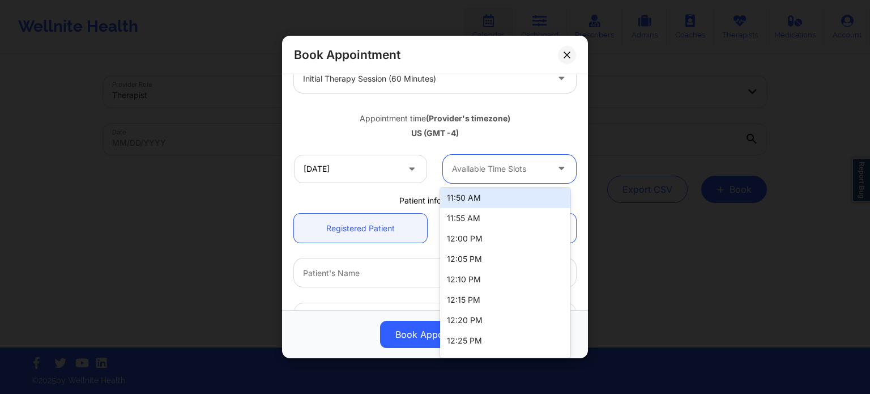
scroll to position [226, 0]
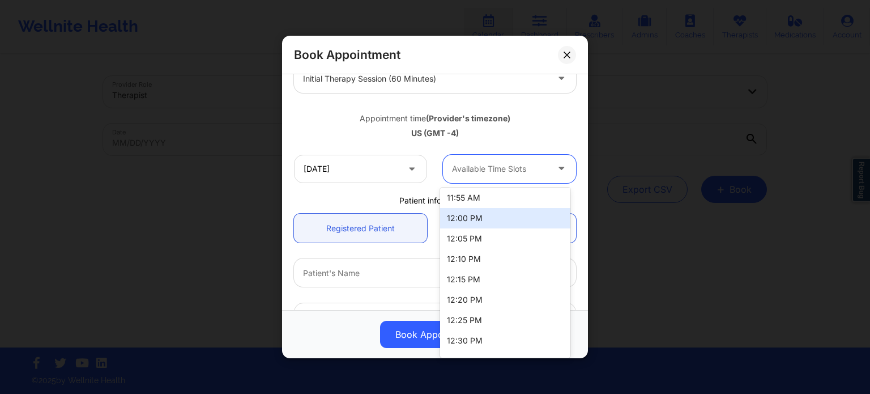
click at [506, 226] on div "12:00 PM" at bounding box center [505, 218] width 130 height 20
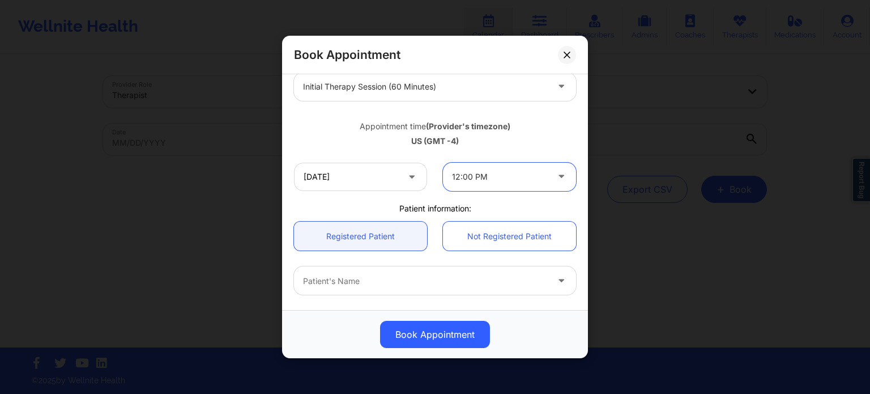
scroll to position [113, 0]
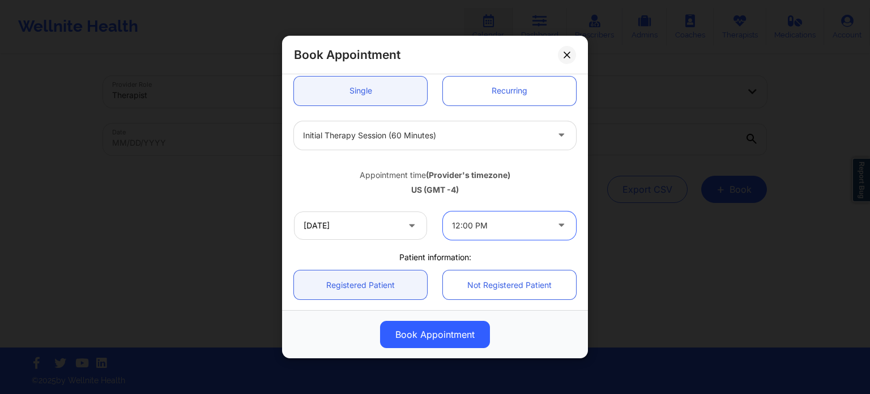
click at [467, 221] on div at bounding box center [500, 226] width 96 height 14
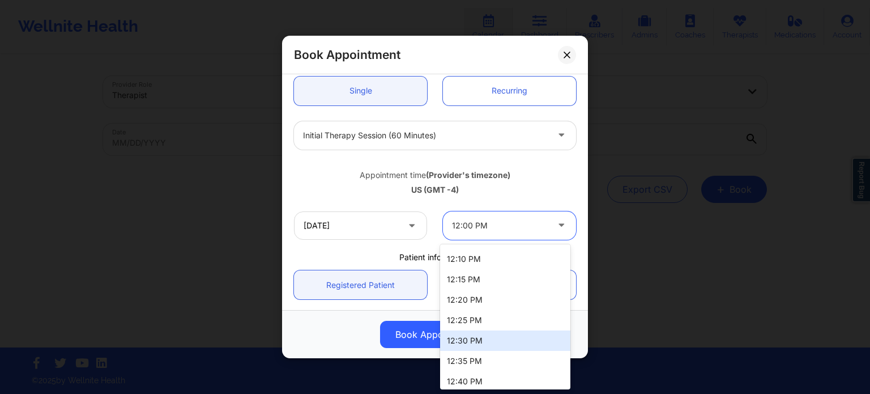
scroll to position [390, 0]
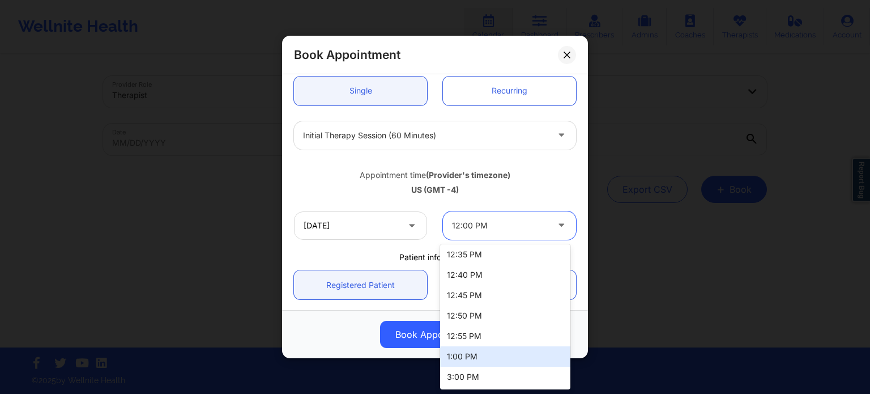
click at [476, 356] on div "1:00 PM" at bounding box center [505, 356] width 130 height 20
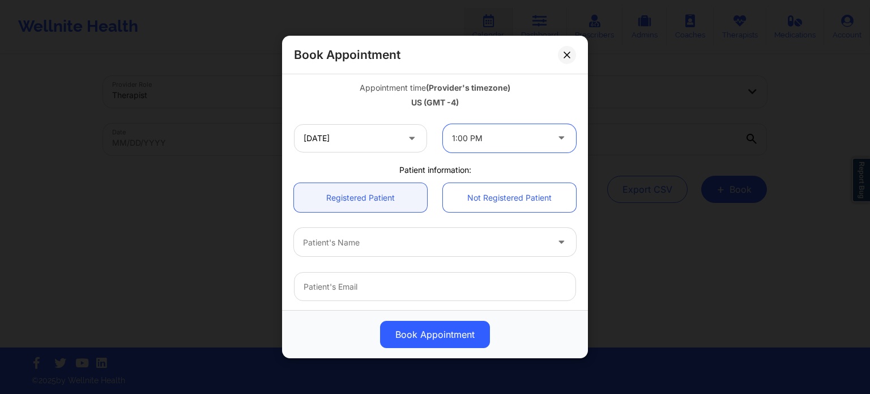
scroll to position [283, 0]
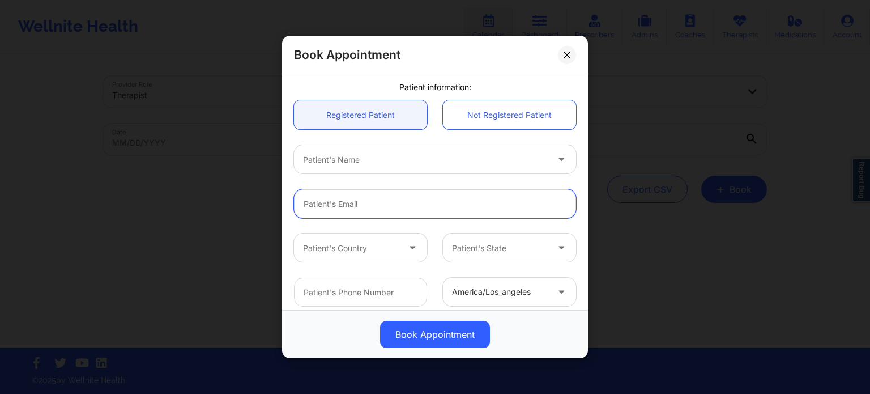
click at [344, 208] on input "email" at bounding box center [435, 203] width 282 height 29
paste input "[EMAIL_ADDRESS][DOMAIN_NAME]"
type input "[EMAIL_ADDRESS][DOMAIN_NAME]"
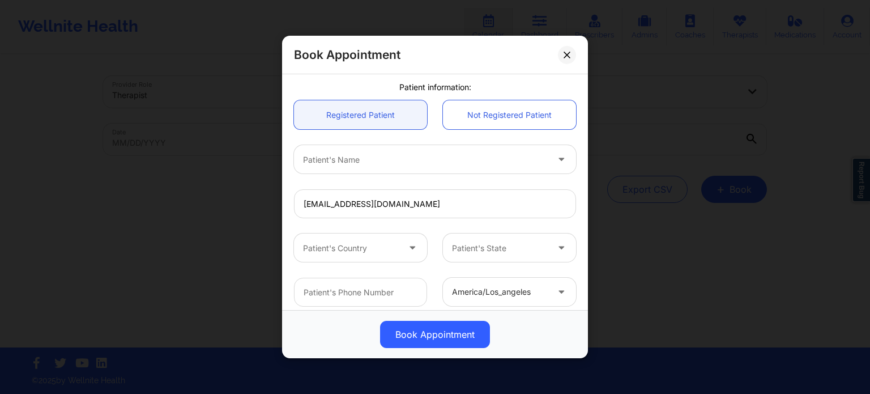
click at [383, 169] on div "Patient's Name" at bounding box center [421, 159] width 255 height 28
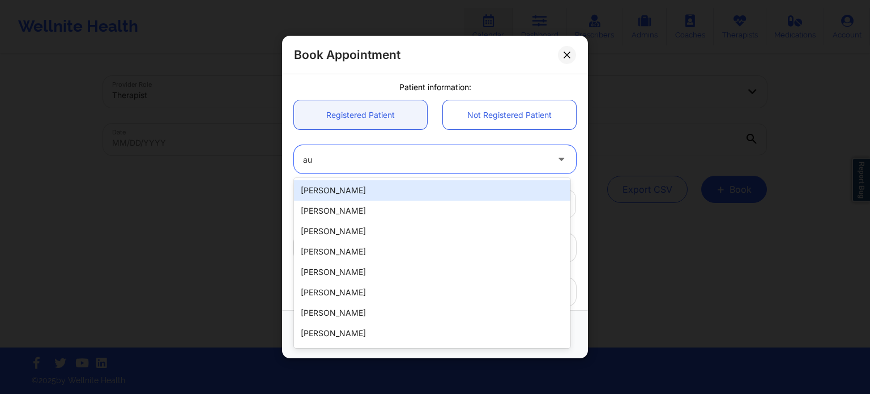
type input "aur"
click at [366, 192] on div "[PERSON_NAME]" at bounding box center [432, 190] width 276 height 20
type input "[PHONE_NUMBER]"
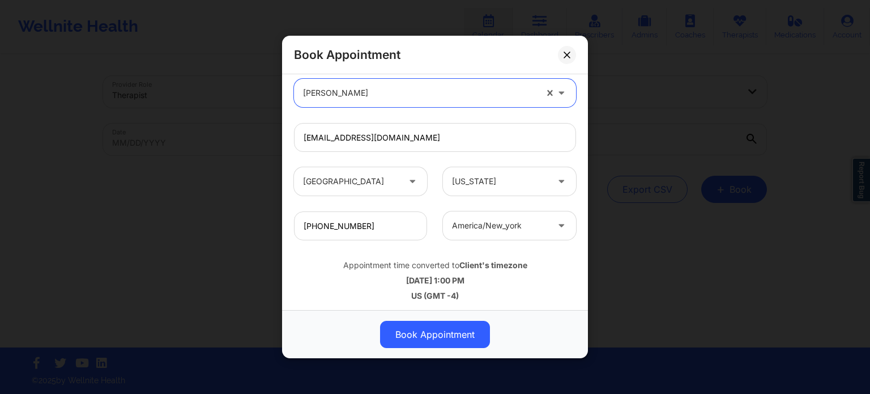
scroll to position [352, 0]
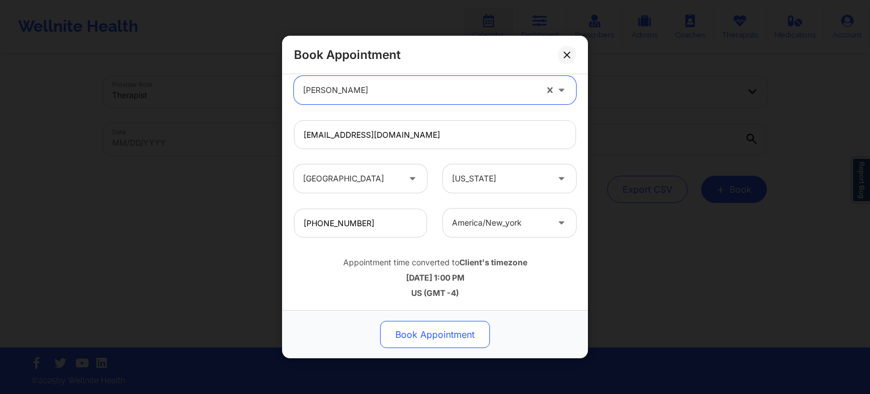
click at [457, 335] on button "Book Appointment" at bounding box center [435, 333] width 110 height 27
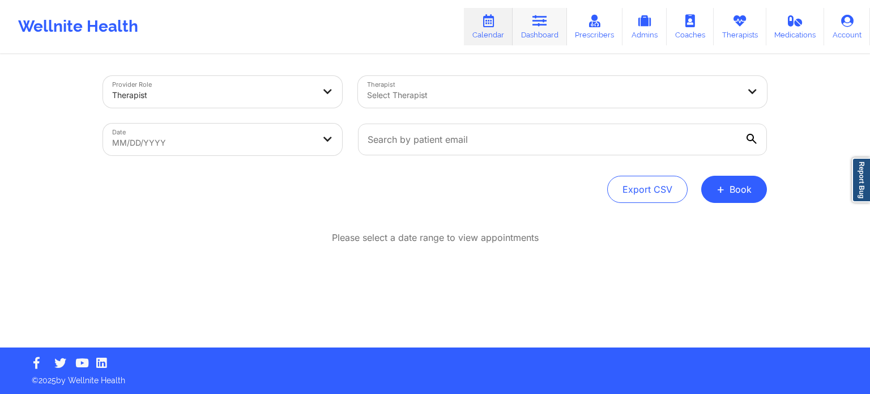
click at [542, 30] on link "Dashboard" at bounding box center [539, 26] width 54 height 37
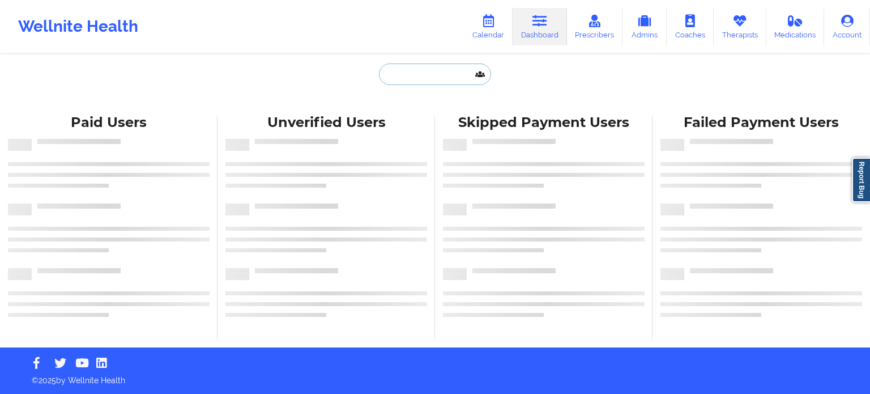
click at [442, 76] on input "text" at bounding box center [435, 74] width 112 height 22
paste input "[EMAIL_ADDRESS][DOMAIN_NAME]"
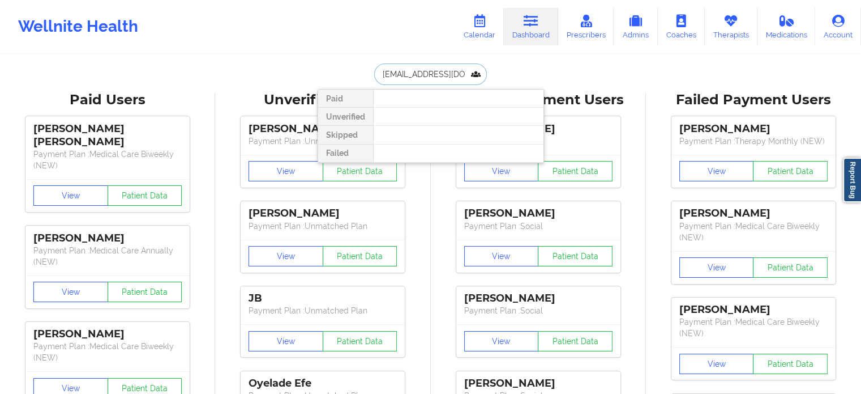
drag, startPoint x: 462, startPoint y: 73, endPoint x: 365, endPoint y: 78, distance: 96.9
click at [365, 78] on div "[EMAIL_ADDRESS][DOMAIN_NAME] Paid Unverified Skipped Failed" at bounding box center [431, 74] width 226 height 22
click at [454, 75] on input "[EMAIL_ADDRESS][DOMAIN_NAME]" at bounding box center [430, 74] width 112 height 22
paste input "JOHANNADALIZ@GMAIL.COM"
click at [454, 75] on input "andofergs@live.comJOHANNADALIZ@GMAIL.COM" at bounding box center [430, 74] width 112 height 22
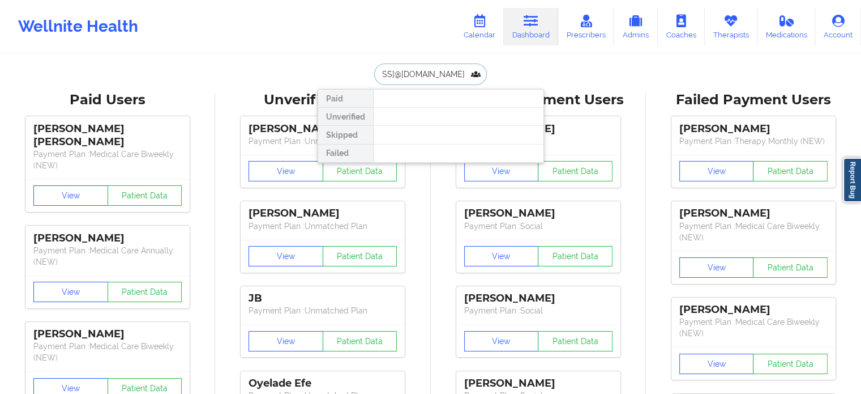
click at [454, 75] on input "andofergs@live.comJOHANNADALIZ@GMAIL.COM" at bounding box center [430, 74] width 112 height 22
paste input "text"
type input "JOHANNADALIZ@GMAIL.COM"
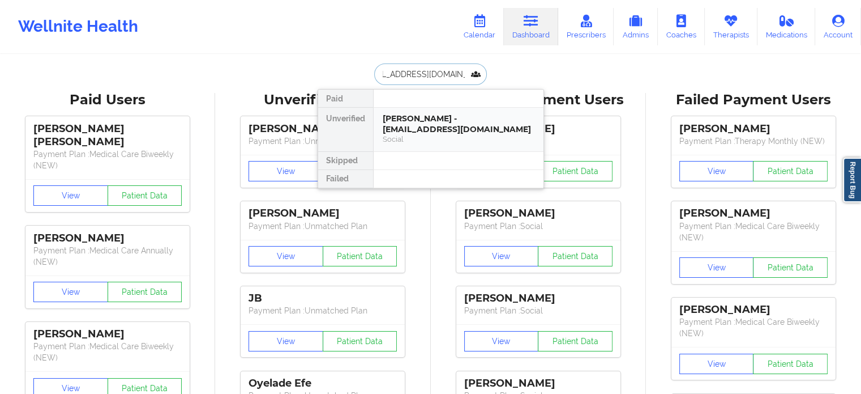
click at [413, 127] on div "Johanna Daliz Campos - johannadaliz@gmail.com" at bounding box center [459, 123] width 152 height 21
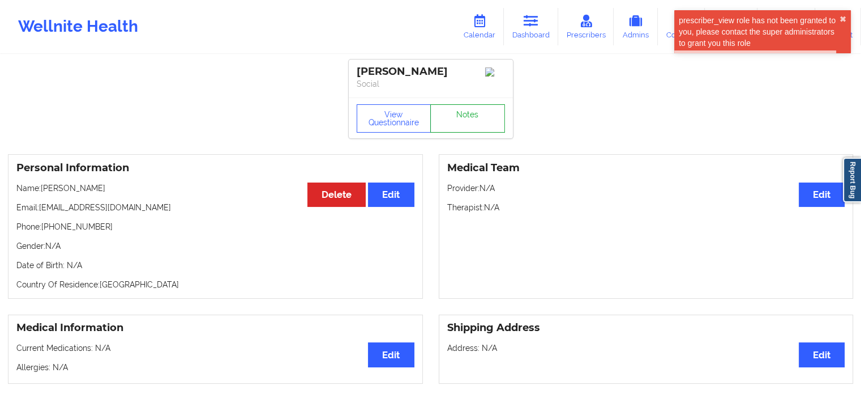
click at [484, 116] on link "Notes" at bounding box center [467, 118] width 75 height 28
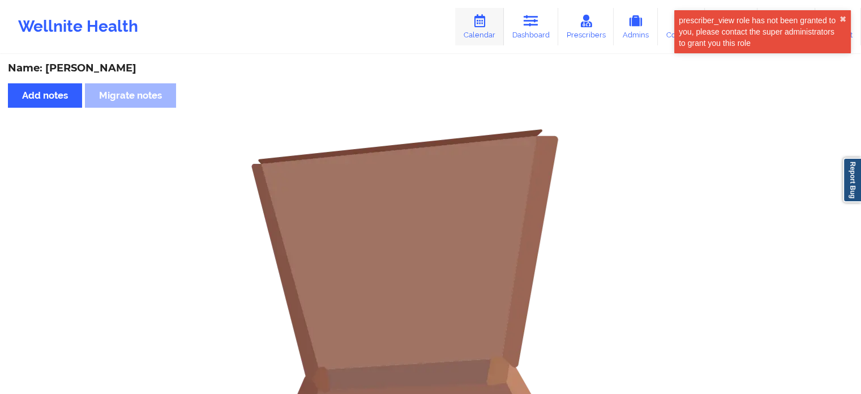
click at [534, 27] on link "Dashboard" at bounding box center [531, 26] width 54 height 37
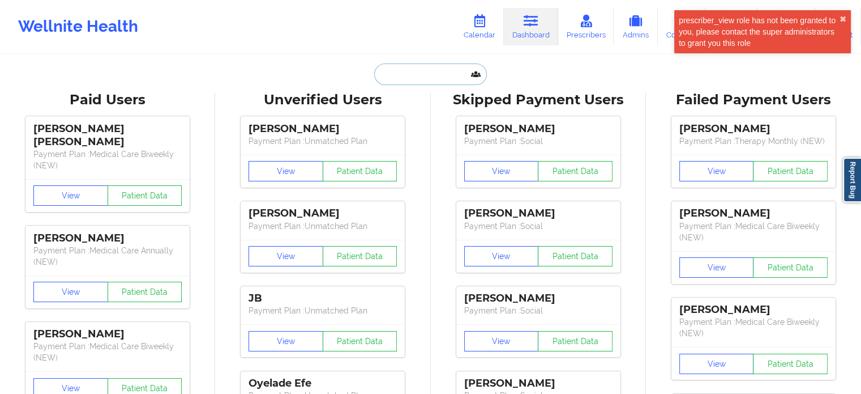
click at [426, 79] on input "text" at bounding box center [430, 74] width 112 height 22
paste input "DAMARI14@YAHOO.COM"
type input "DAMARI14@YAHOO.COM"
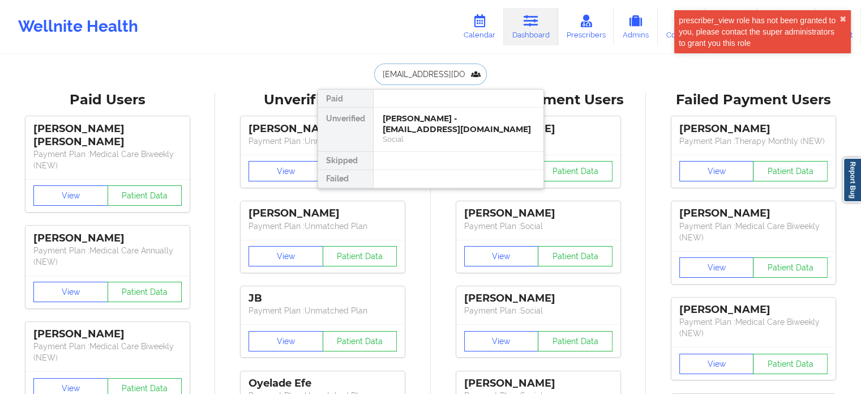
scroll to position [0, 1]
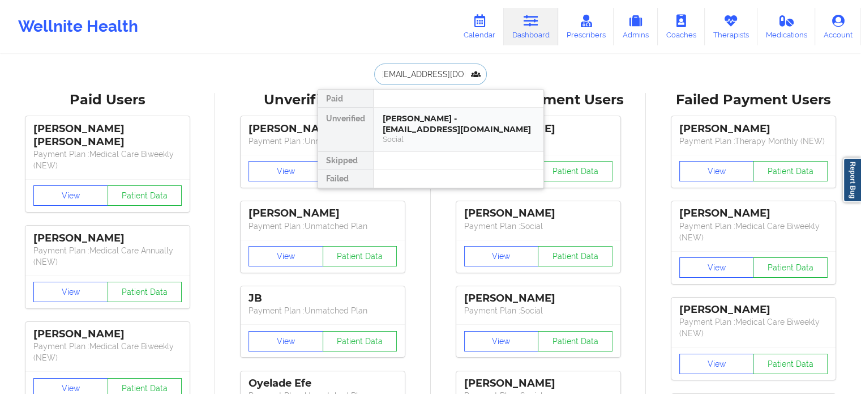
click at [422, 132] on div "Darius Robinson - damari14@yahoo.com" at bounding box center [459, 123] width 152 height 21
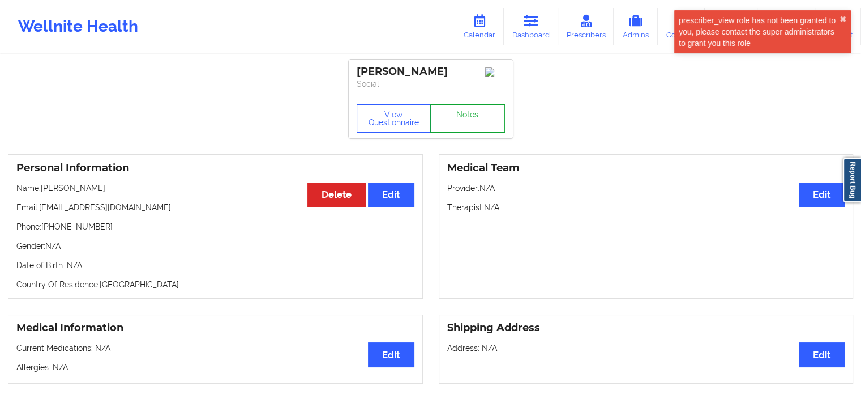
click at [453, 109] on link "Notes" at bounding box center [467, 118] width 75 height 28
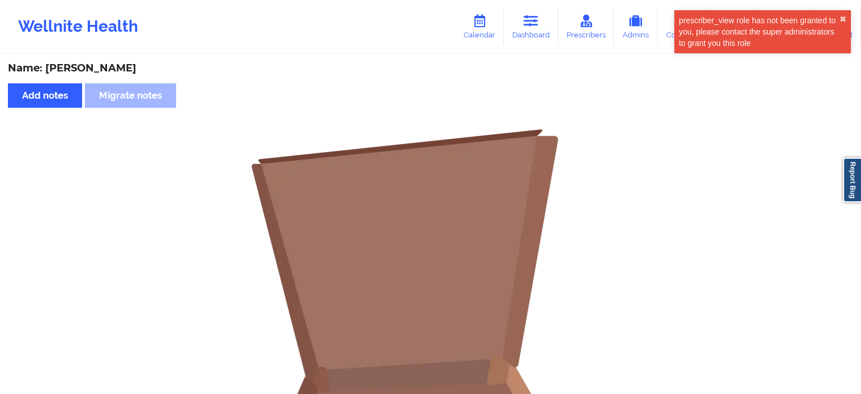
drag, startPoint x: 532, startPoint y: 31, endPoint x: 524, endPoint y: 3, distance: 29.6
click at [532, 31] on link "Dashboard" at bounding box center [531, 26] width 54 height 37
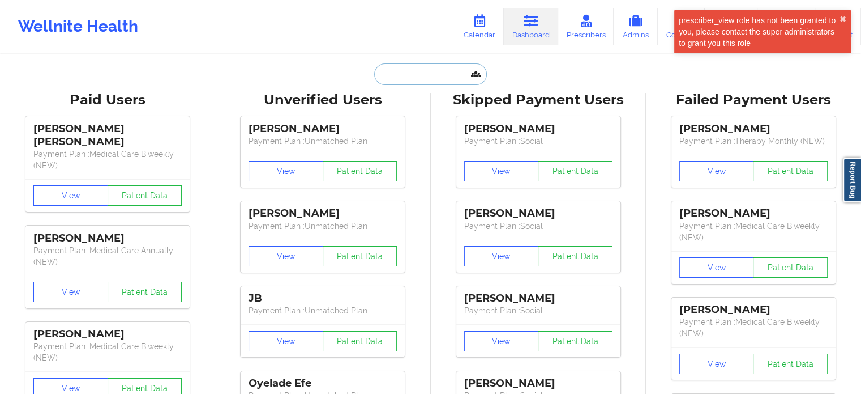
click at [433, 71] on input "text" at bounding box center [430, 74] width 112 height 22
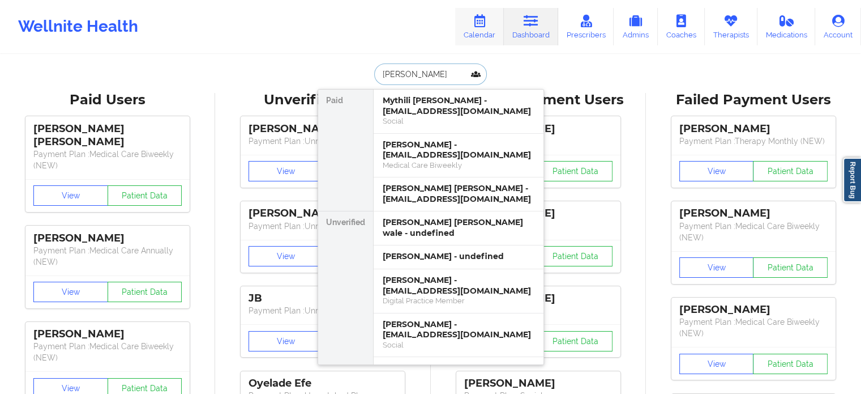
type input "michelle"
click at [487, 37] on link "Calendar" at bounding box center [479, 26] width 49 height 37
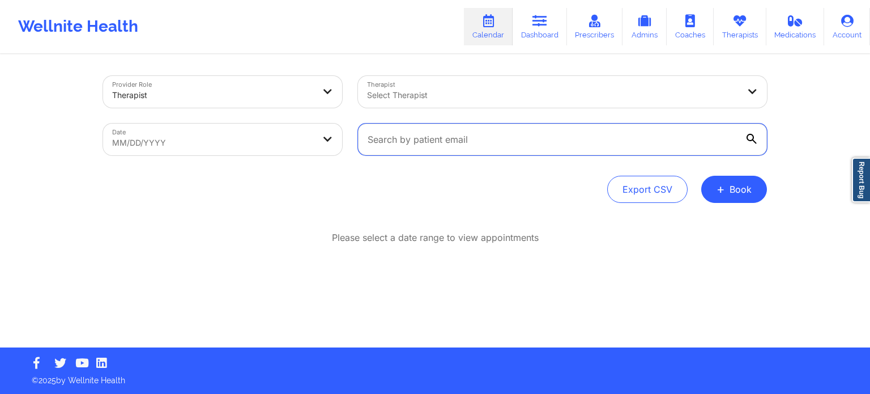
click at [418, 147] on input "text" at bounding box center [562, 139] width 409 height 32
drag, startPoint x: 541, startPoint y: 19, endPoint x: 490, endPoint y: 40, distance: 54.4
click at [541, 19] on icon at bounding box center [539, 21] width 15 height 12
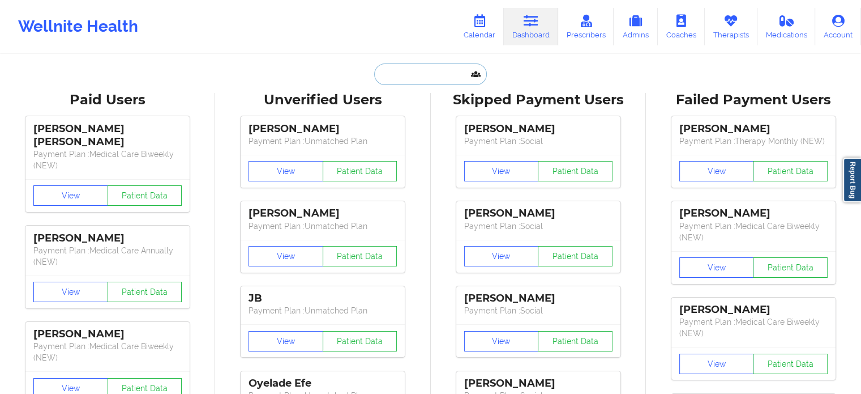
click at [401, 80] on input "text" at bounding box center [430, 74] width 112 height 22
paste input "MPOOLE727@YAHOO.COM"
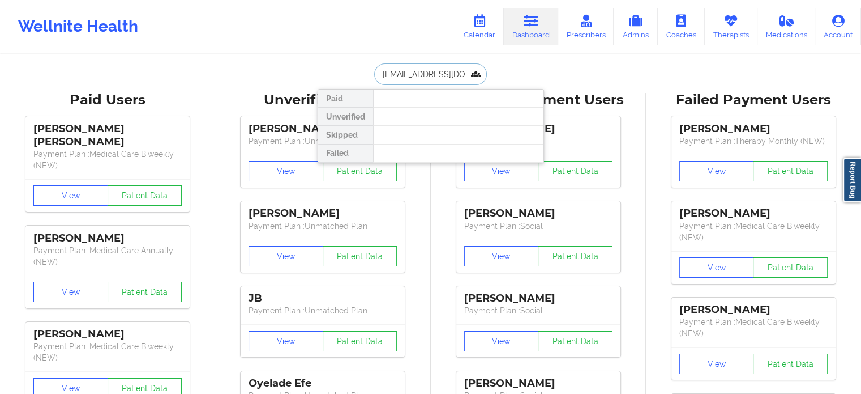
drag, startPoint x: 473, startPoint y: 71, endPoint x: 181, endPoint y: 52, distance: 293.3
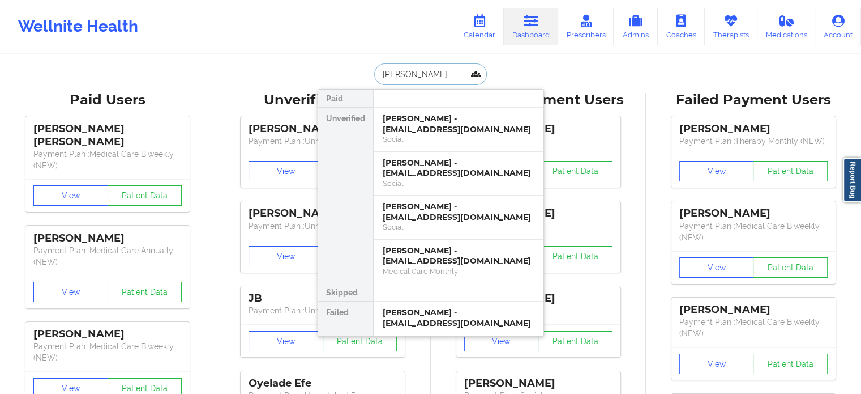
drag, startPoint x: 448, startPoint y: 72, endPoint x: 240, endPoint y: 54, distance: 208.6
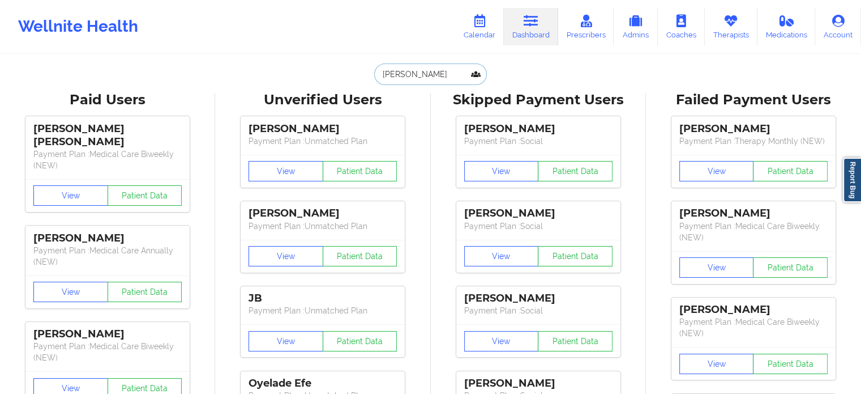
paste input "MPOOLE727@YAHOO.COM"
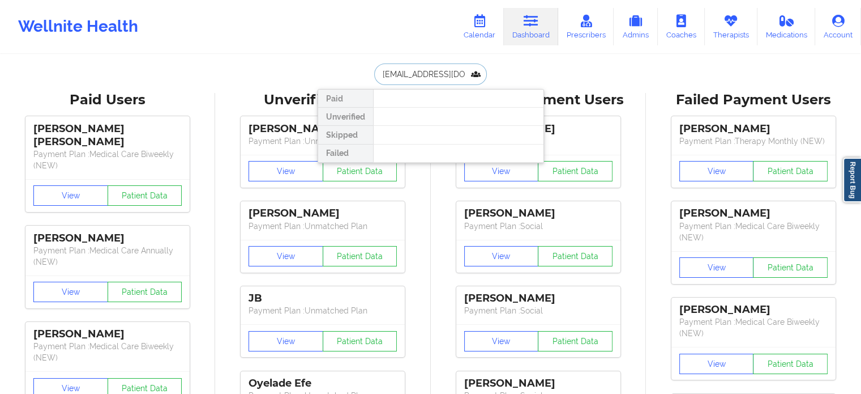
click at [443, 76] on input "MPOOLE727@YAHOO.COM" at bounding box center [430, 74] width 112 height 22
paste input "(561) 584-1841"
drag, startPoint x: 443, startPoint y: 76, endPoint x: 345, endPoint y: 73, distance: 98.0
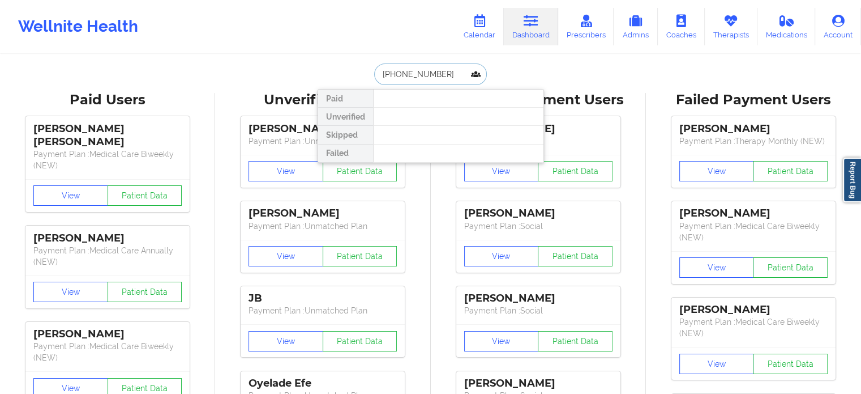
click at [347, 74] on div "(561) 584-1841 Paid Unverified Skipped Failed" at bounding box center [431, 74] width 226 height 22
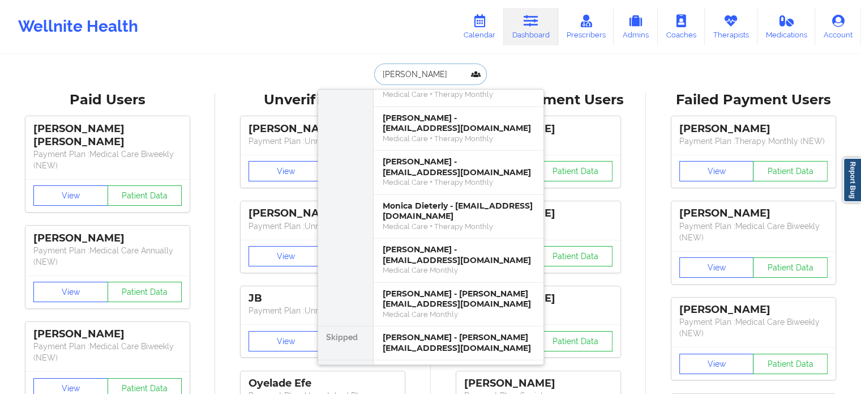
scroll to position [2911, 0]
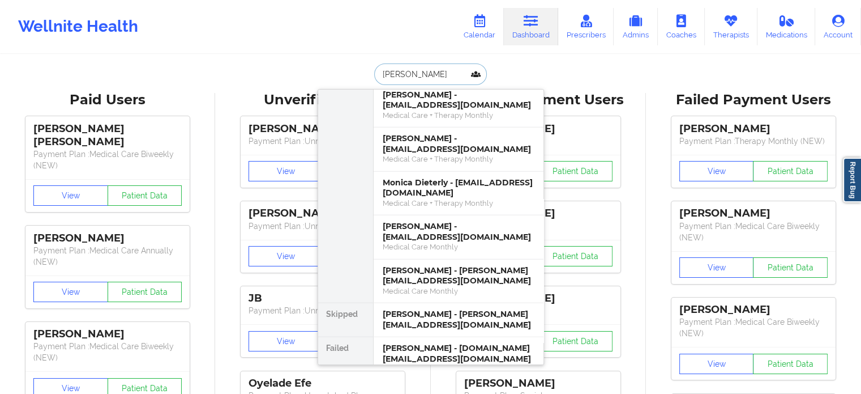
type input "monica"
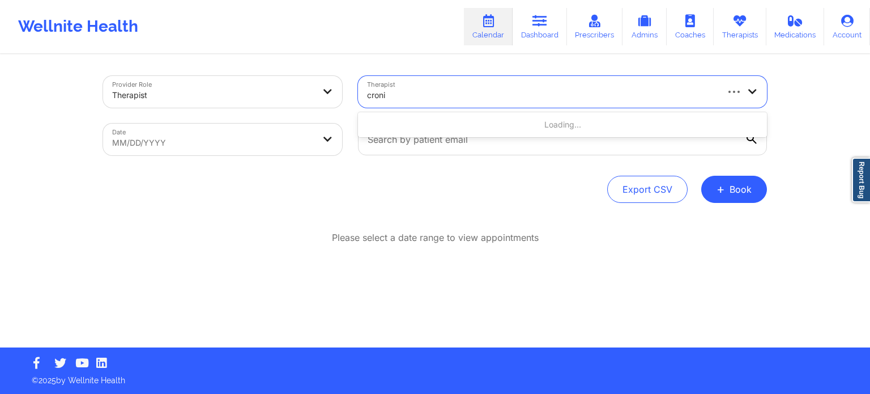
type input "[PERSON_NAME]"
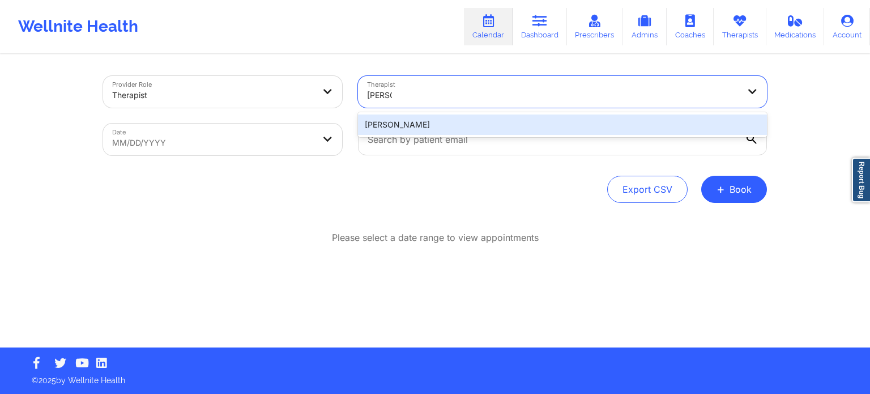
click at [422, 124] on div "[PERSON_NAME]" at bounding box center [562, 124] width 409 height 20
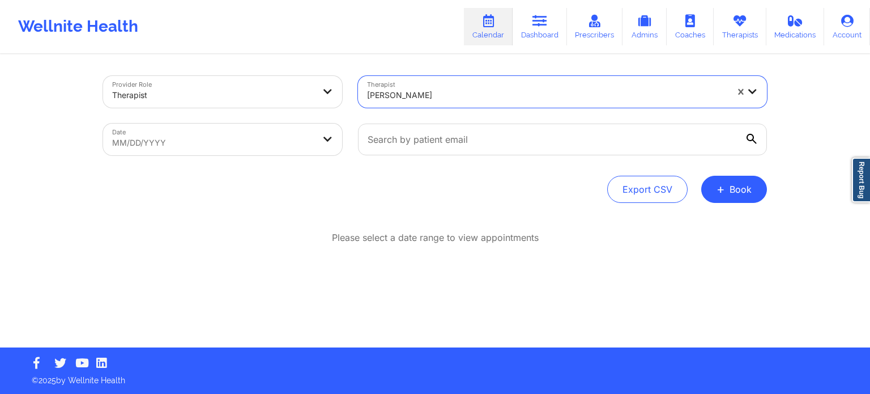
click at [748, 135] on icon at bounding box center [751, 139] width 10 height 10
click at [748, 135] on input "text" at bounding box center [562, 139] width 409 height 32
click at [748, 135] on icon at bounding box center [751, 139] width 10 height 10
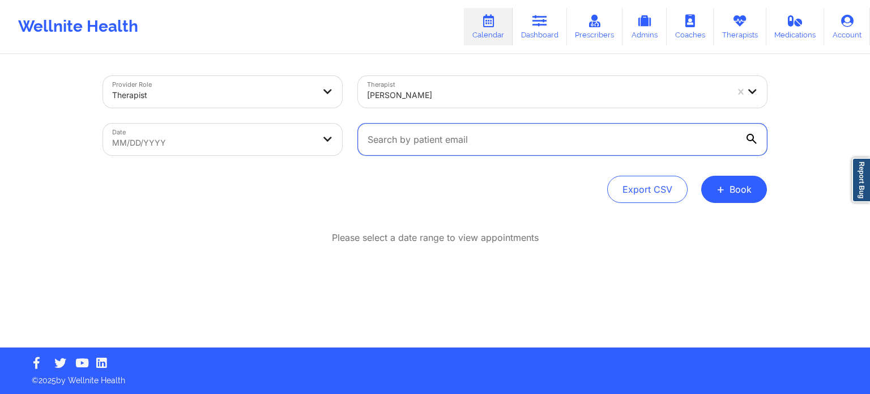
click at [748, 135] on input "text" at bounding box center [562, 139] width 409 height 32
click at [242, 135] on body "Wellnite Health Calendar Dashboard Prescribers Admins Coaches Therapists Medica…" at bounding box center [435, 197] width 870 height 394
select select "2025-8"
select select "2025-9"
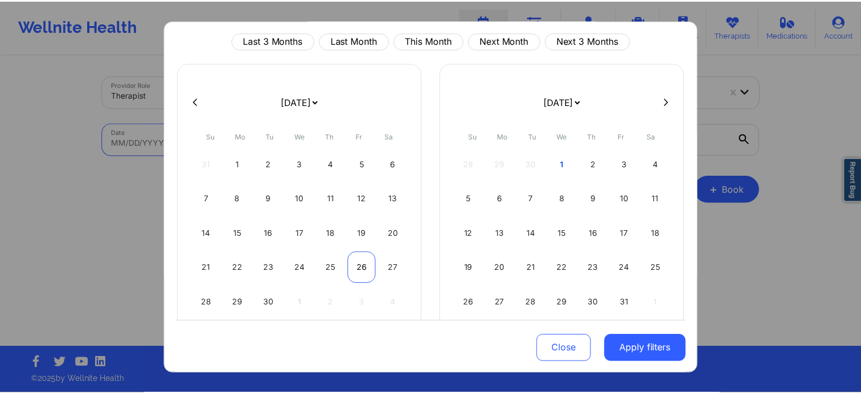
scroll to position [65, 0]
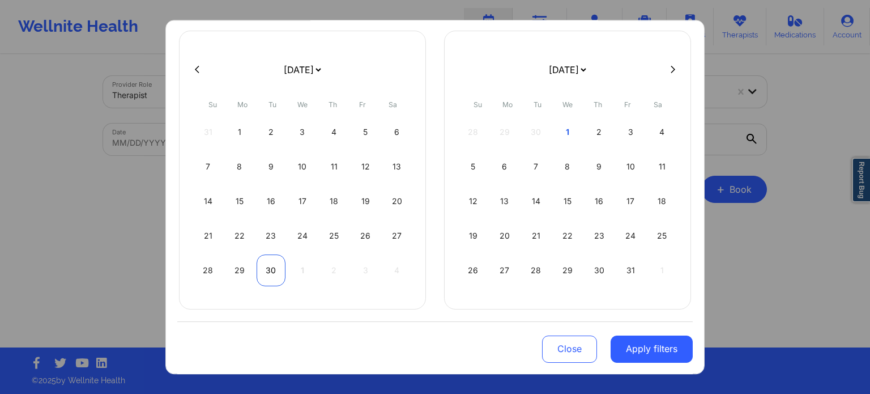
click at [271, 275] on div "30" at bounding box center [270, 270] width 29 height 32
select select "2025-8"
select select "2025-9"
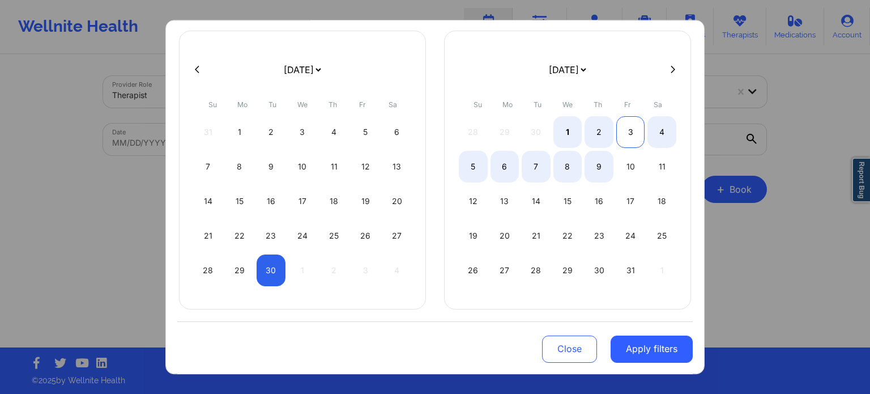
select select "2025-8"
select select "2025-9"
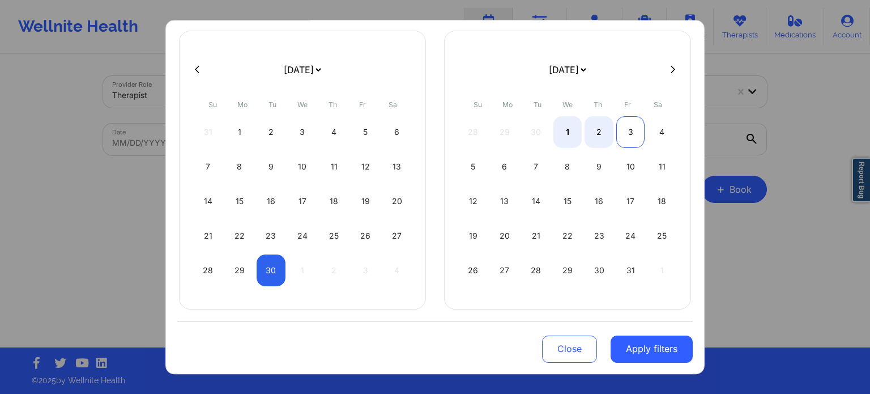
click at [616, 133] on div "3" at bounding box center [630, 132] width 29 height 32
select select "2025-8"
select select "2025-9"
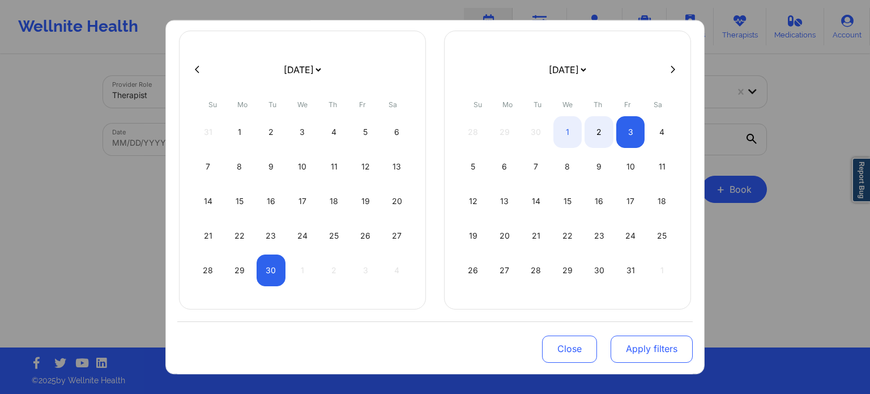
click at [635, 341] on button "Apply filters" at bounding box center [651, 348] width 82 height 27
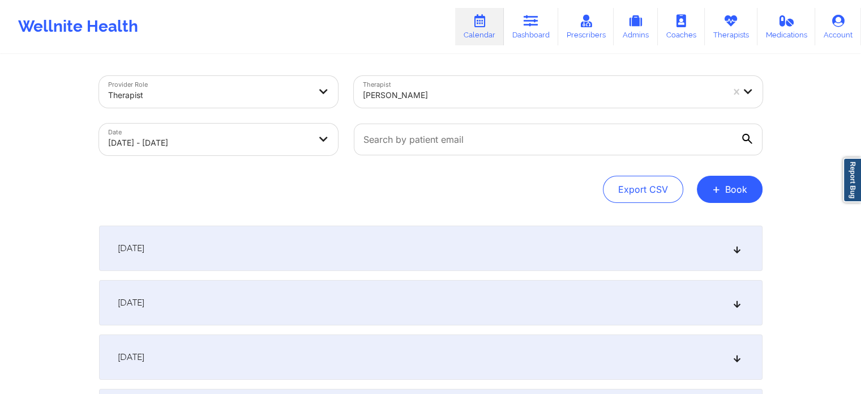
click at [226, 235] on div "September 30, 2025" at bounding box center [431, 247] width 664 height 45
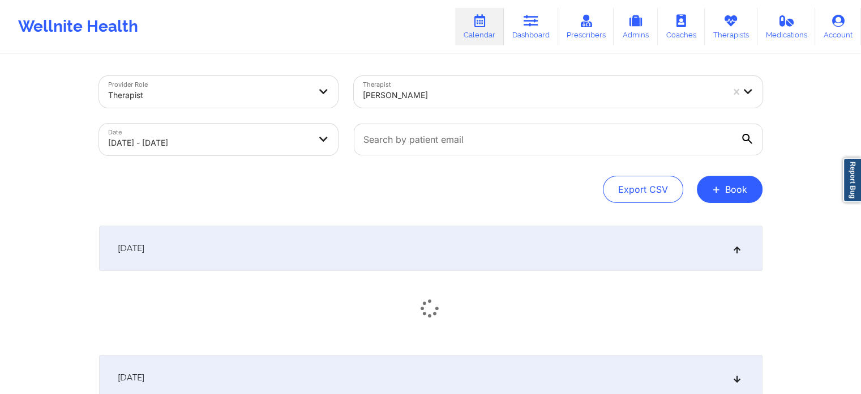
click at [226, 235] on div "September 30, 2025" at bounding box center [431, 247] width 664 height 45
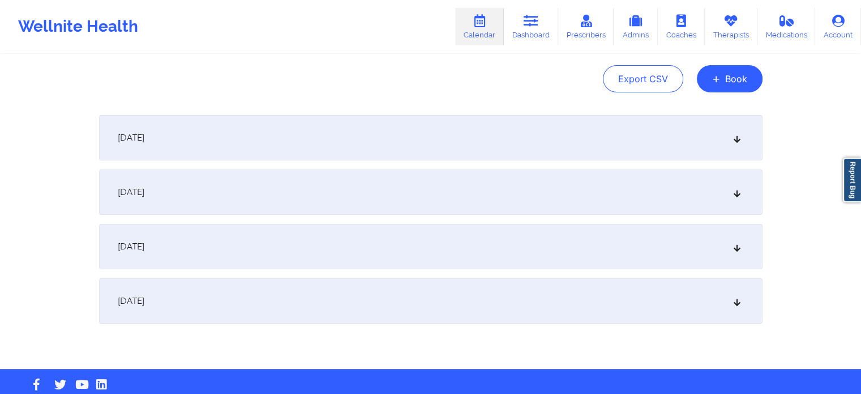
scroll to position [131, 0]
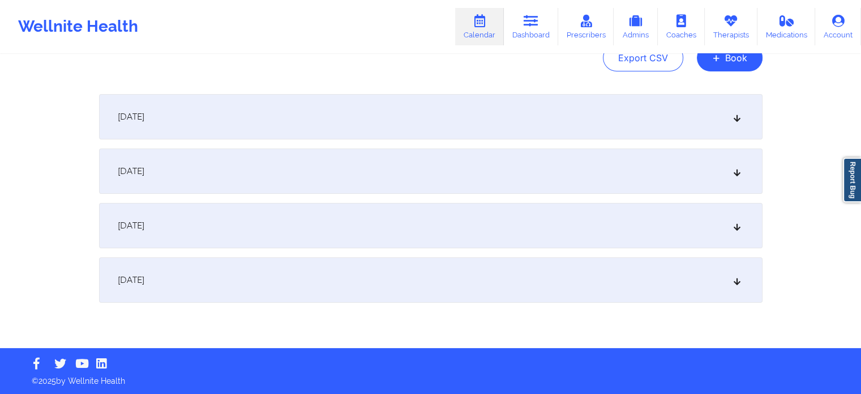
click at [221, 218] on div "October 2, 2025" at bounding box center [431, 225] width 664 height 45
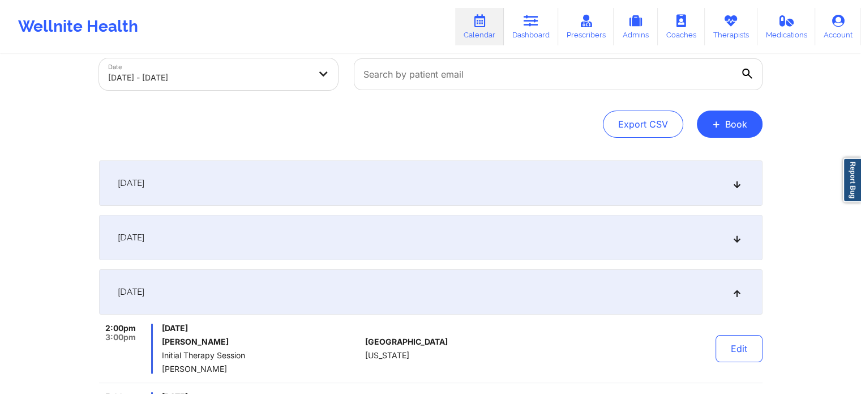
scroll to position [0, 0]
